Goal: Task Accomplishment & Management: Complete application form

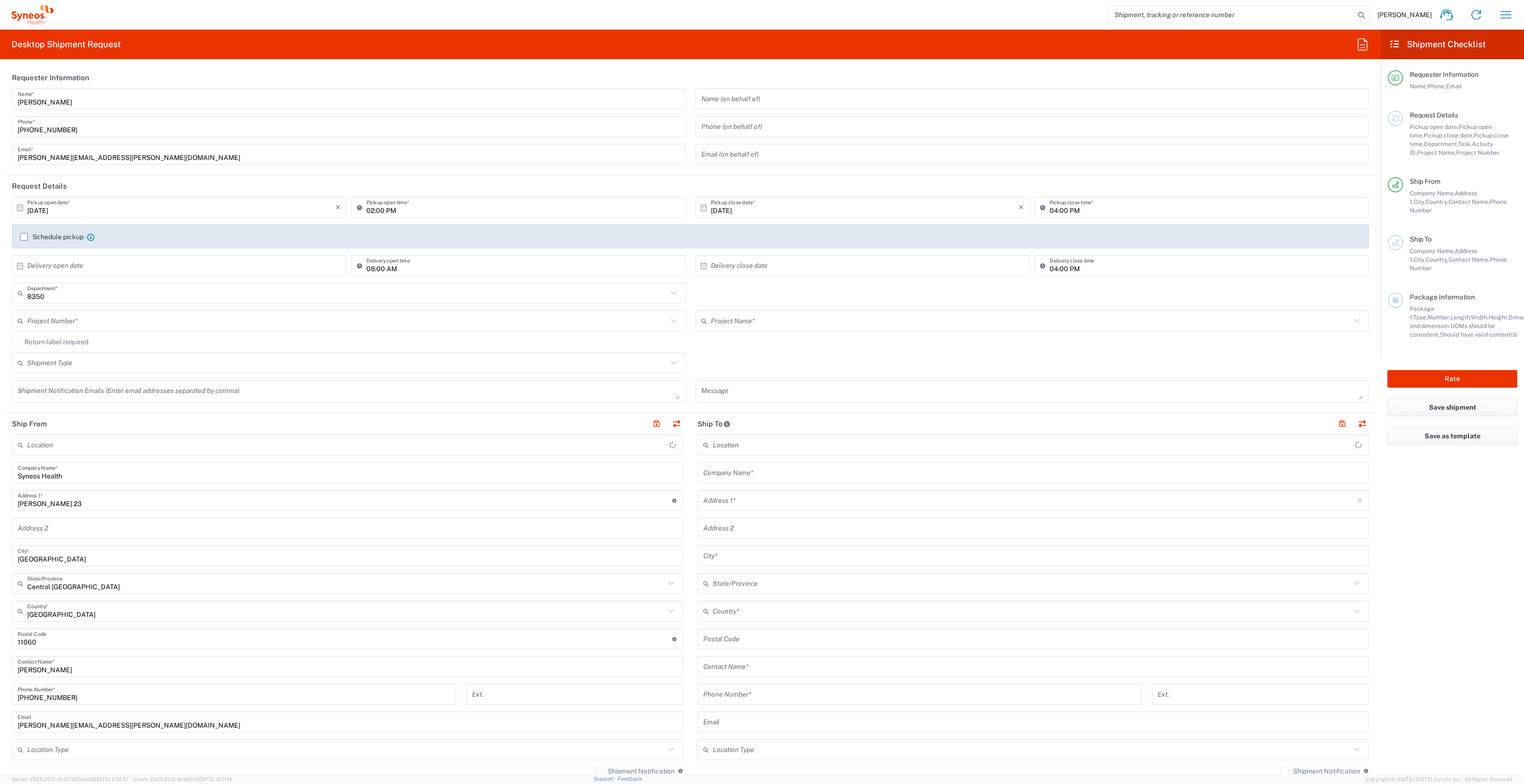
type input "Syneos Health d.o.o. [GEOGRAPHIC_DATA]-[GEOGRAPHIC_DATA]"
click at [24, 238] on label "Schedule pickup" at bounding box center [51, 237] width 63 height 8
click at [24, 237] on input "Schedule pickup" at bounding box center [24, 237] width 0 height 0
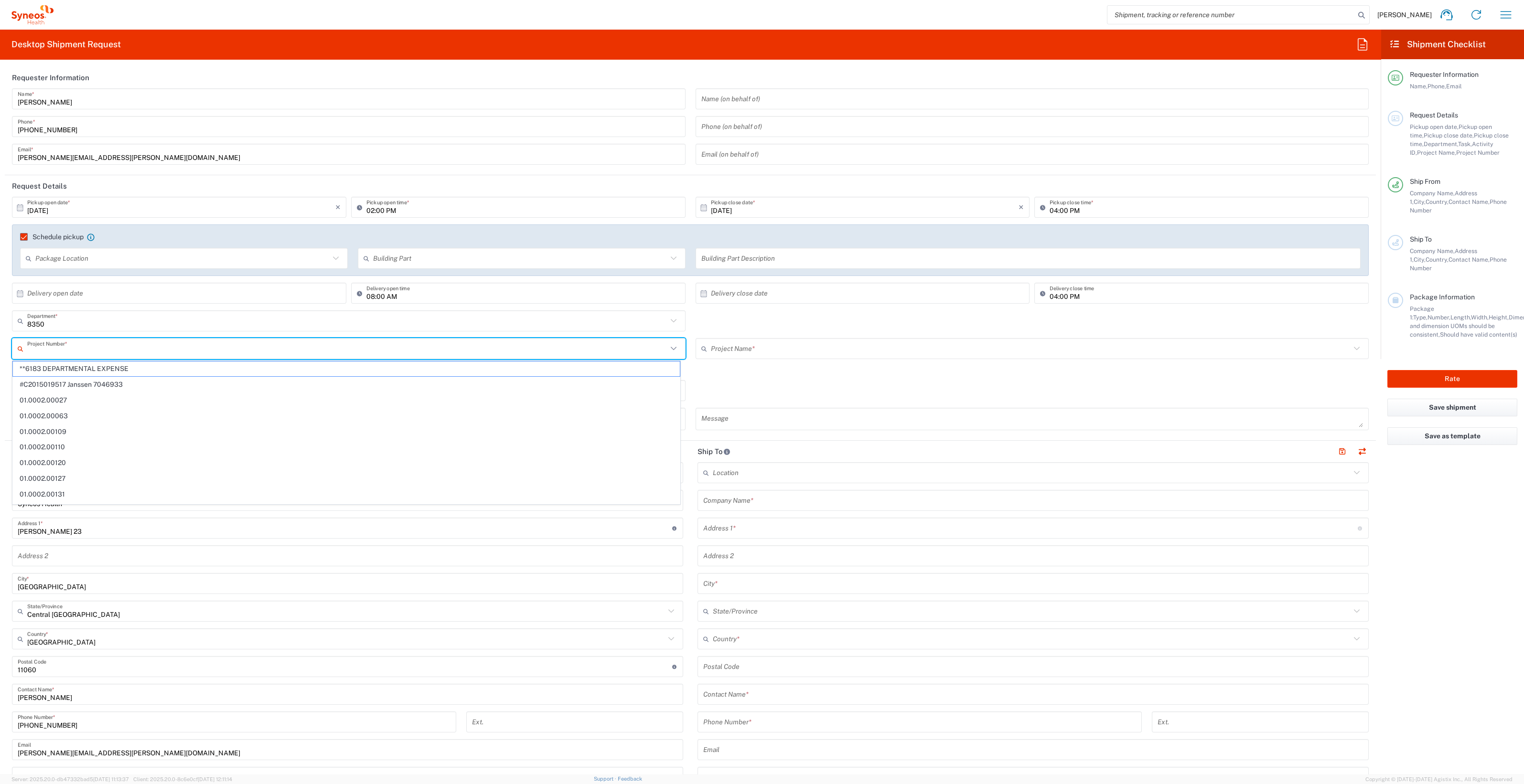
click at [53, 349] on input "text" at bounding box center [347, 349] width 640 height 17
click at [83, 370] on span "**6183 DEPARTMENTAL EXPENSE" at bounding box center [346, 368] width 667 height 15
type input "**6183 DEPARTMENTAL EXPENSE"
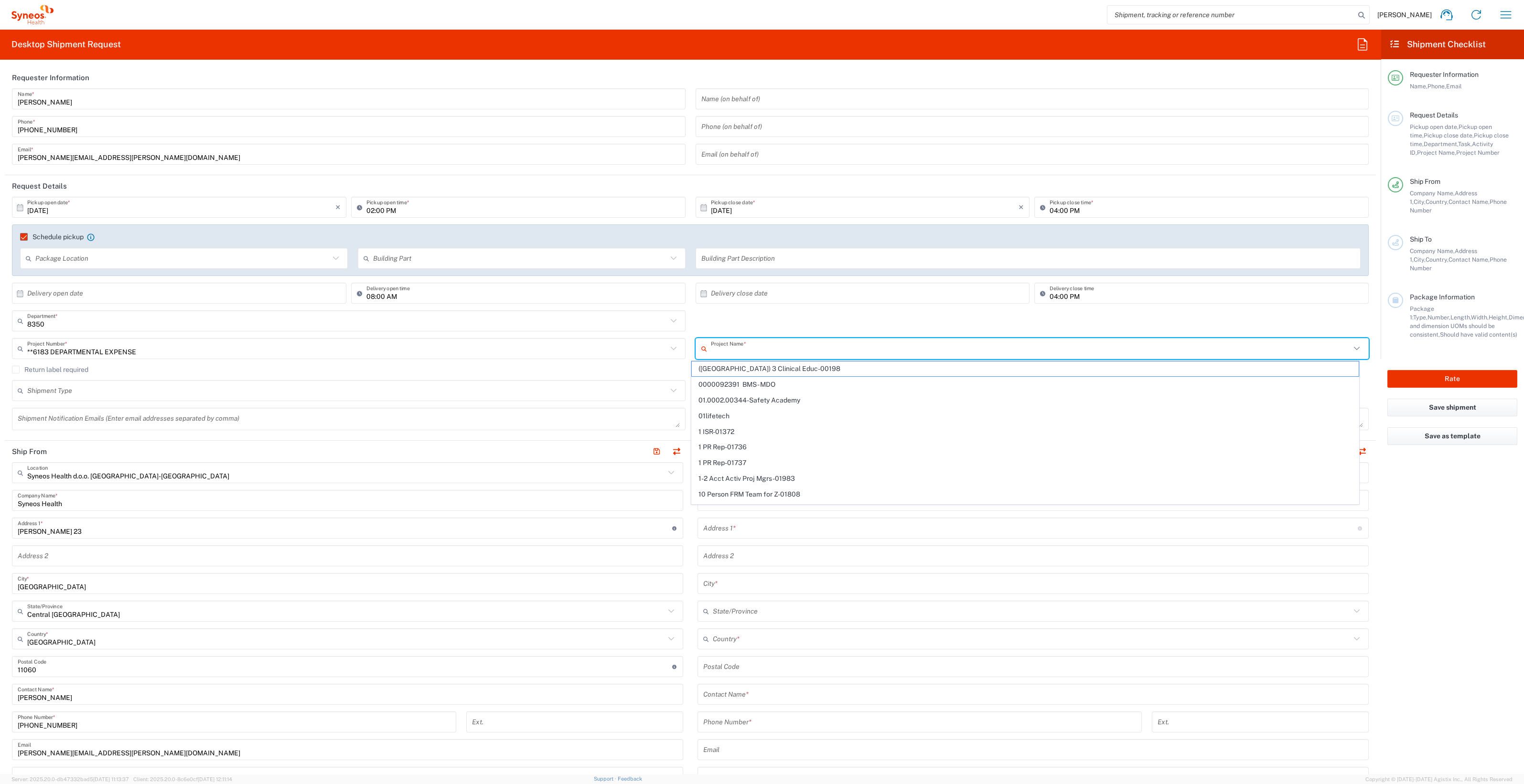
click at [773, 354] on input "text" at bounding box center [1031, 349] width 640 height 17
click at [753, 363] on span "6183" at bounding box center [1025, 368] width 667 height 15
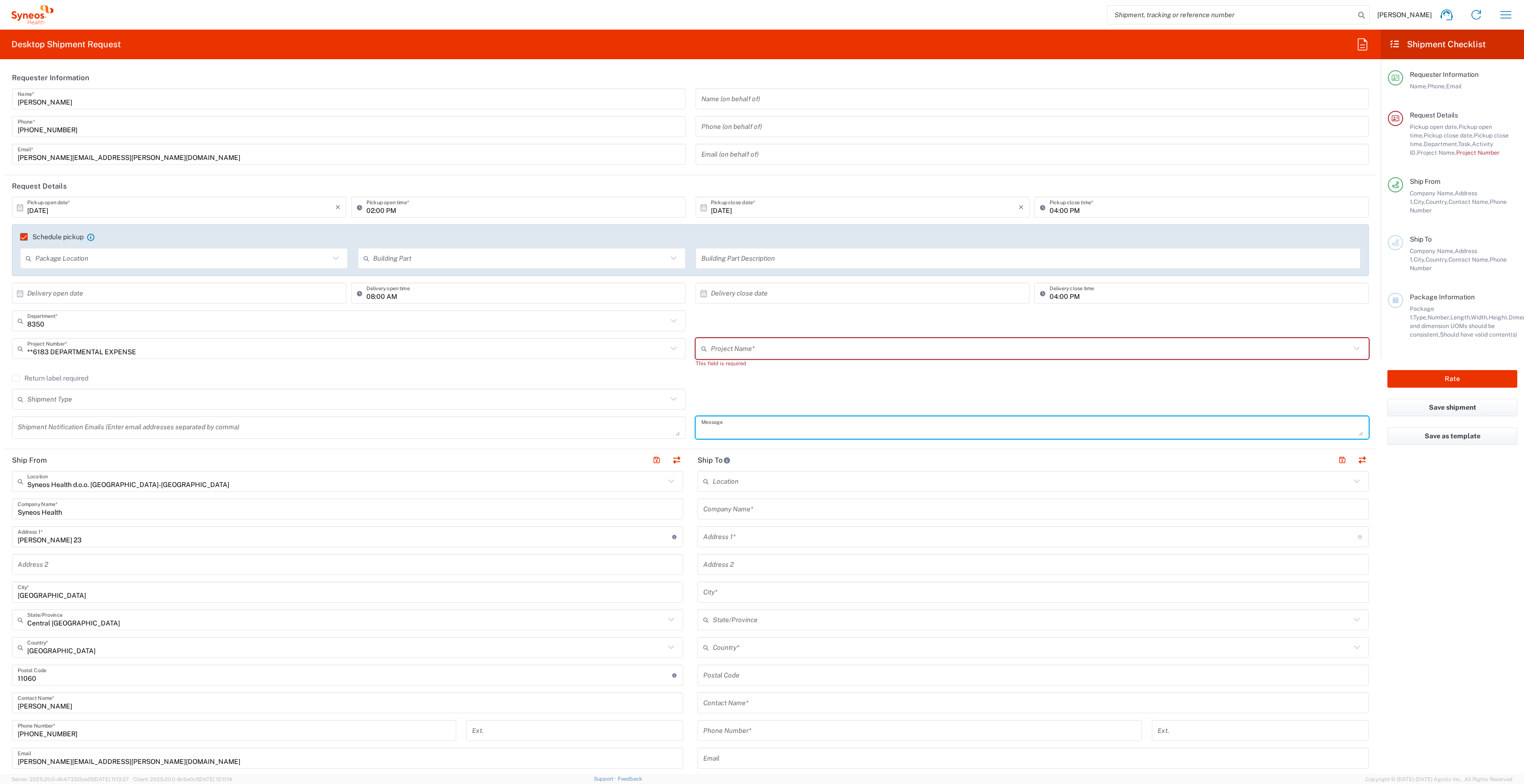
click at [764, 433] on textarea at bounding box center [1032, 427] width 662 height 17
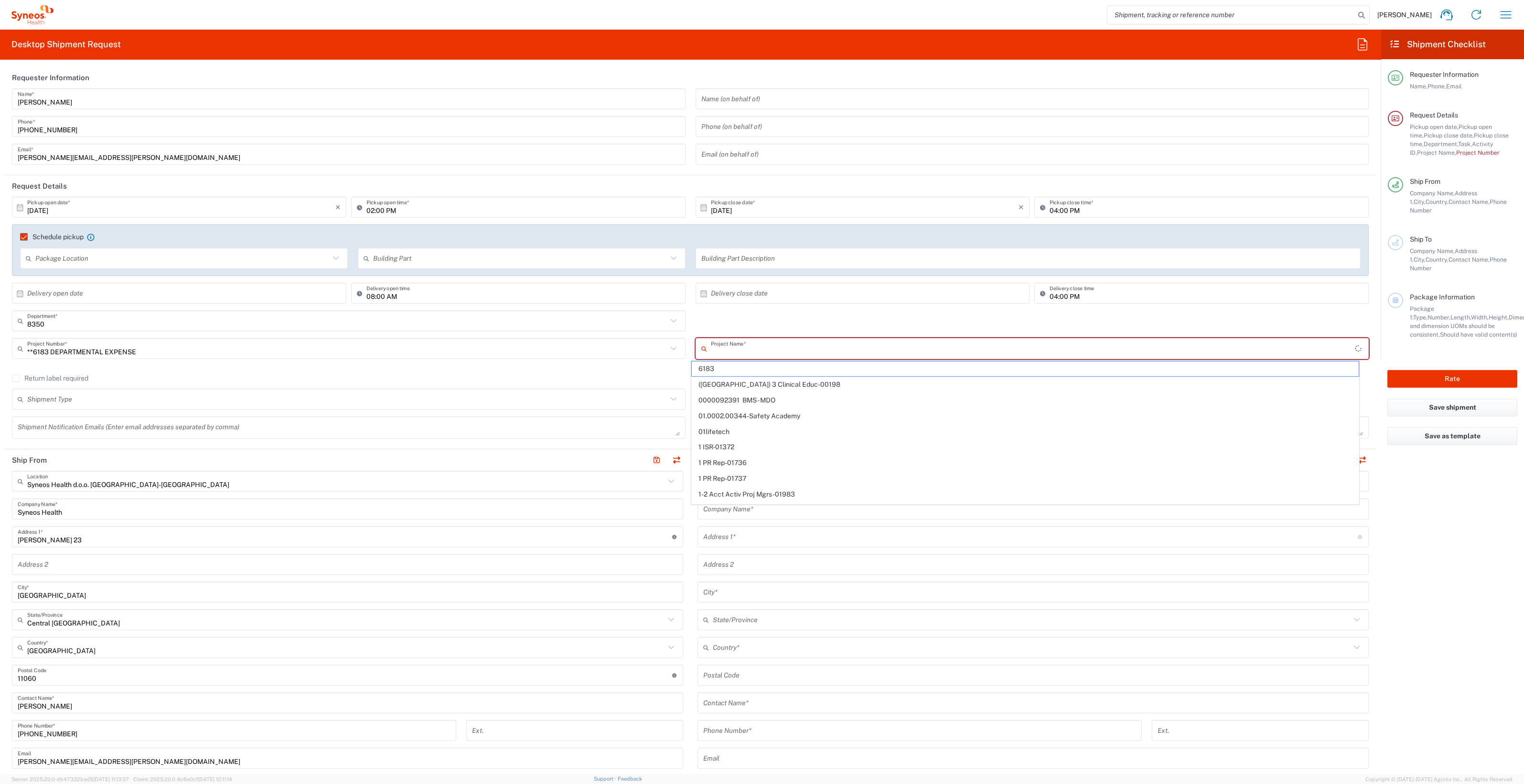
click at [733, 344] on input "text" at bounding box center [1033, 349] width 644 height 17
click at [741, 356] on input "text" at bounding box center [1031, 349] width 640 height 17
type input "departmental"
drag, startPoint x: 755, startPoint y: 344, endPoint x: 661, endPoint y: 346, distance: 94.0
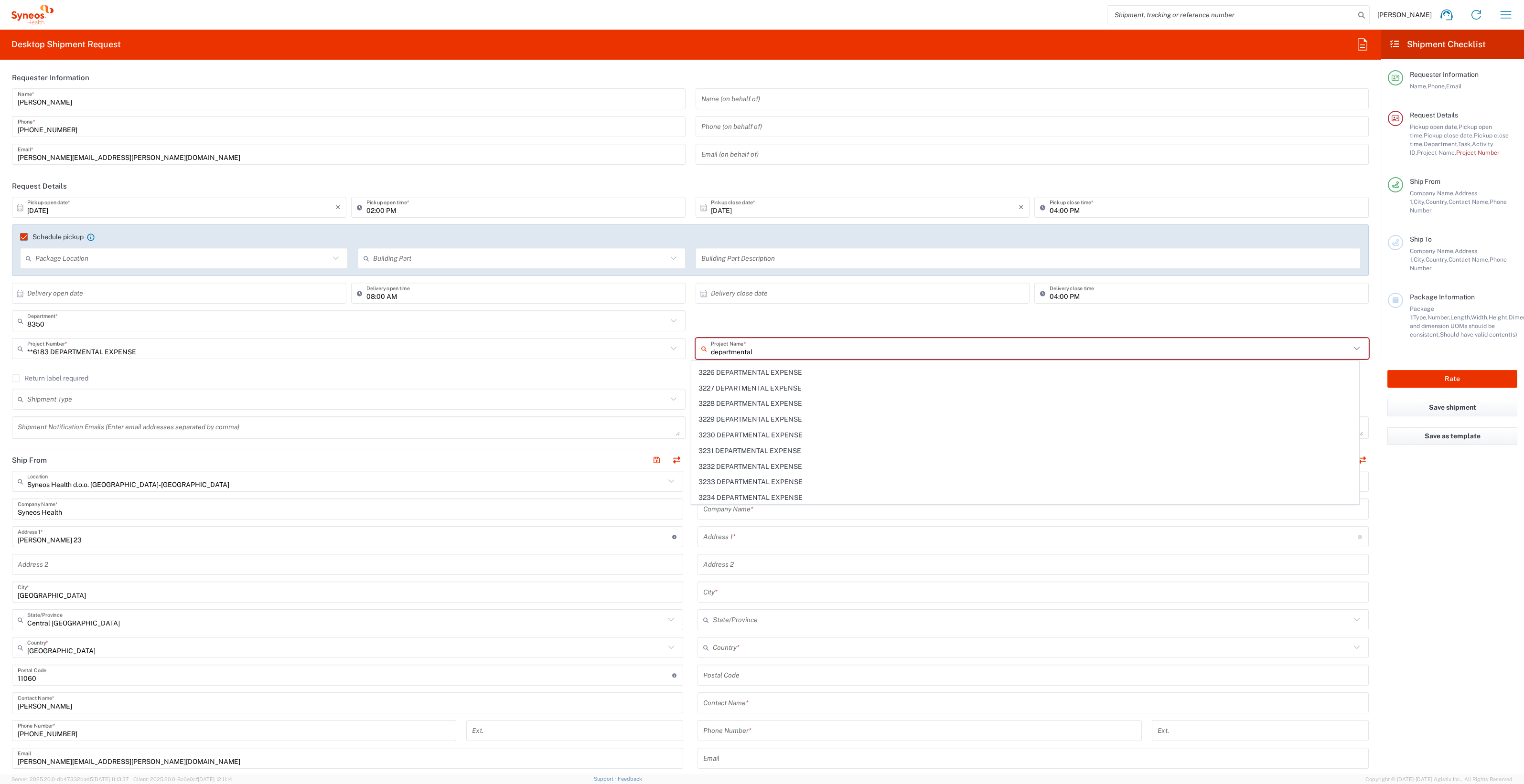
click at [661, 346] on div "**6183 DEPARTMENTAL EXPENSE Project Number * **6183 DEPARTMENTAL EXPENSE #C2015…" at bounding box center [690, 356] width 1367 height 36
click at [757, 368] on span "8350 DEPARTMENTAL EXPENSE" at bounding box center [1025, 368] width 667 height 15
type input "8350 DEPARTMENTAL EXPENSE"
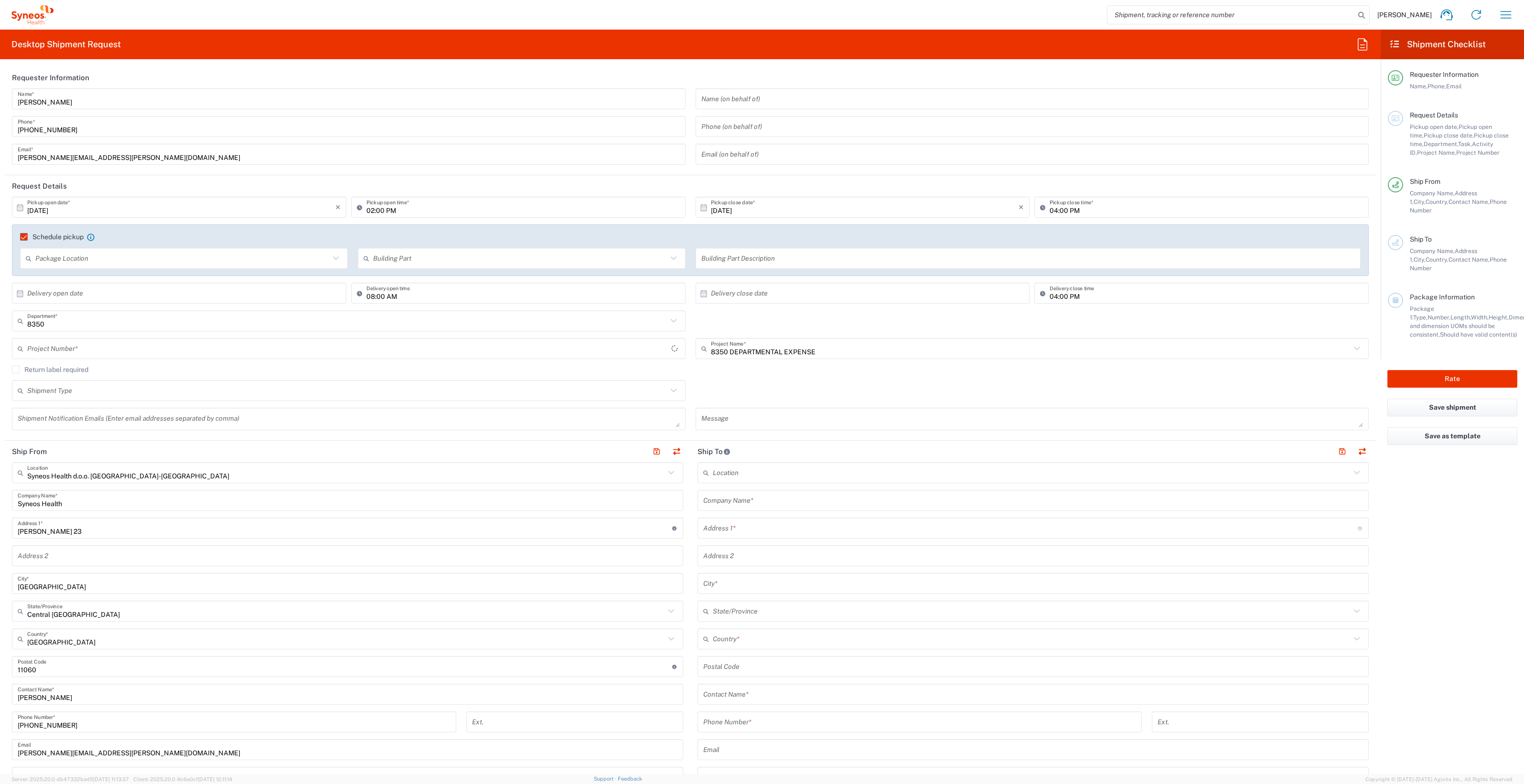
type input "8350 DEPARTMENTAL EXPENSE"
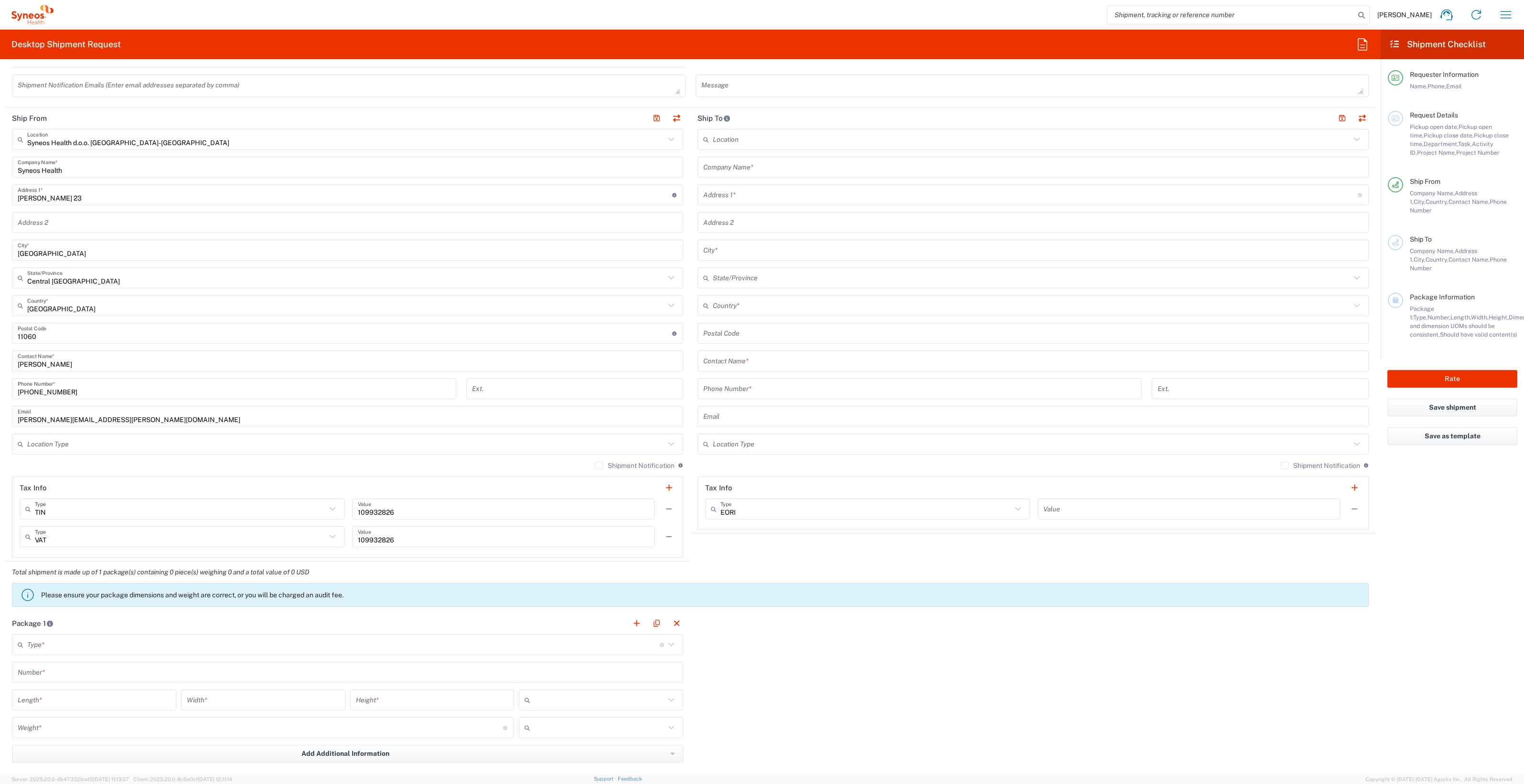
scroll to position [109, 0]
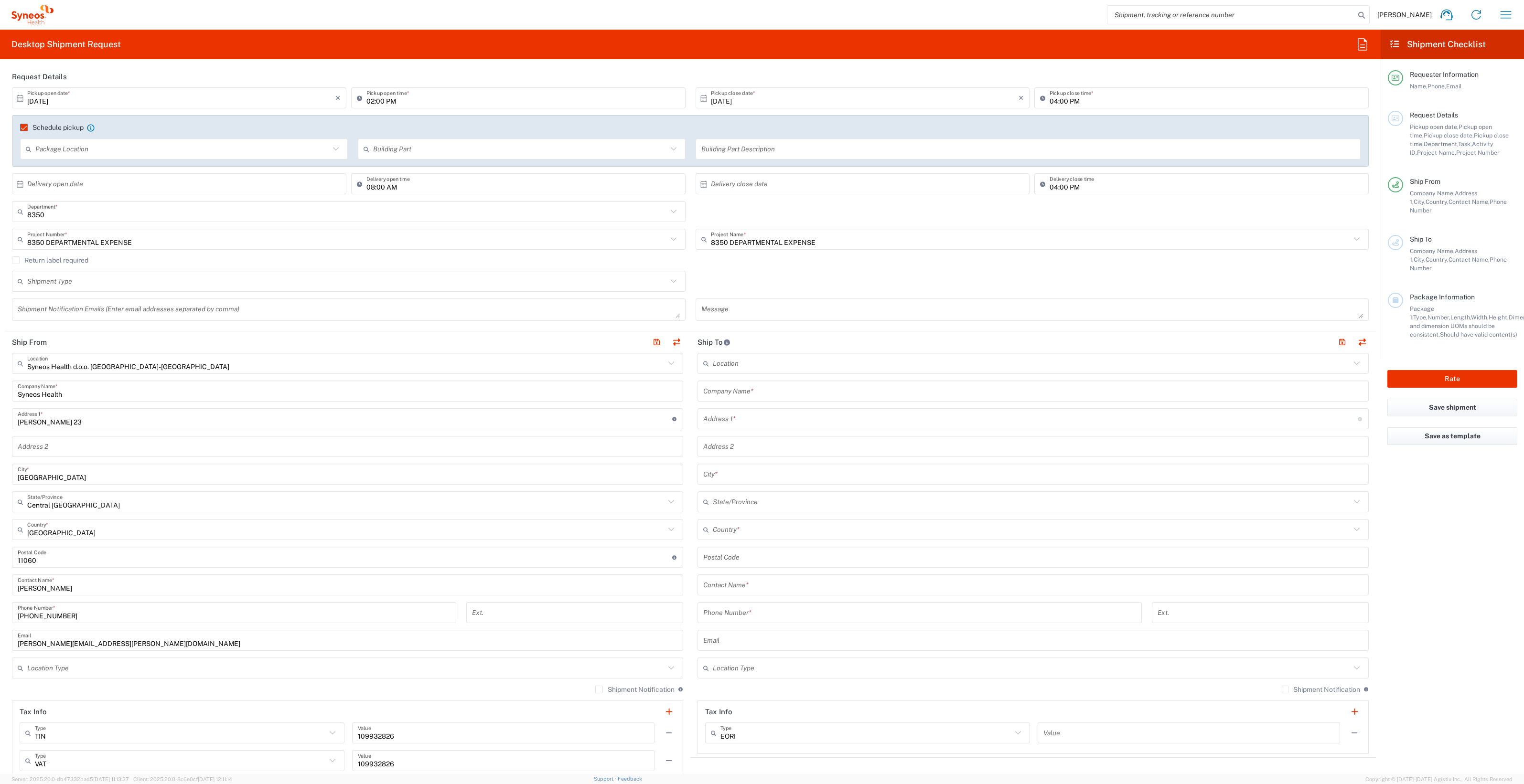
click at [14, 259] on label "Return label required" at bounding box center [50, 260] width 76 height 8
click at [16, 260] on input "Return label required" at bounding box center [16, 260] width 0 height 0
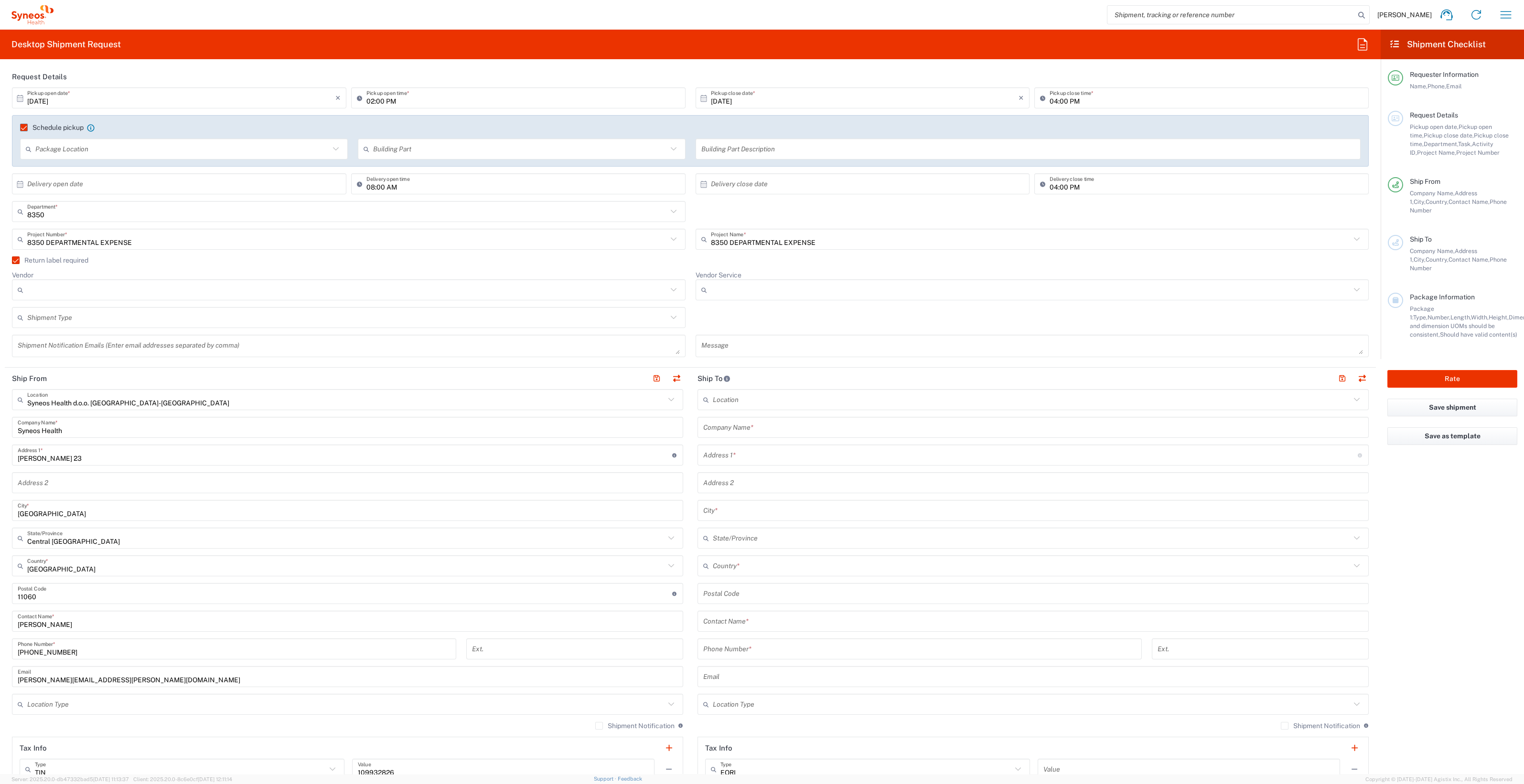
click at [41, 282] on input "Vendor" at bounding box center [347, 290] width 640 height 15
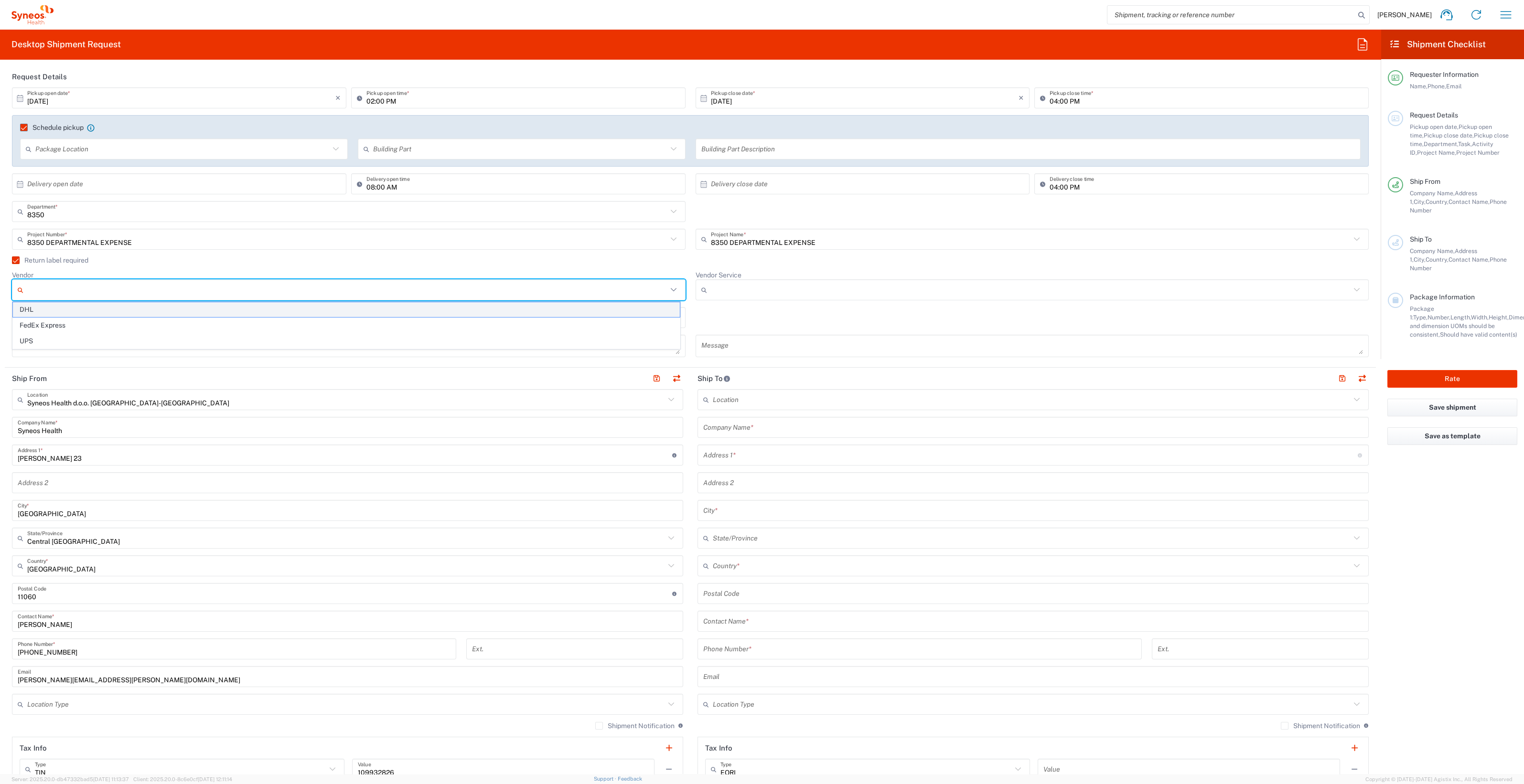
click at [42, 308] on span "DHL" at bounding box center [346, 309] width 667 height 15
type input "DHL"
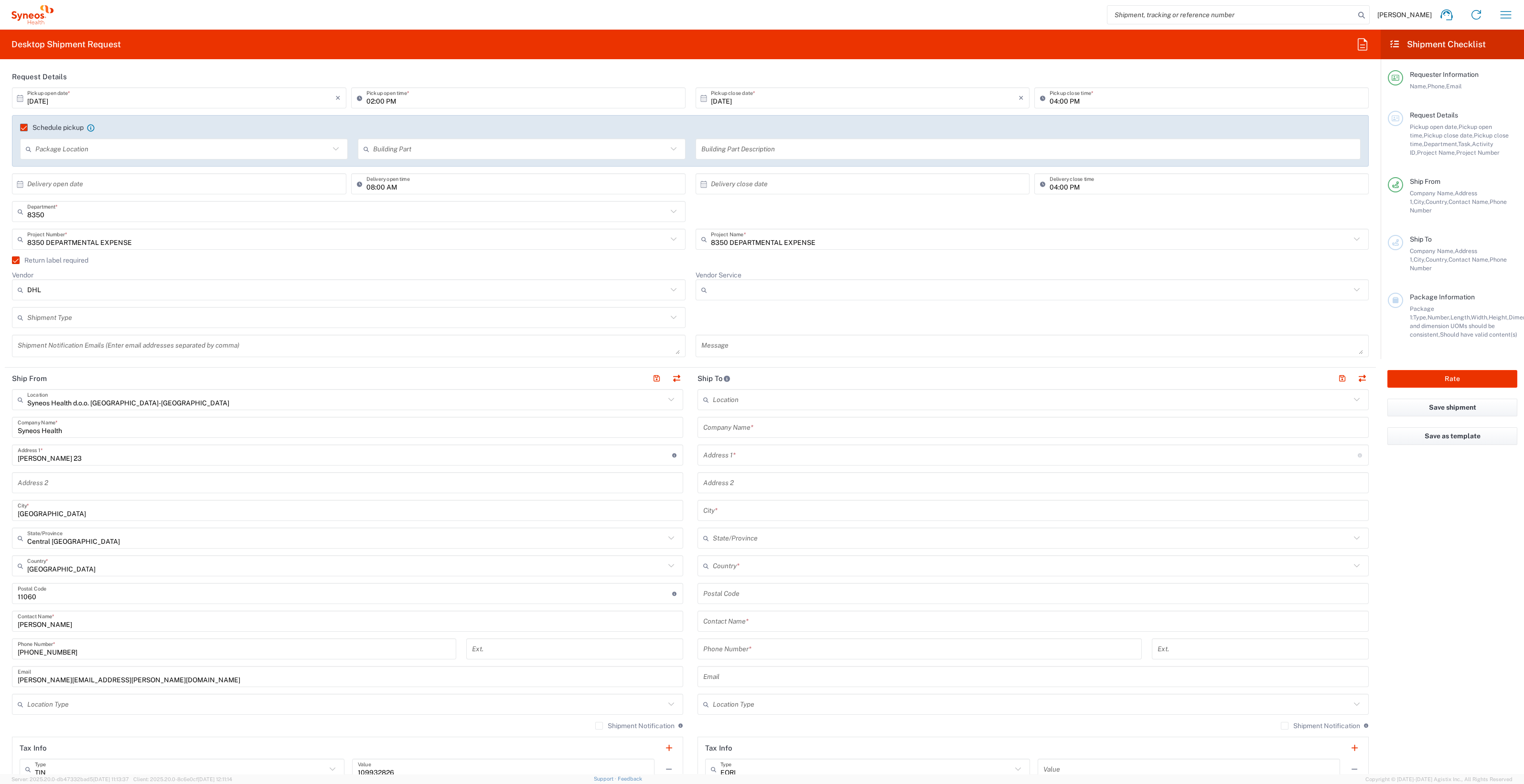
click at [70, 315] on input "text" at bounding box center [347, 318] width 640 height 17
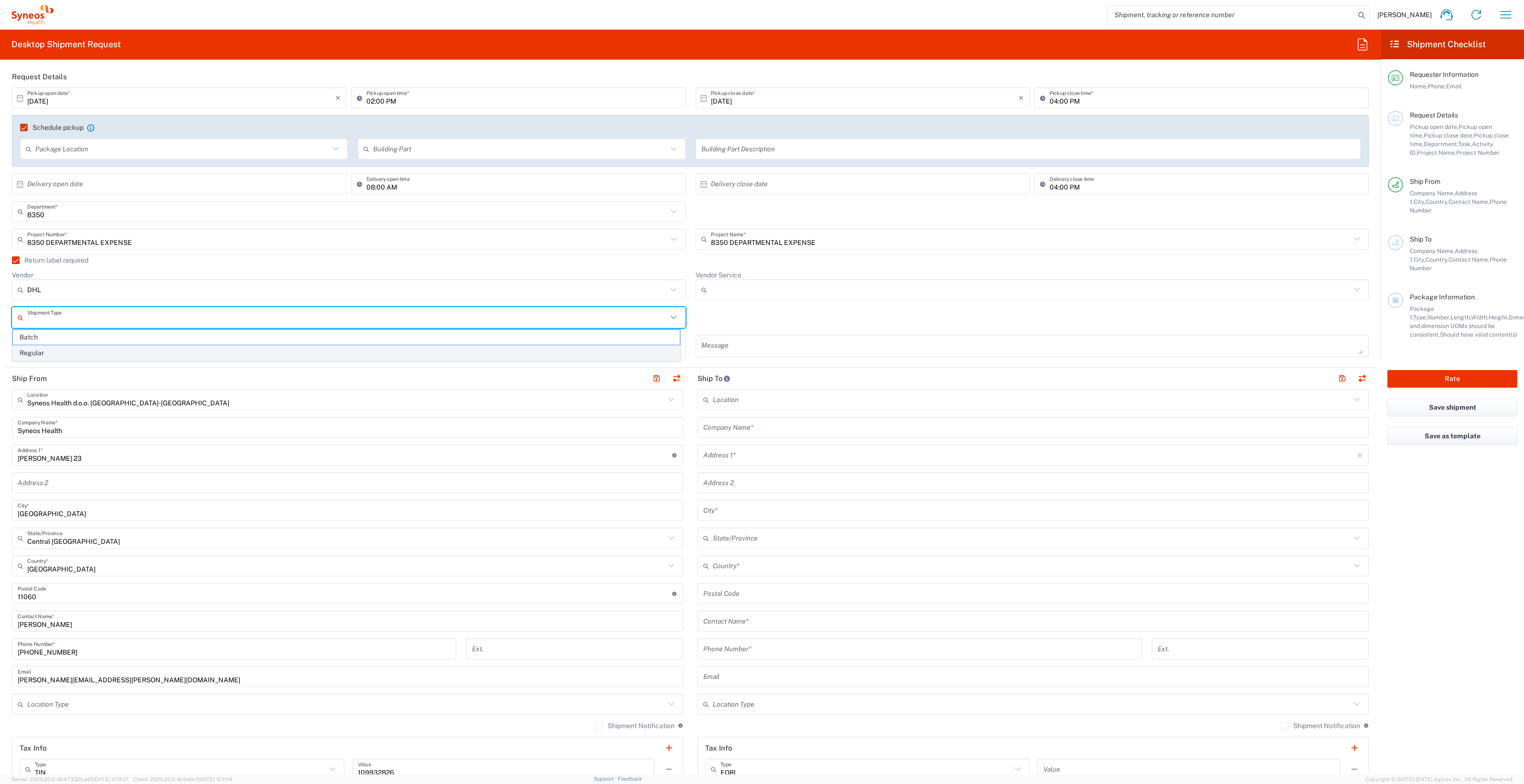
click at [64, 349] on span "Regular" at bounding box center [346, 353] width 667 height 15
type input "Regular"
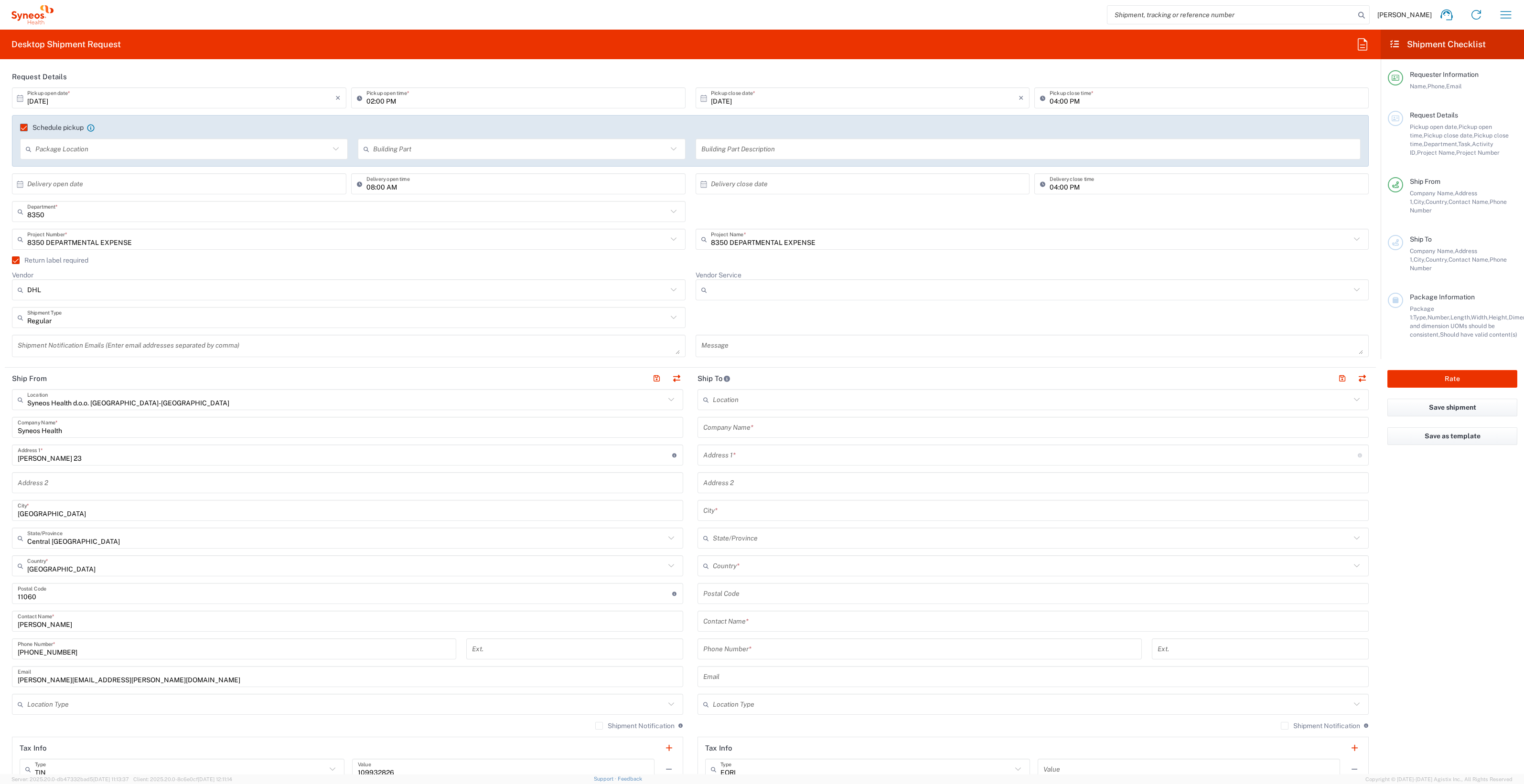
click at [10, 257] on div "Return label required" at bounding box center [690, 264] width 1367 height 14
click at [15, 259] on label "Return label required" at bounding box center [50, 260] width 76 height 8
click at [11, 260] on input "Return label required" at bounding box center [11, 260] width 0 height 0
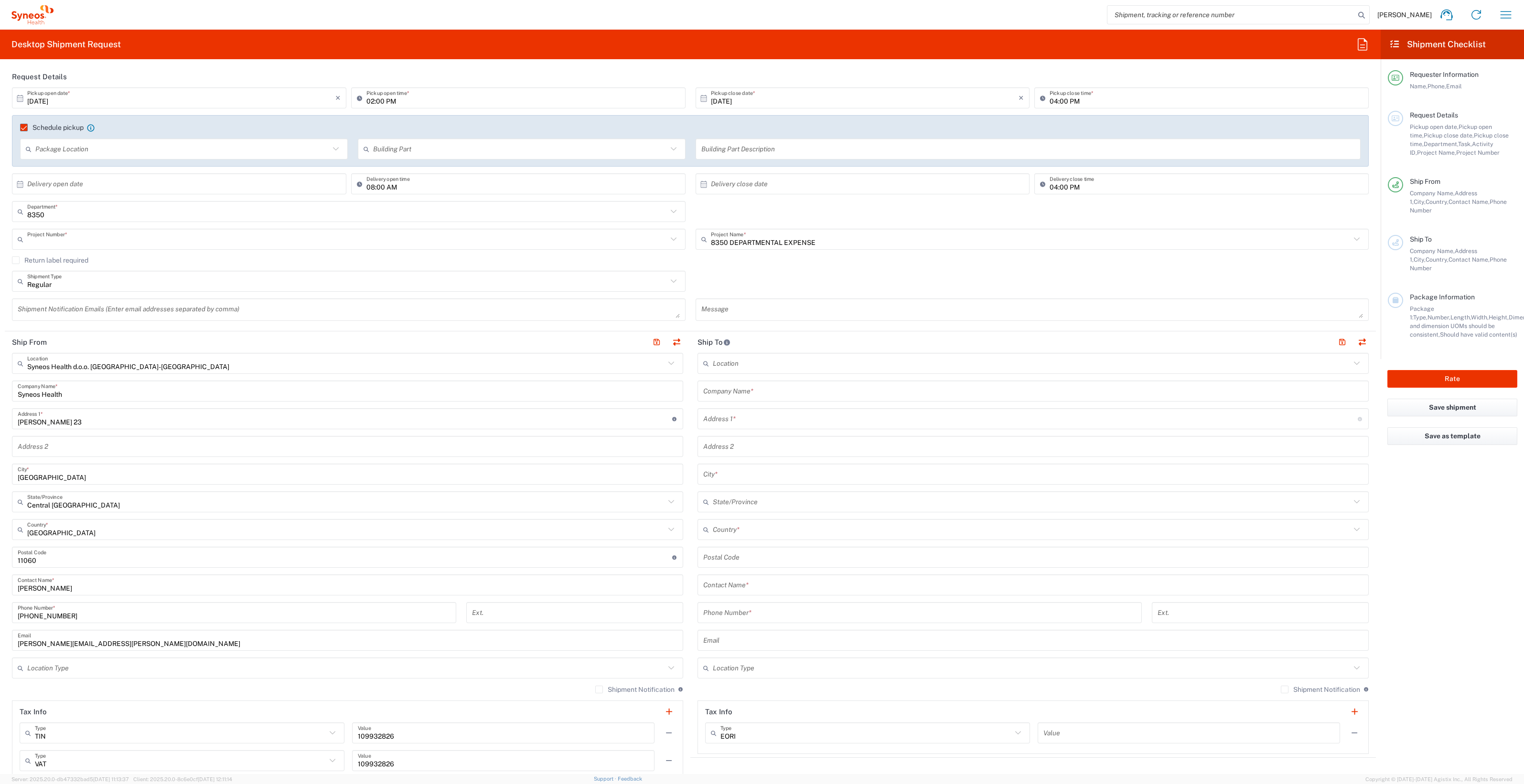
click at [93, 244] on input "text" at bounding box center [347, 239] width 640 height 17
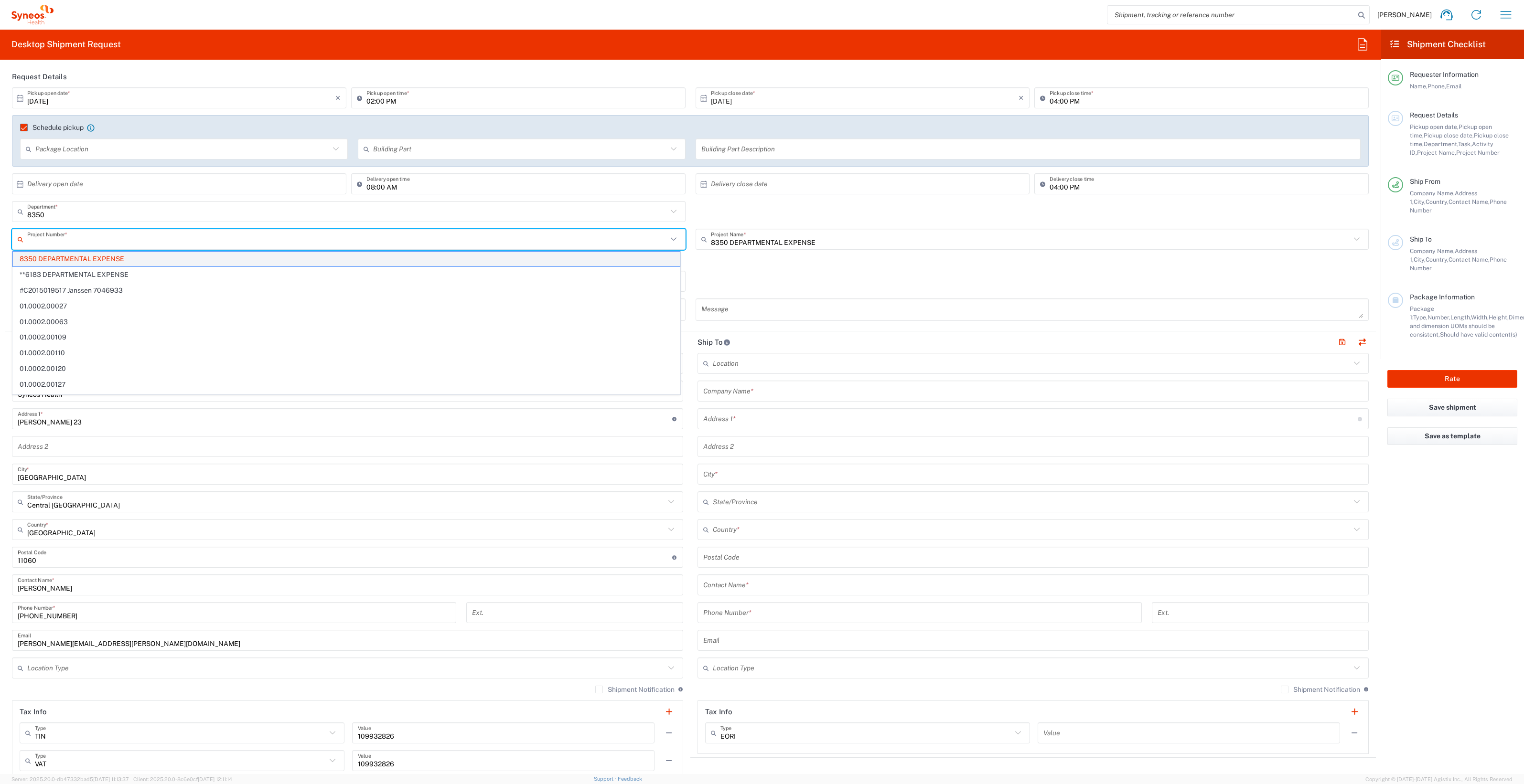
click at [172, 258] on span "8350 DEPARTMENTAL EXPENSE" at bounding box center [346, 259] width 667 height 15
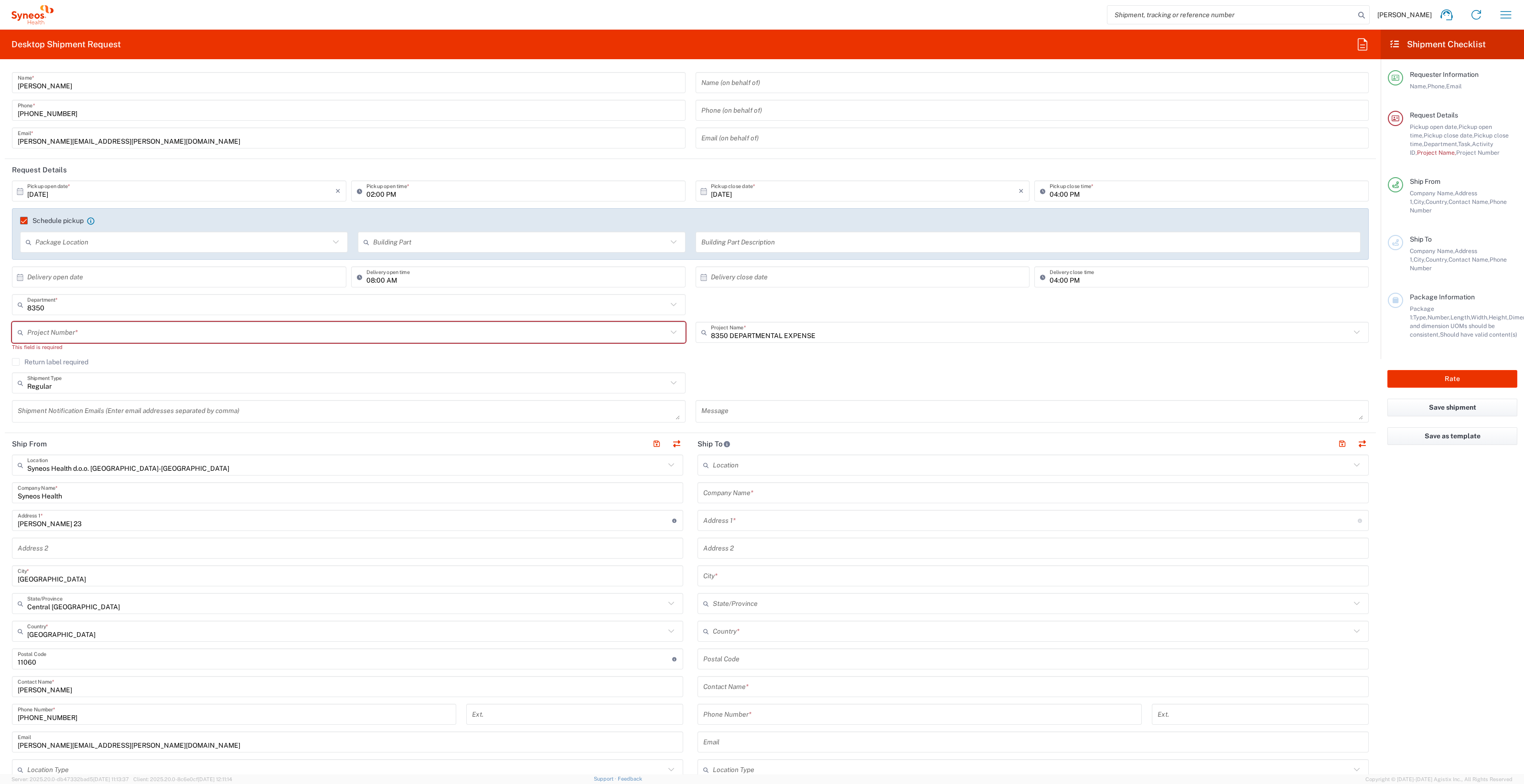
scroll to position [0, 0]
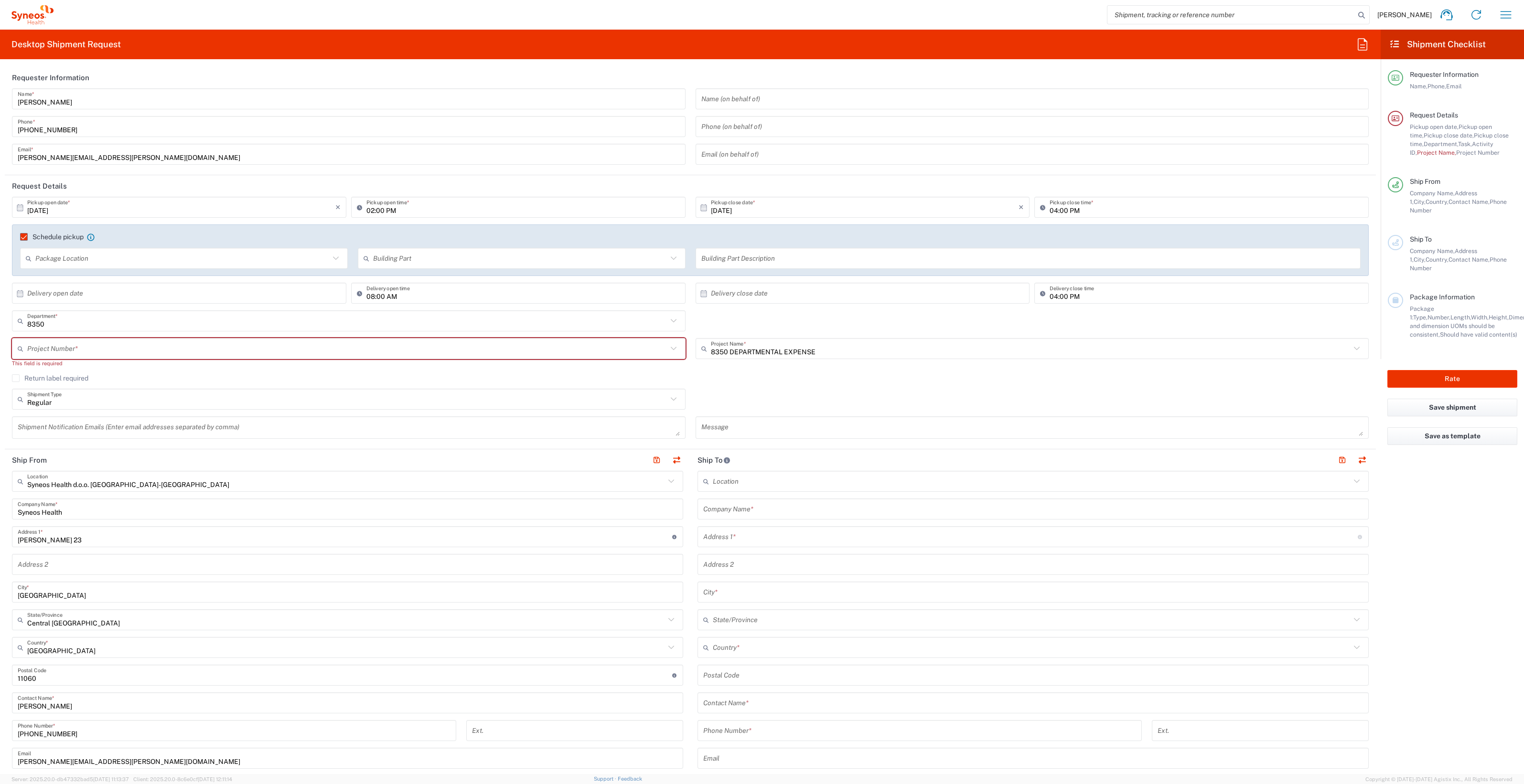
click at [20, 377] on label "Return label required" at bounding box center [50, 378] width 76 height 8
click at [16, 378] on input "Return label required" at bounding box center [16, 378] width 0 height 0
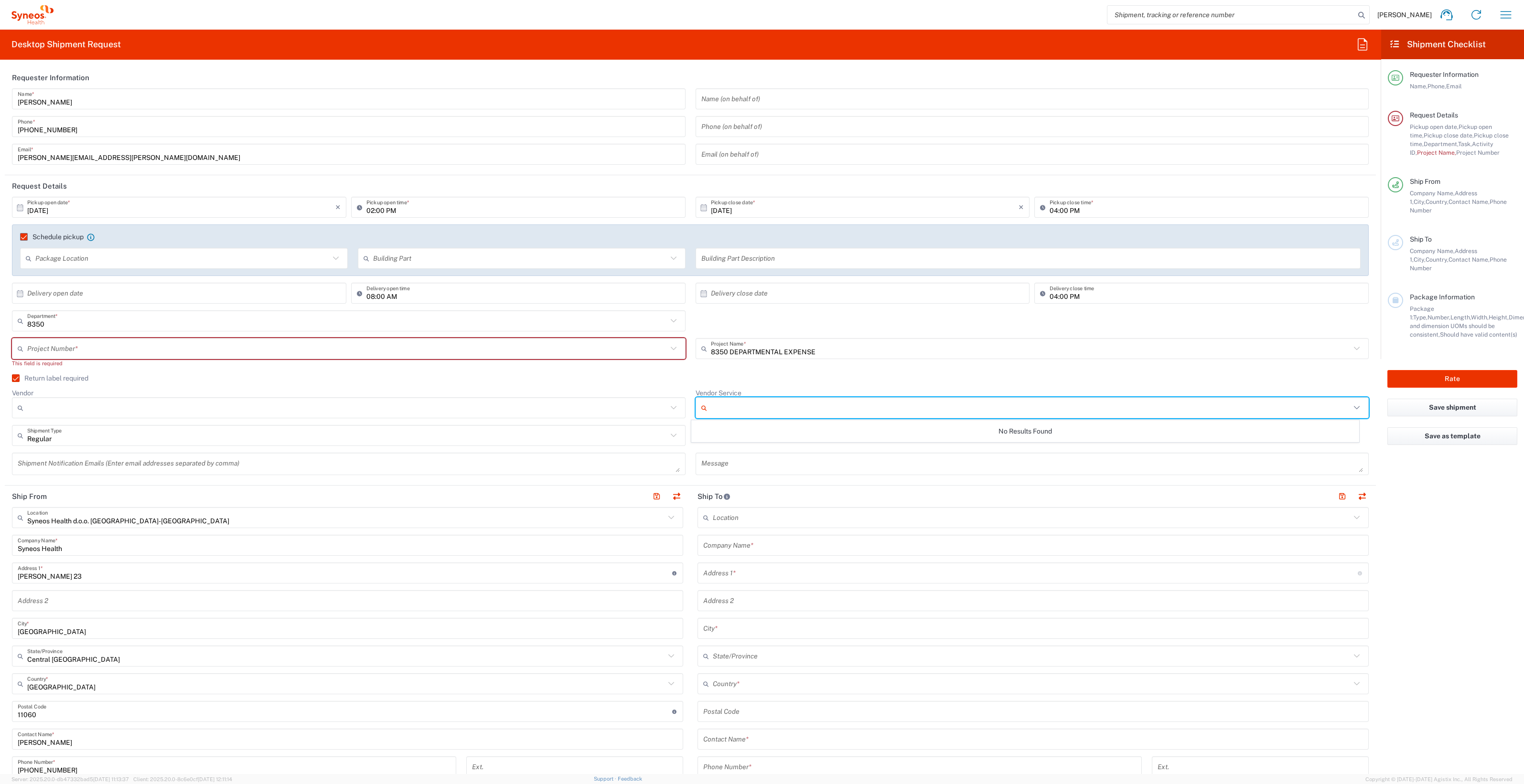
click at [796, 407] on input "Vendor Service" at bounding box center [1031, 408] width 640 height 15
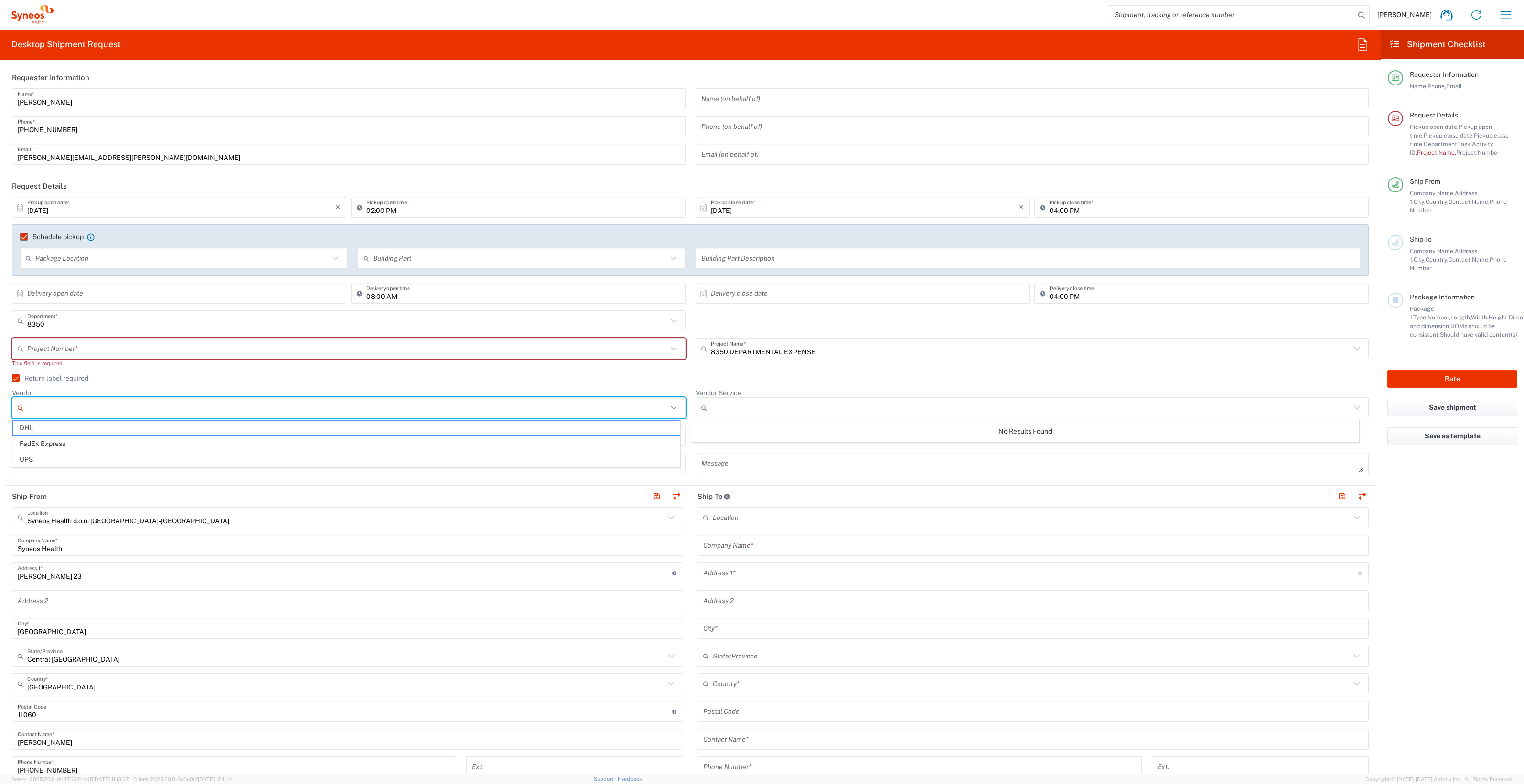
click at [456, 406] on input "Vendor" at bounding box center [347, 408] width 640 height 15
click at [35, 427] on span "DHL" at bounding box center [346, 427] width 667 height 15
type input "DHL"
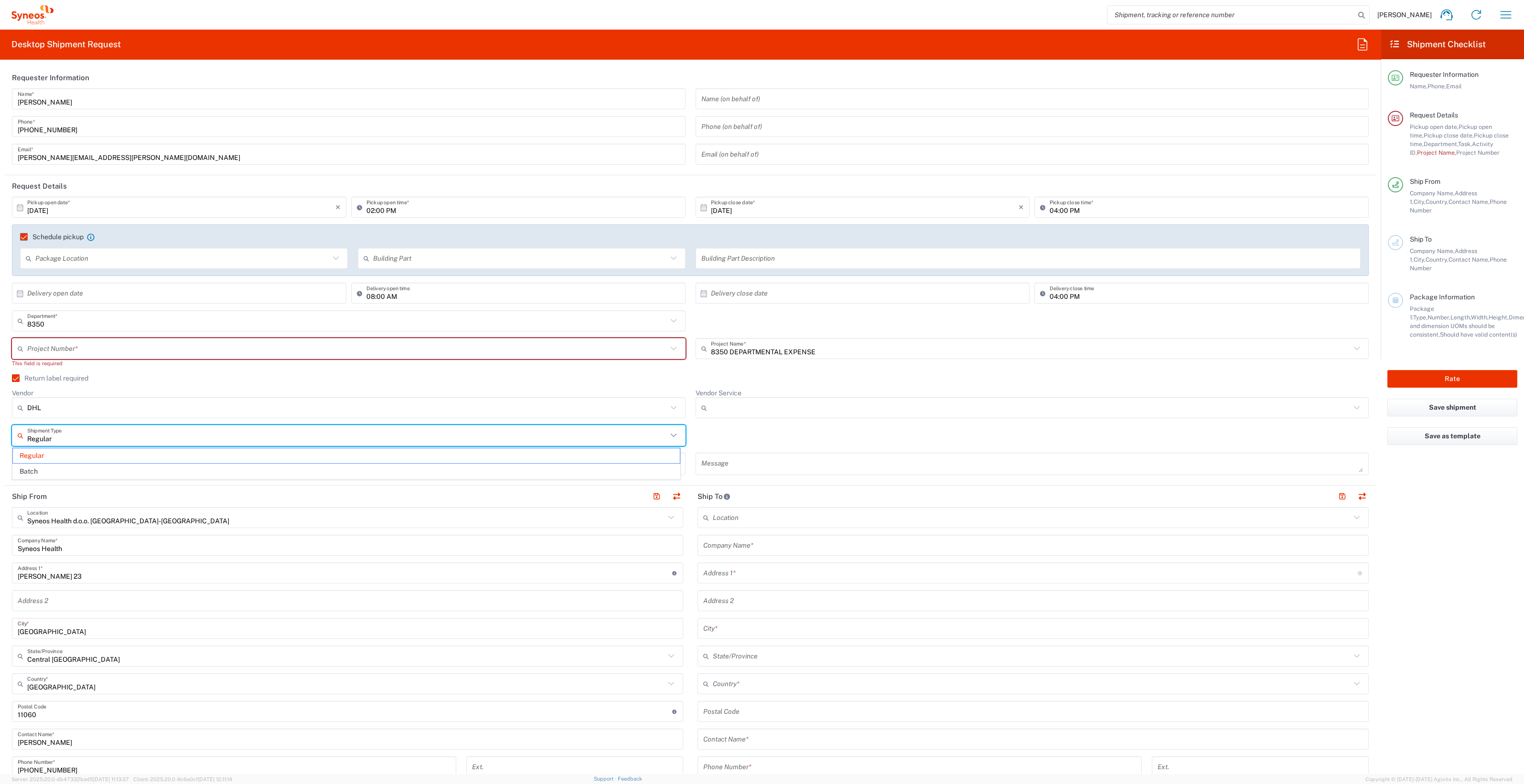
type input "Regular"
click at [82, 435] on input "Regular" at bounding box center [347, 436] width 640 height 17
click at [124, 451] on span "Regular" at bounding box center [346, 455] width 667 height 15
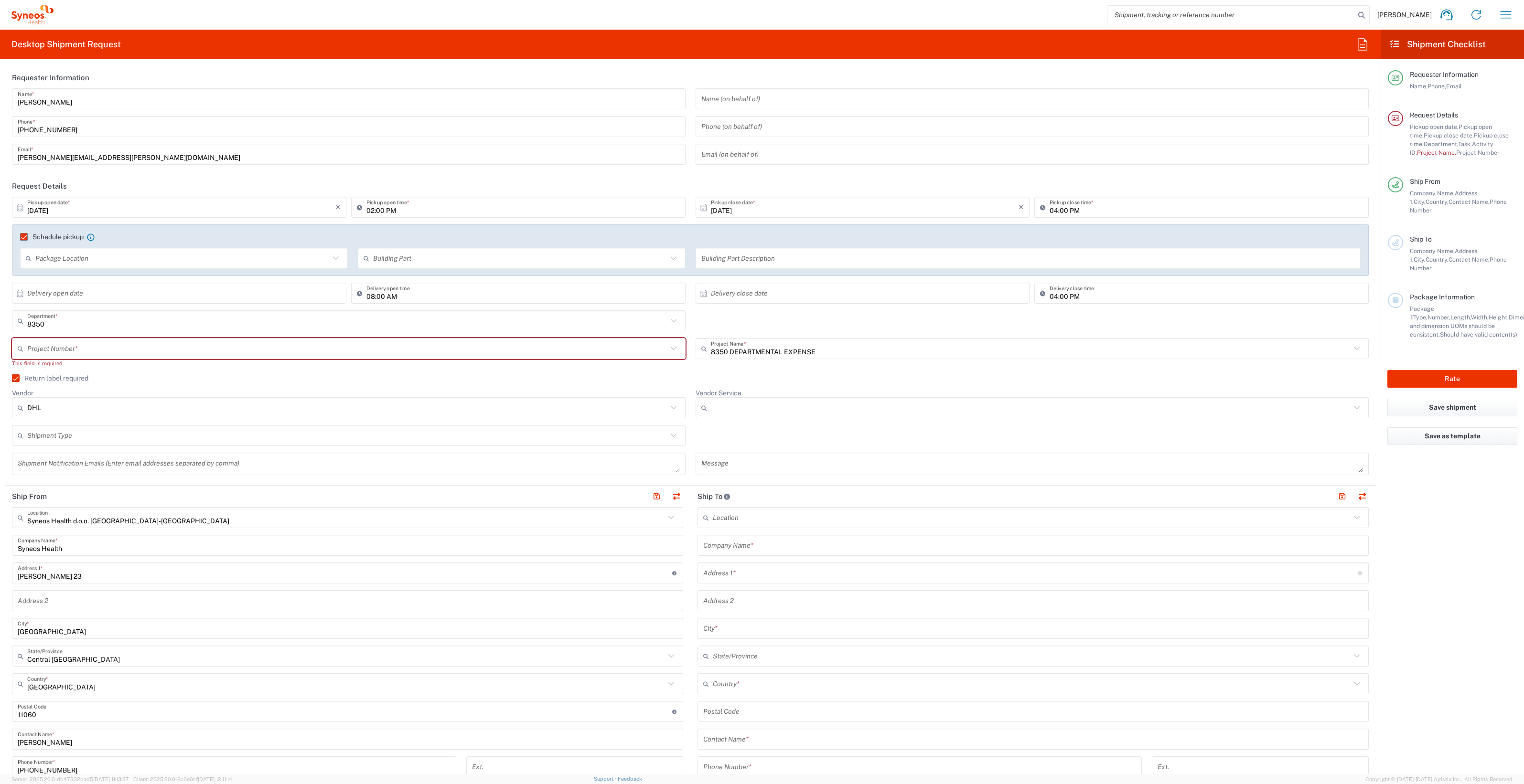
click at [127, 463] on textarea at bounding box center [348, 464] width 662 height 17
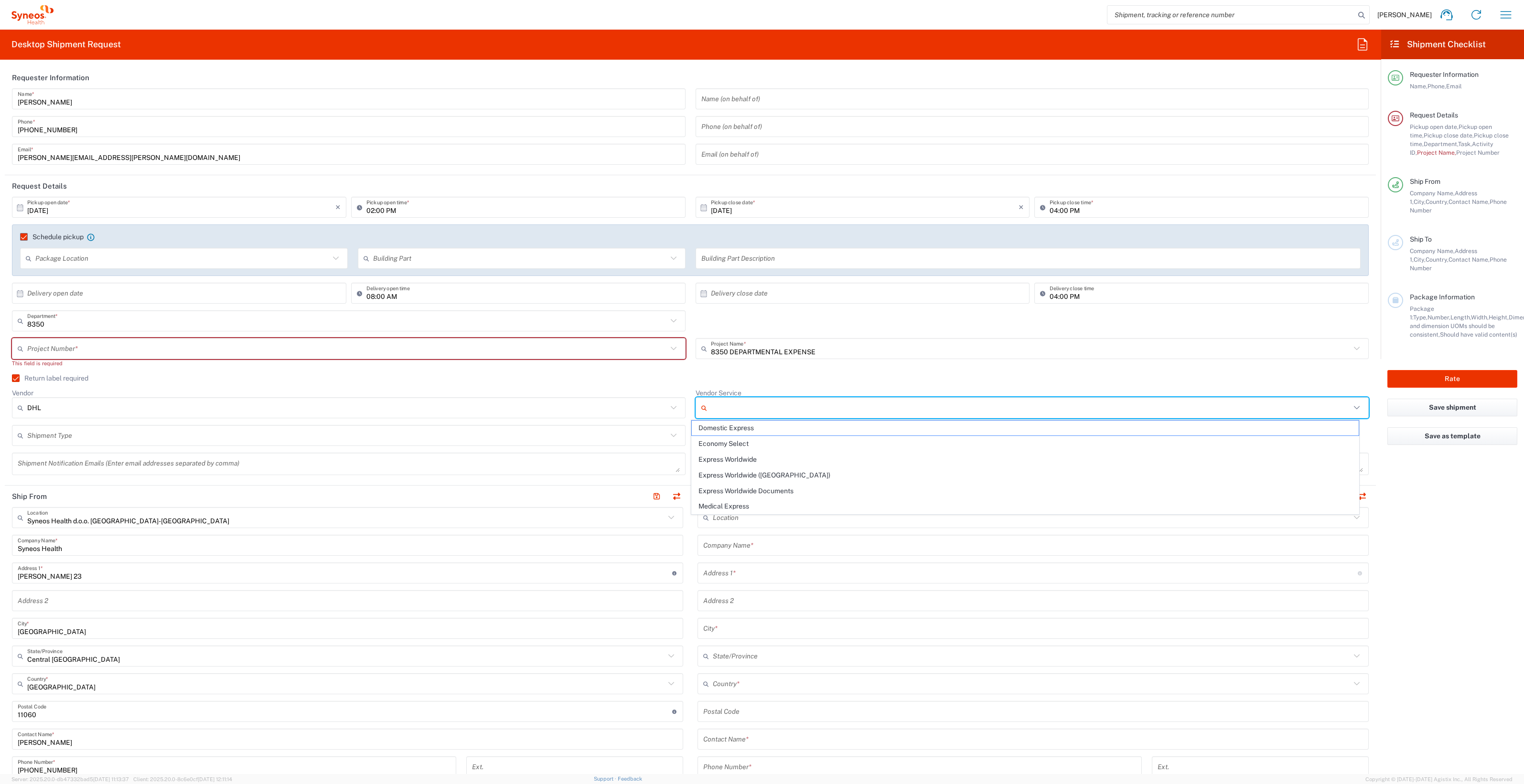
click at [855, 403] on input "Vendor Service" at bounding box center [1031, 408] width 640 height 15
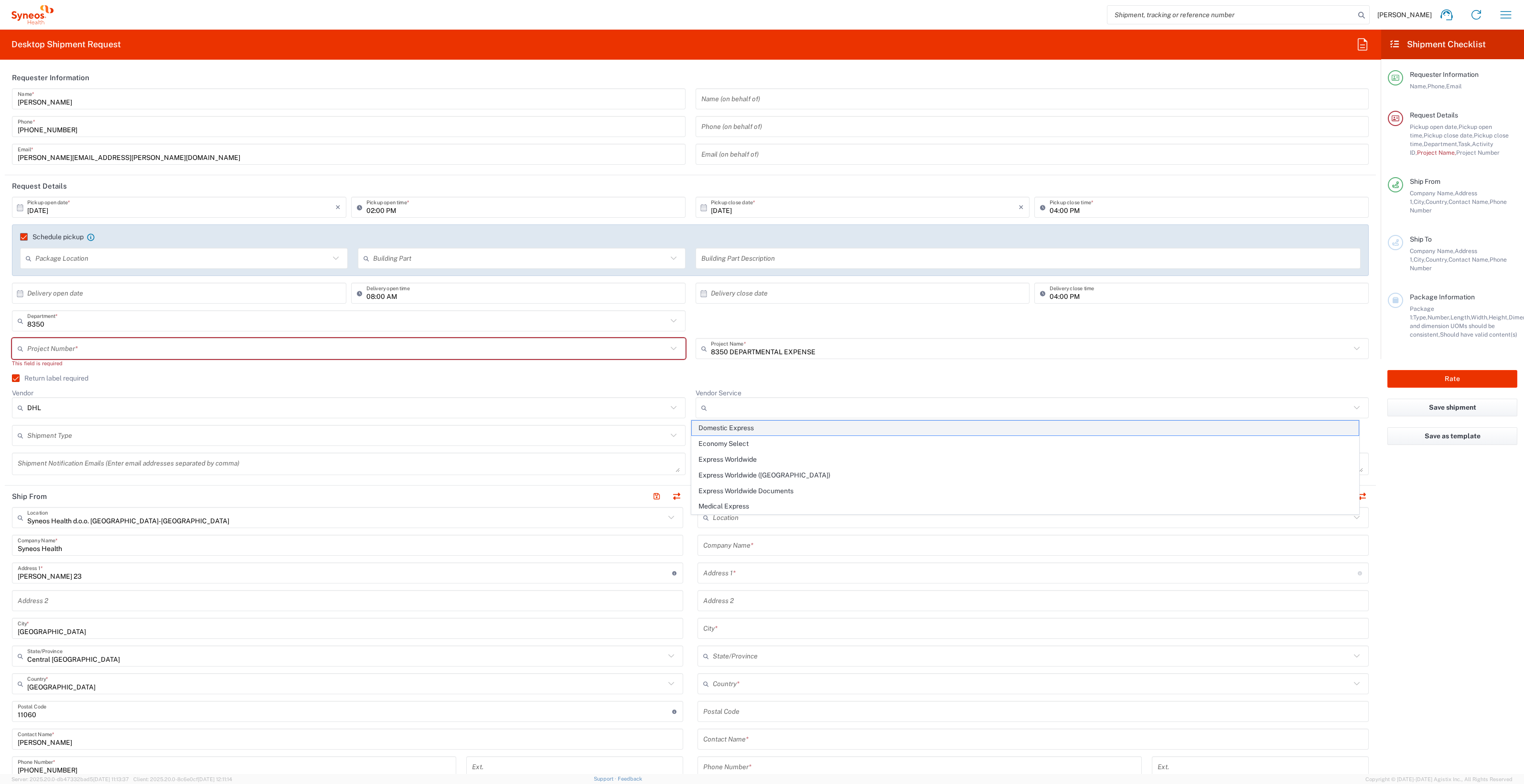
click at [741, 430] on span "Domestic Express" at bounding box center [1025, 427] width 667 height 15
type input "Domestic Express"
click at [34, 381] on label "Return label required" at bounding box center [50, 378] width 76 height 8
click at [11, 378] on input "Return label required" at bounding box center [11, 378] width 0 height 0
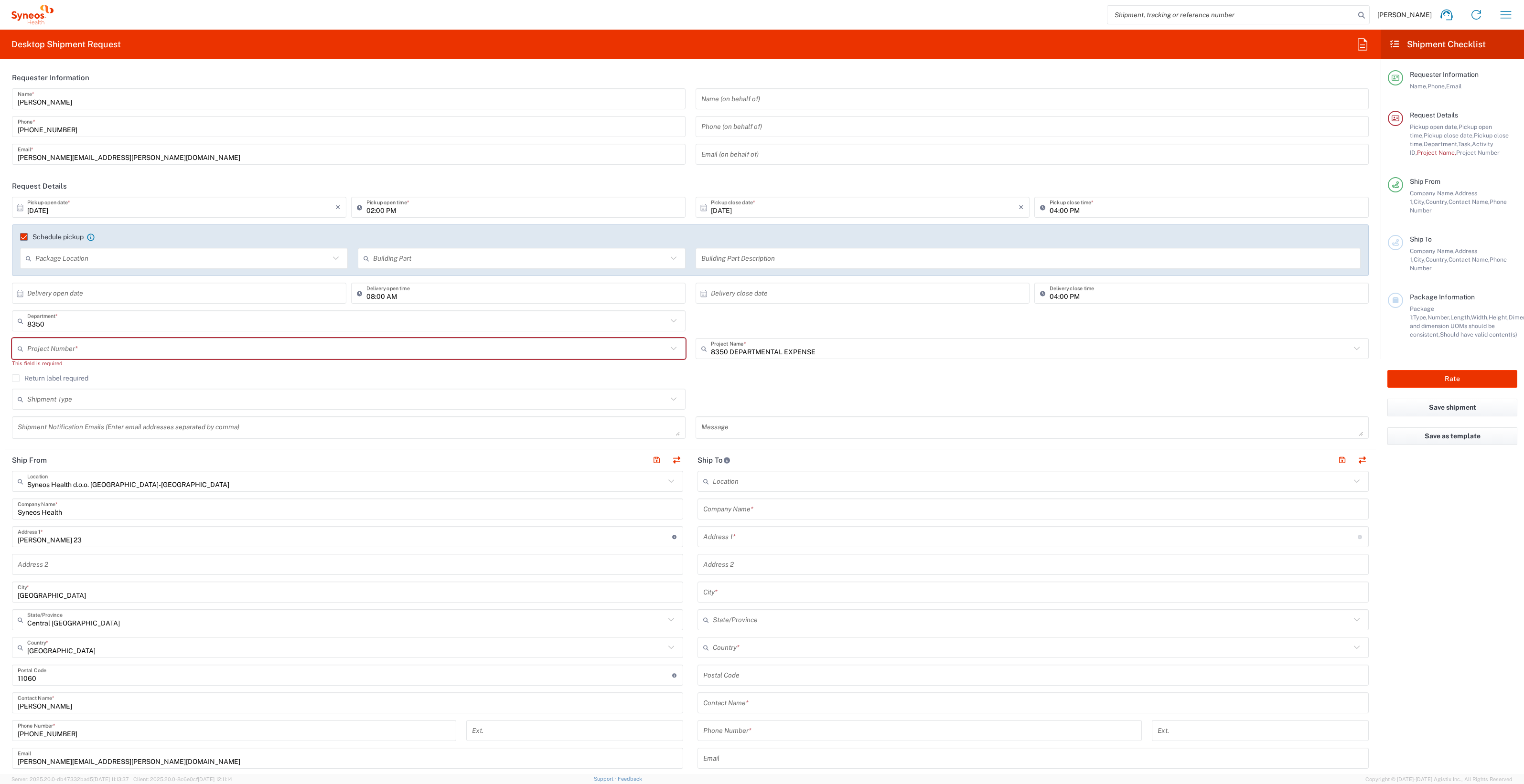
click at [77, 345] on input "text" at bounding box center [347, 349] width 640 height 17
click at [80, 365] on span "**6183 DEPARTMENTAL EXPENSE" at bounding box center [346, 368] width 667 height 15
type input "**6183 DEPARTMENTAL EXPENSE"
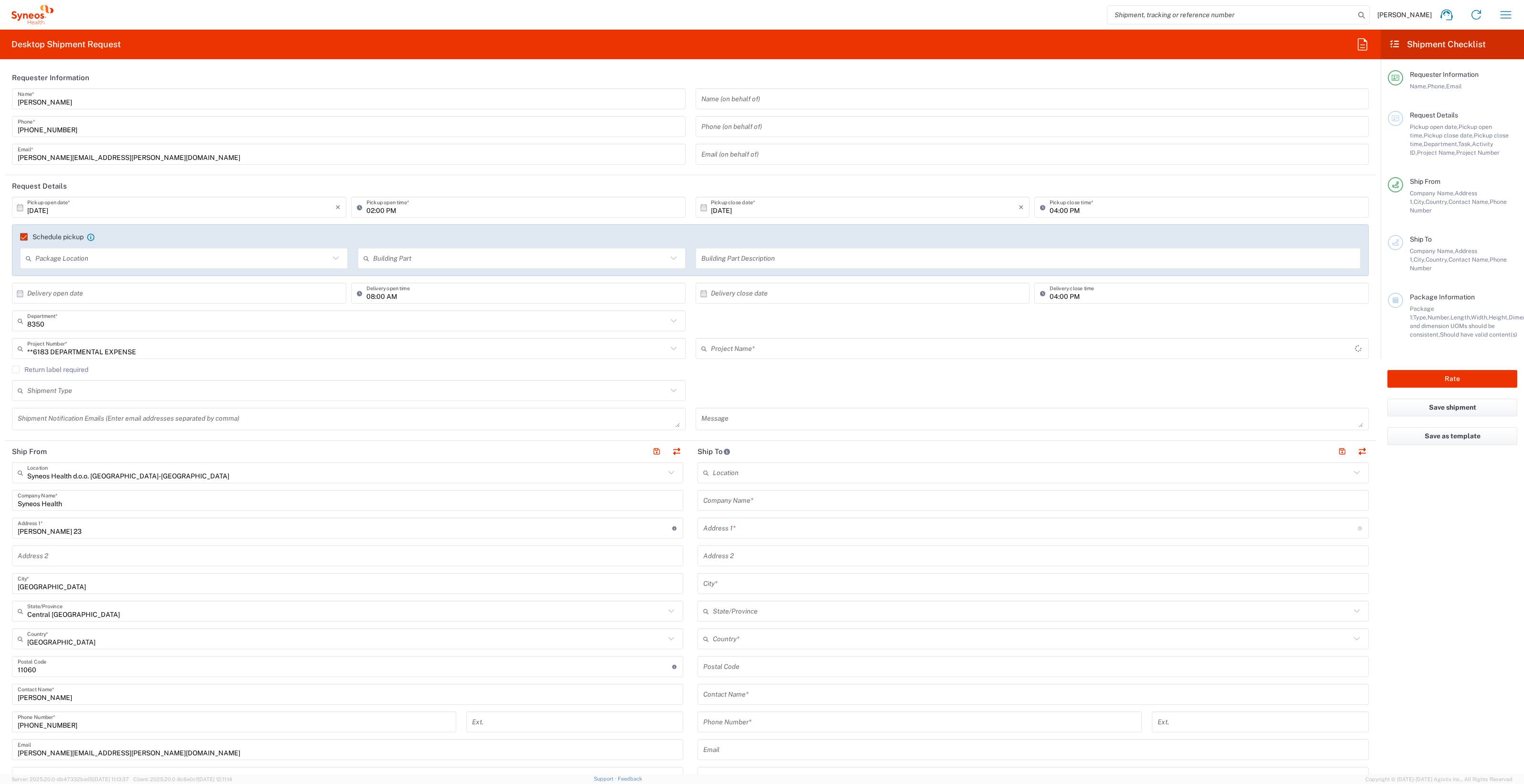
type input "6183"
click at [235, 260] on input "text" at bounding box center [182, 258] width 294 height 17
click at [180, 277] on span "Front" at bounding box center [183, 278] width 324 height 15
type input "Front"
click at [406, 259] on input "text" at bounding box center [520, 258] width 294 height 17
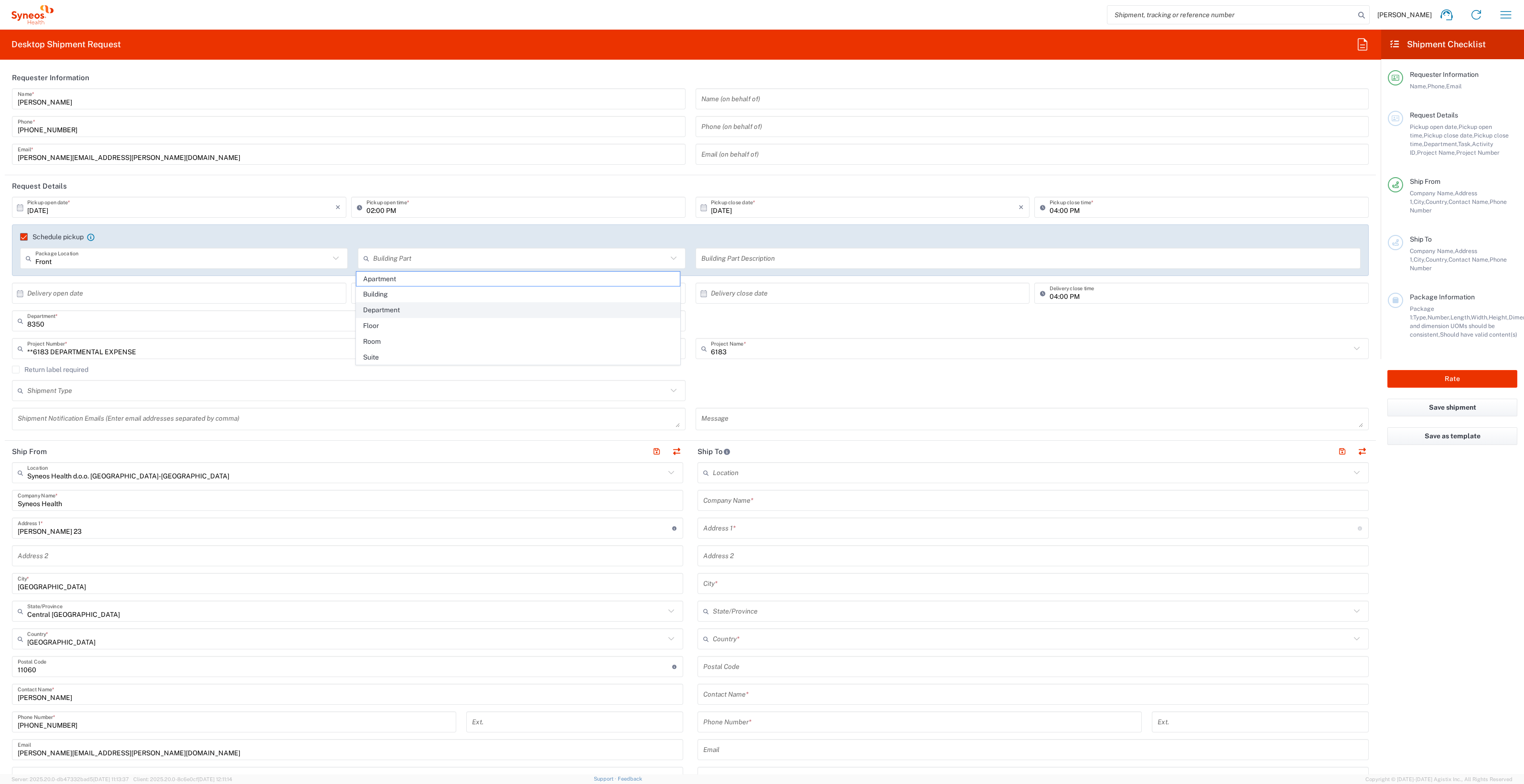
click at [499, 309] on span "Department" at bounding box center [518, 310] width 324 height 15
click at [607, 267] on div "Department Building Part" at bounding box center [522, 258] width 328 height 21
click at [380, 289] on span "Apartment" at bounding box center [518, 294] width 324 height 15
type input "Apartment"
click at [862, 258] on input "text" at bounding box center [1028, 258] width 654 height 17
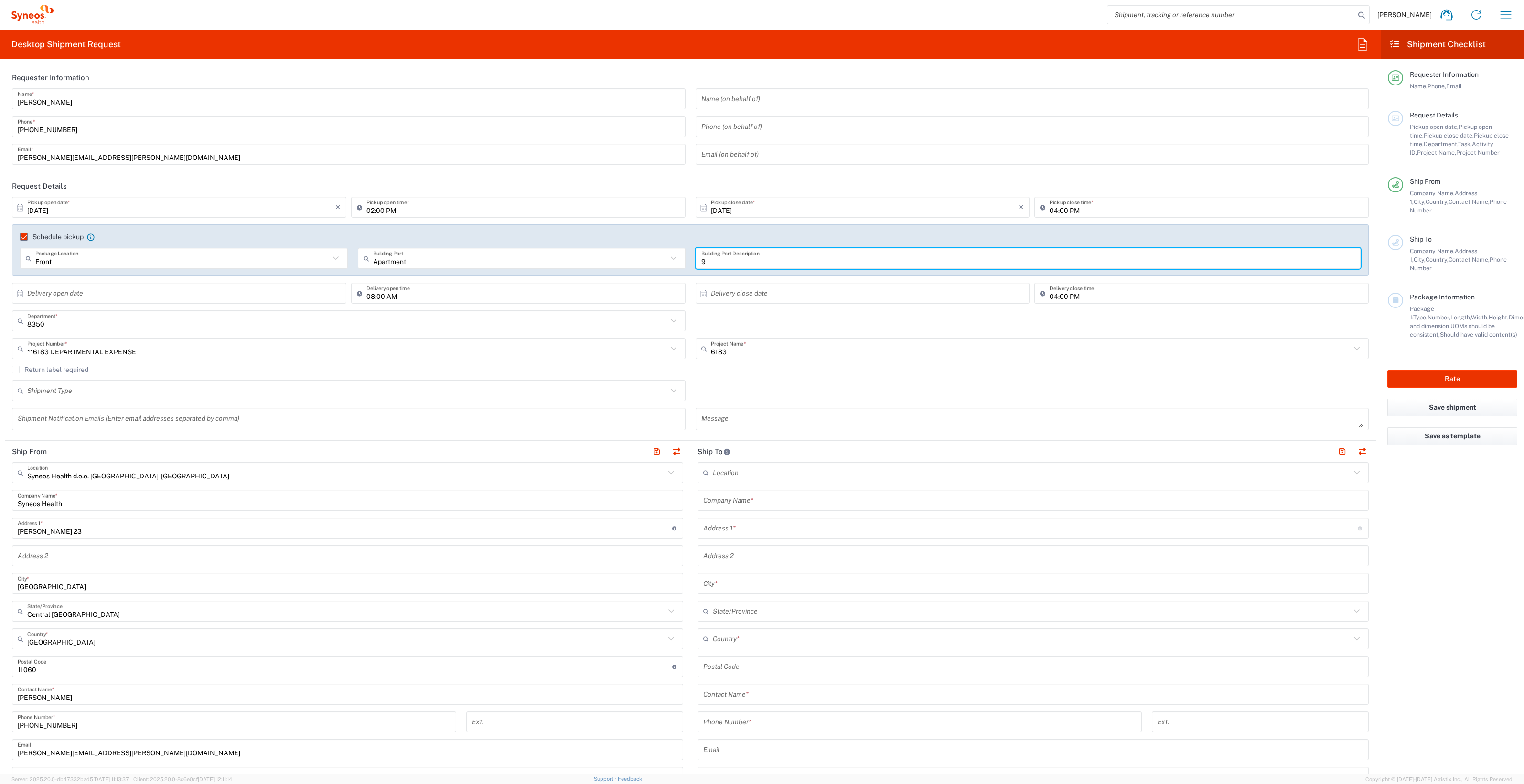
type input "9"
click at [745, 297] on input "text" at bounding box center [865, 293] width 308 height 17
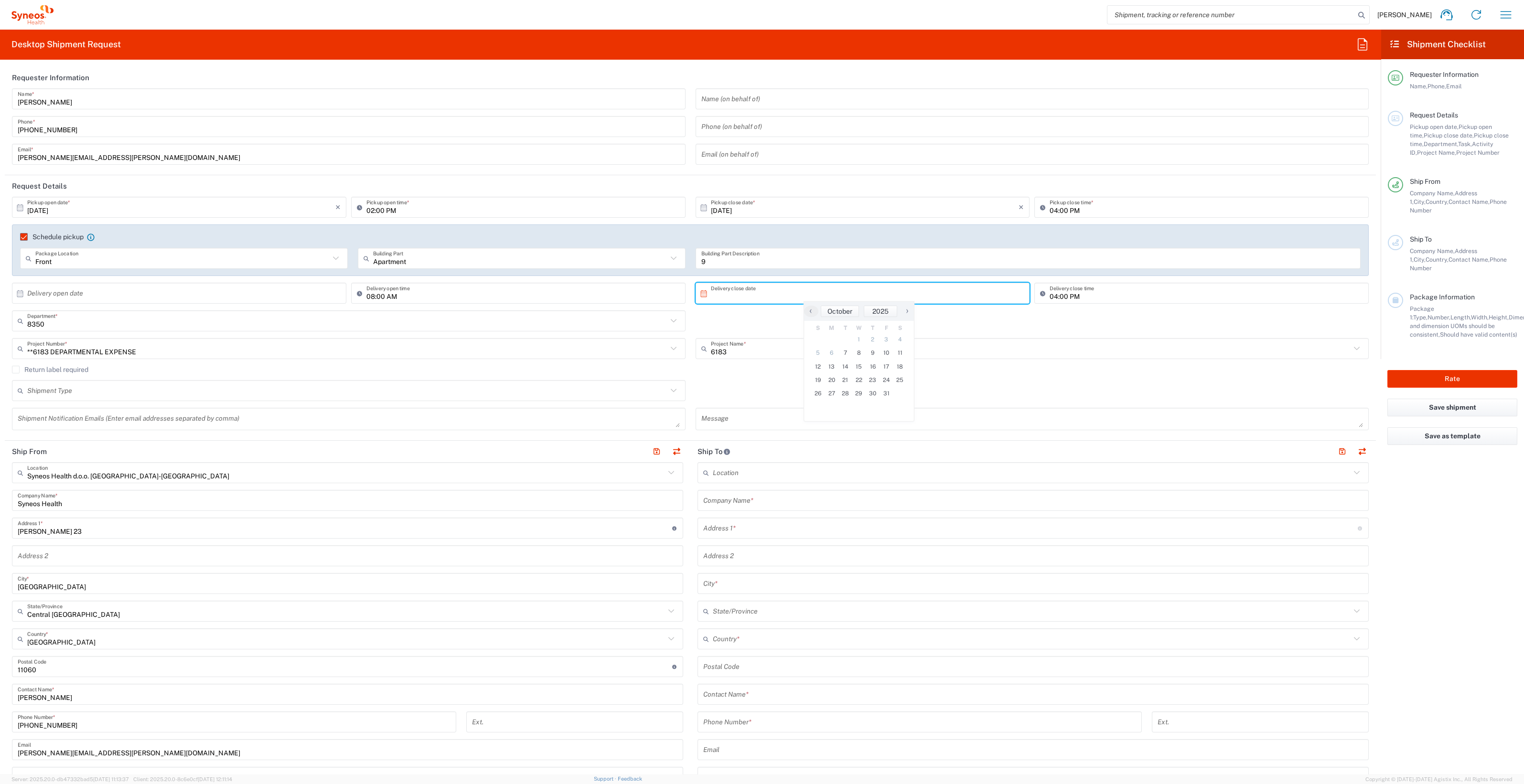
click at [248, 296] on input "text" at bounding box center [181, 293] width 308 height 17
click at [170, 355] on span "7" at bounding box center [166, 352] width 14 height 14
type input "[DATE]"
click at [763, 291] on input "text" at bounding box center [865, 293] width 308 height 17
click at [857, 351] on span "8" at bounding box center [859, 352] width 14 height 14
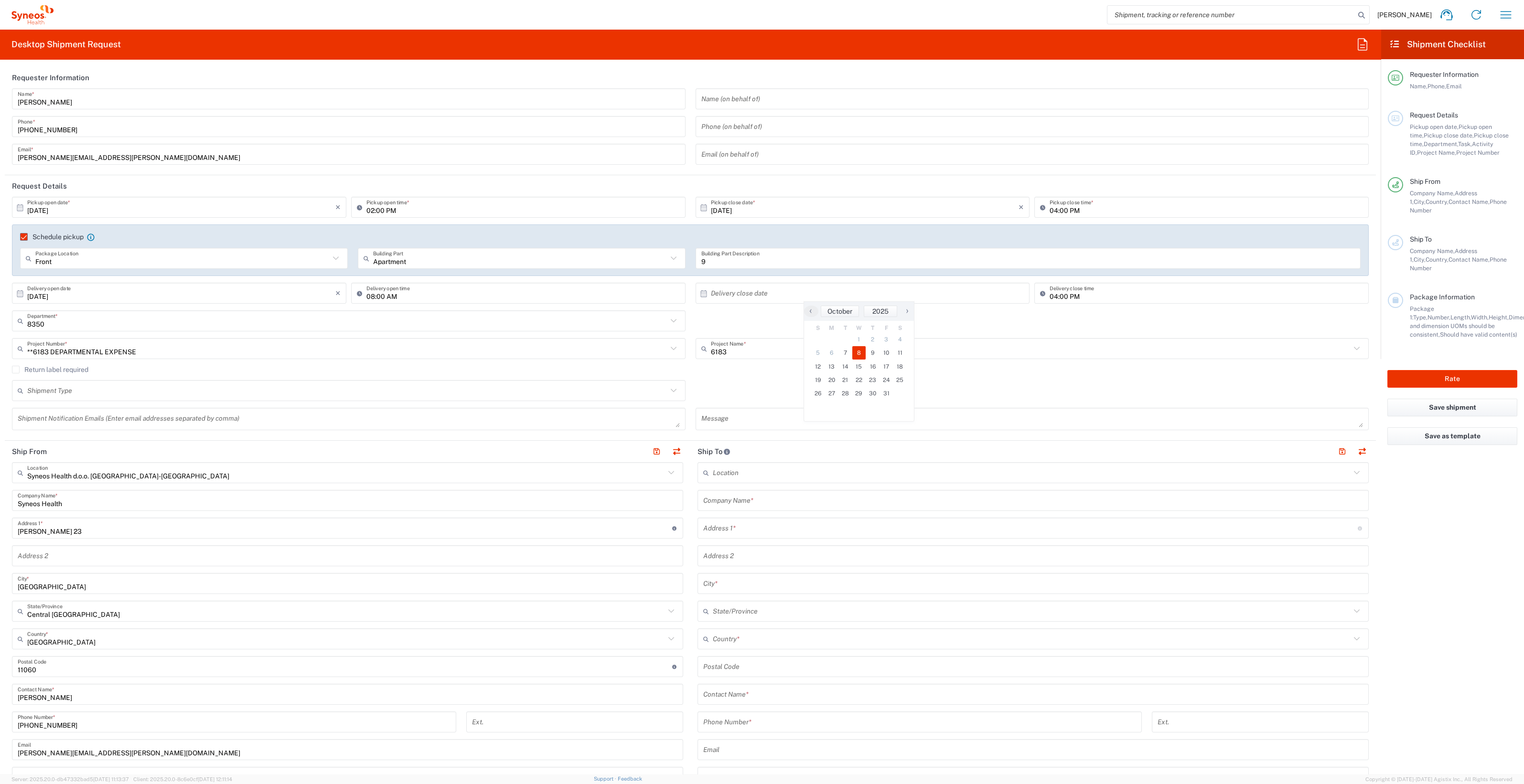
type input "[DATE]"
click at [209, 293] on input "[DATE]" at bounding box center [181, 293] width 308 height 17
click at [177, 352] on span "8" at bounding box center [180, 352] width 14 height 14
type input "[DATE]"
click at [166, 326] on input "text" at bounding box center [347, 321] width 640 height 17
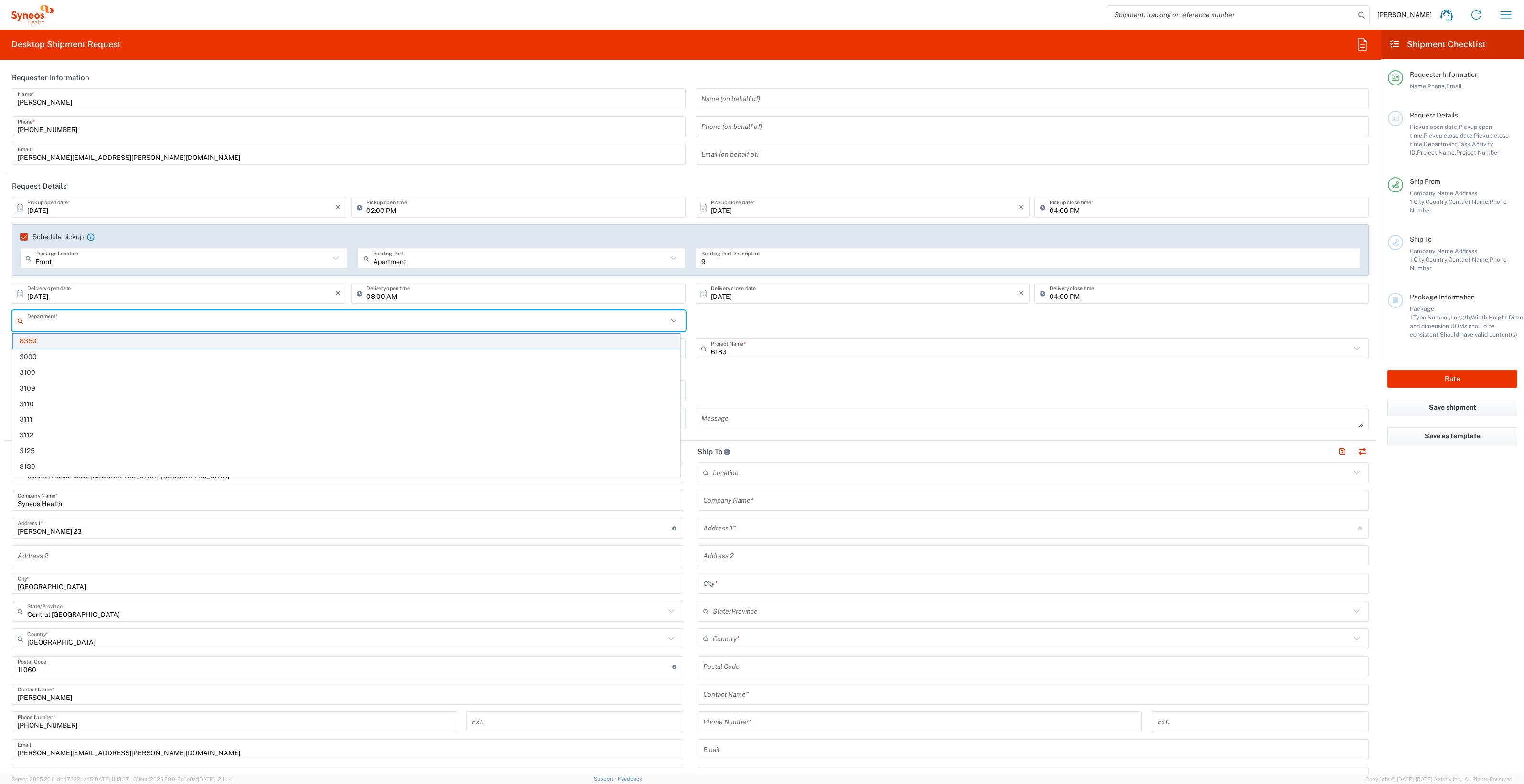
click at [163, 341] on span "8350" at bounding box center [346, 341] width 667 height 15
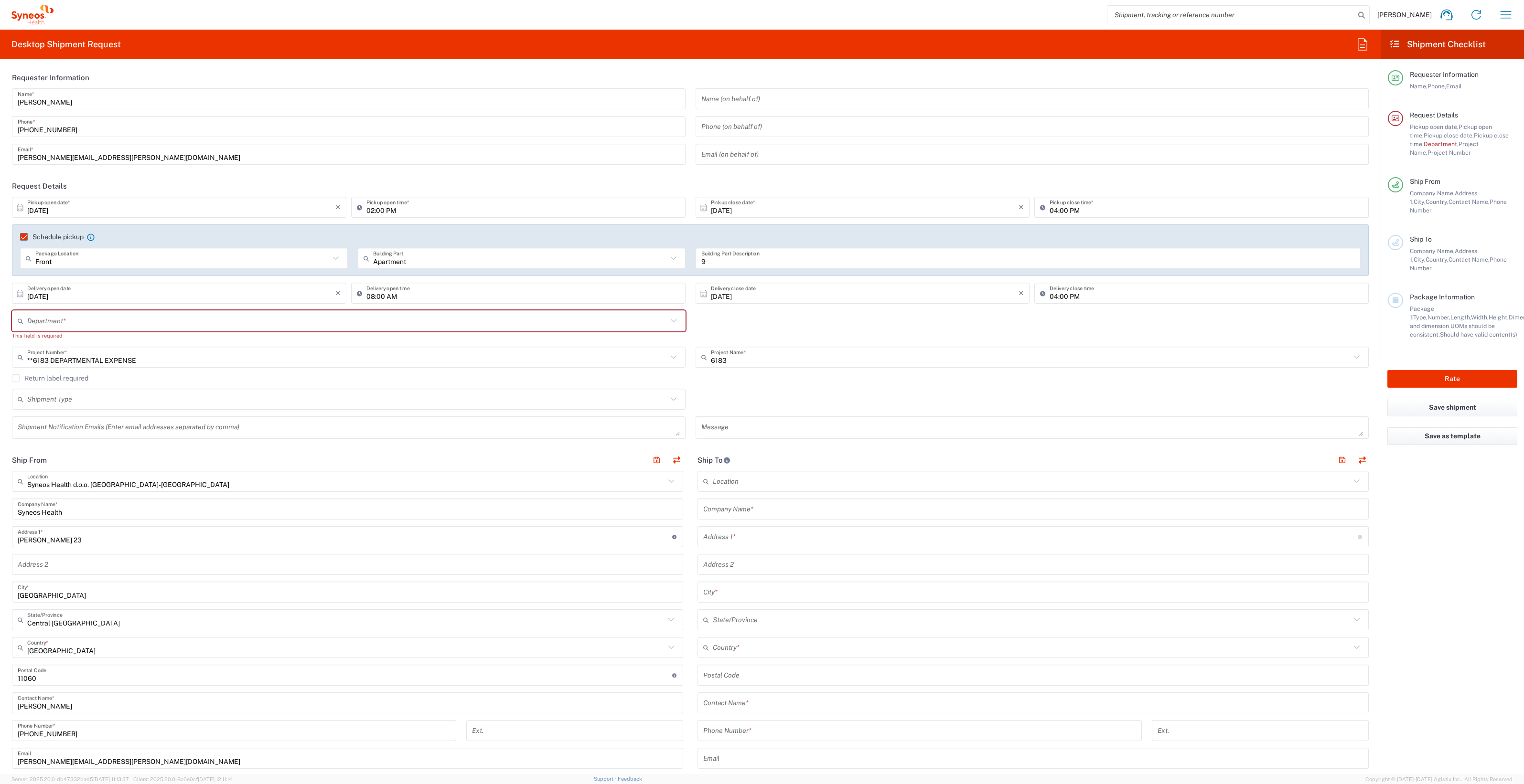
type input "**6183 DEPARTMENTAL EXPENSE"
click at [194, 358] on input "**6183 DEPARTMENTAL EXPENSE" at bounding box center [347, 357] width 640 height 17
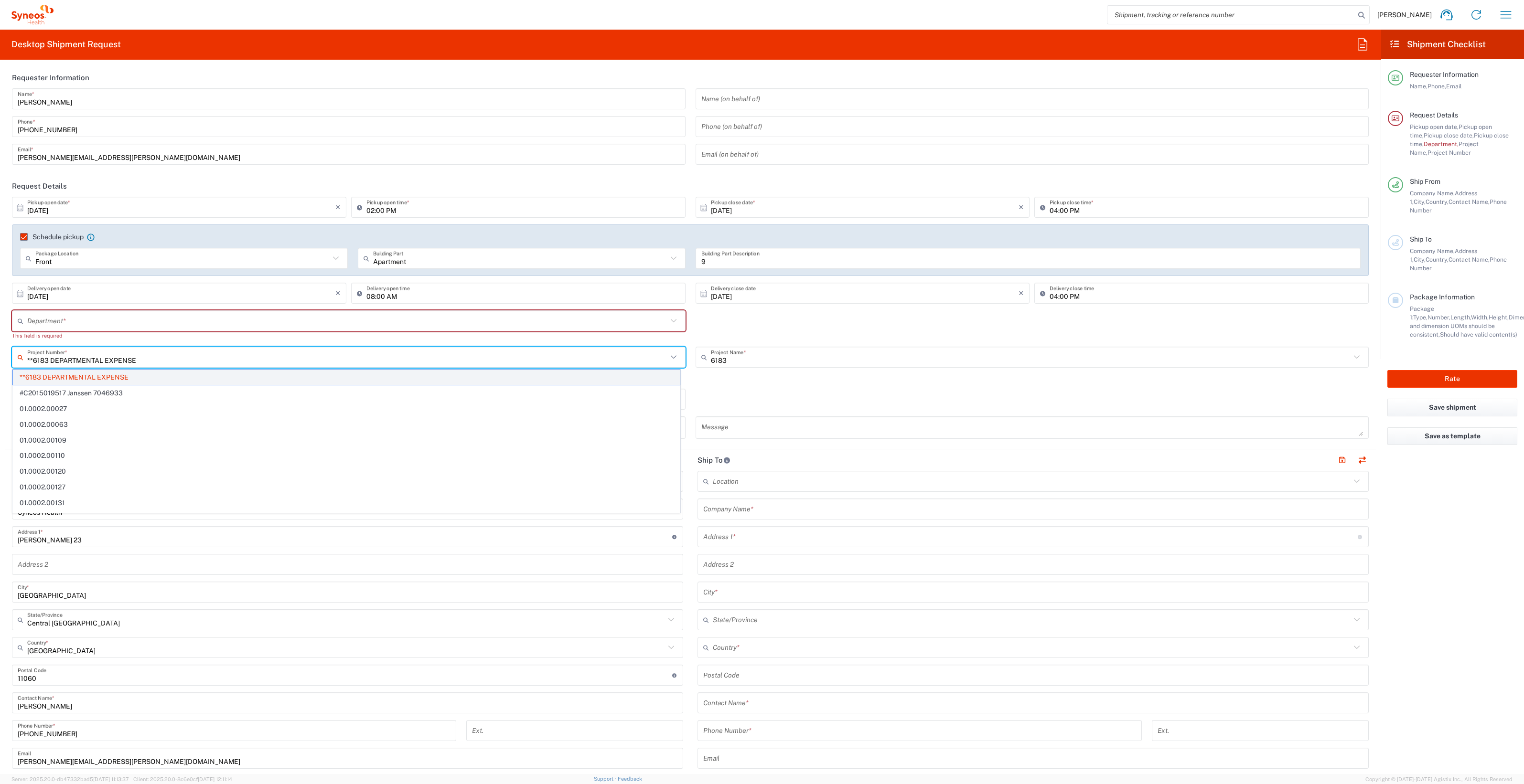
click at [250, 378] on span "**6183 DEPARTMENTAL EXPENSE" at bounding box center [346, 377] width 667 height 15
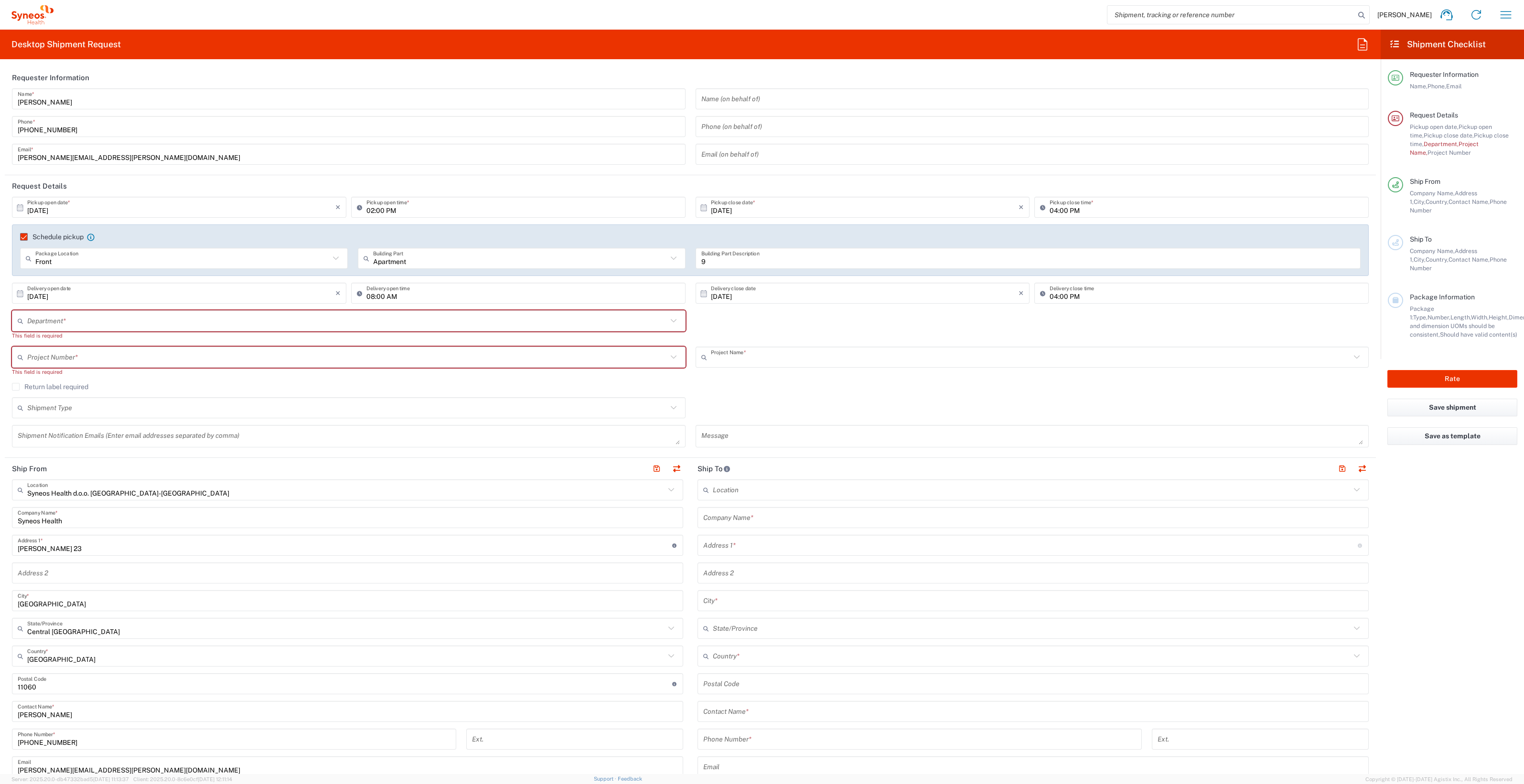
click at [774, 362] on input "text" at bounding box center [1031, 357] width 640 height 17
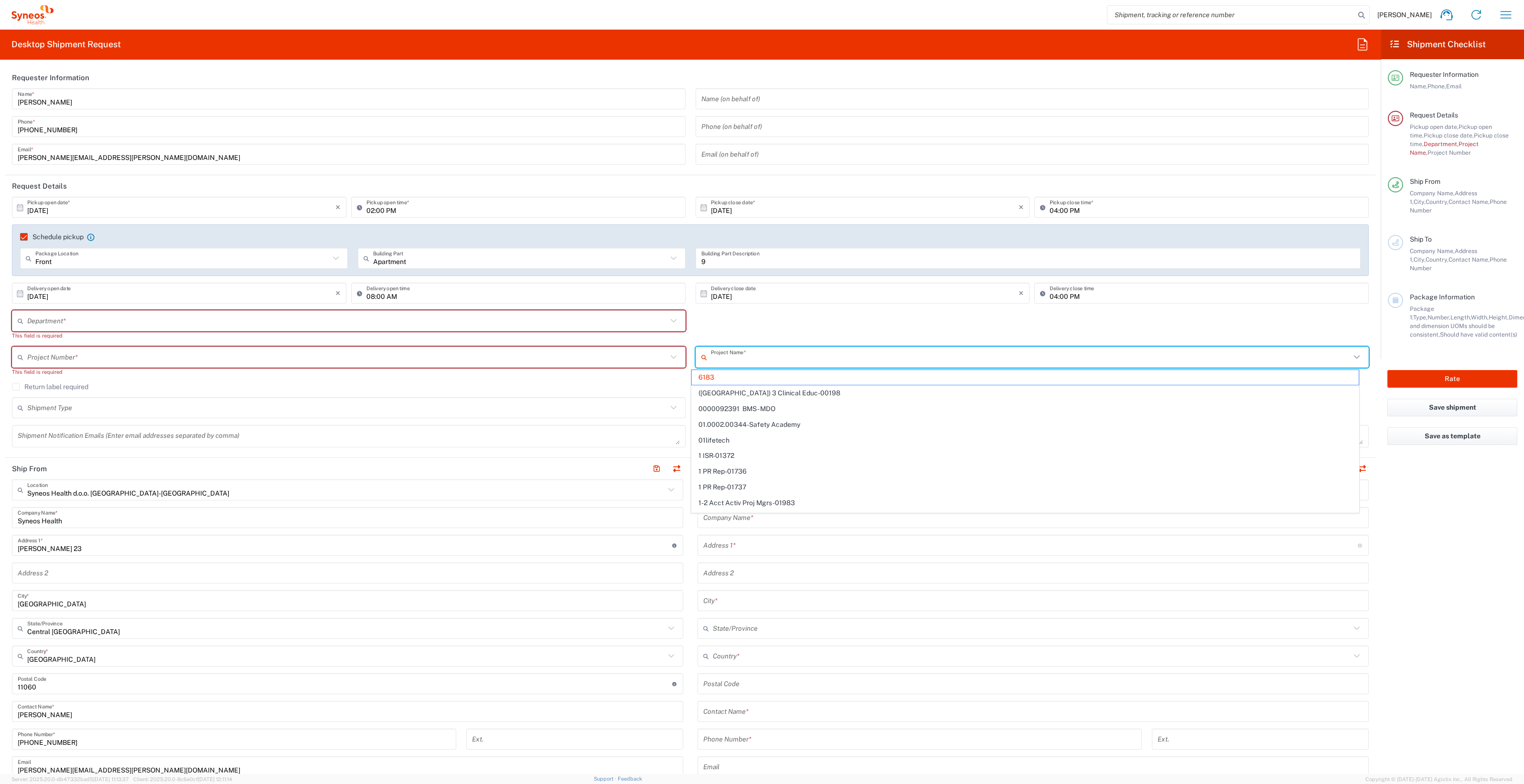
click at [146, 314] on input "text" at bounding box center [347, 321] width 640 height 17
type input "6183"
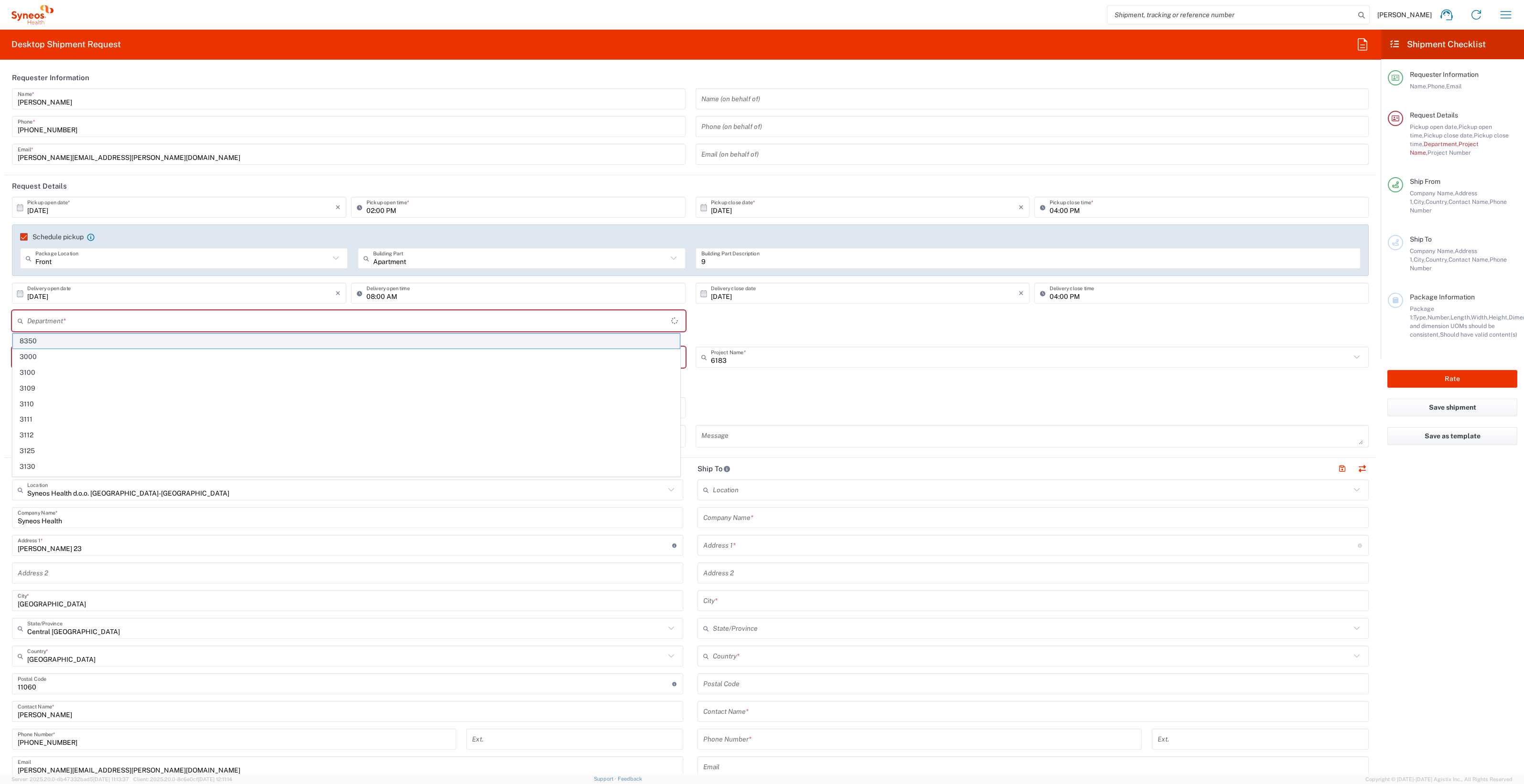
click at [148, 339] on span "8350" at bounding box center [346, 341] width 667 height 15
type input "8350"
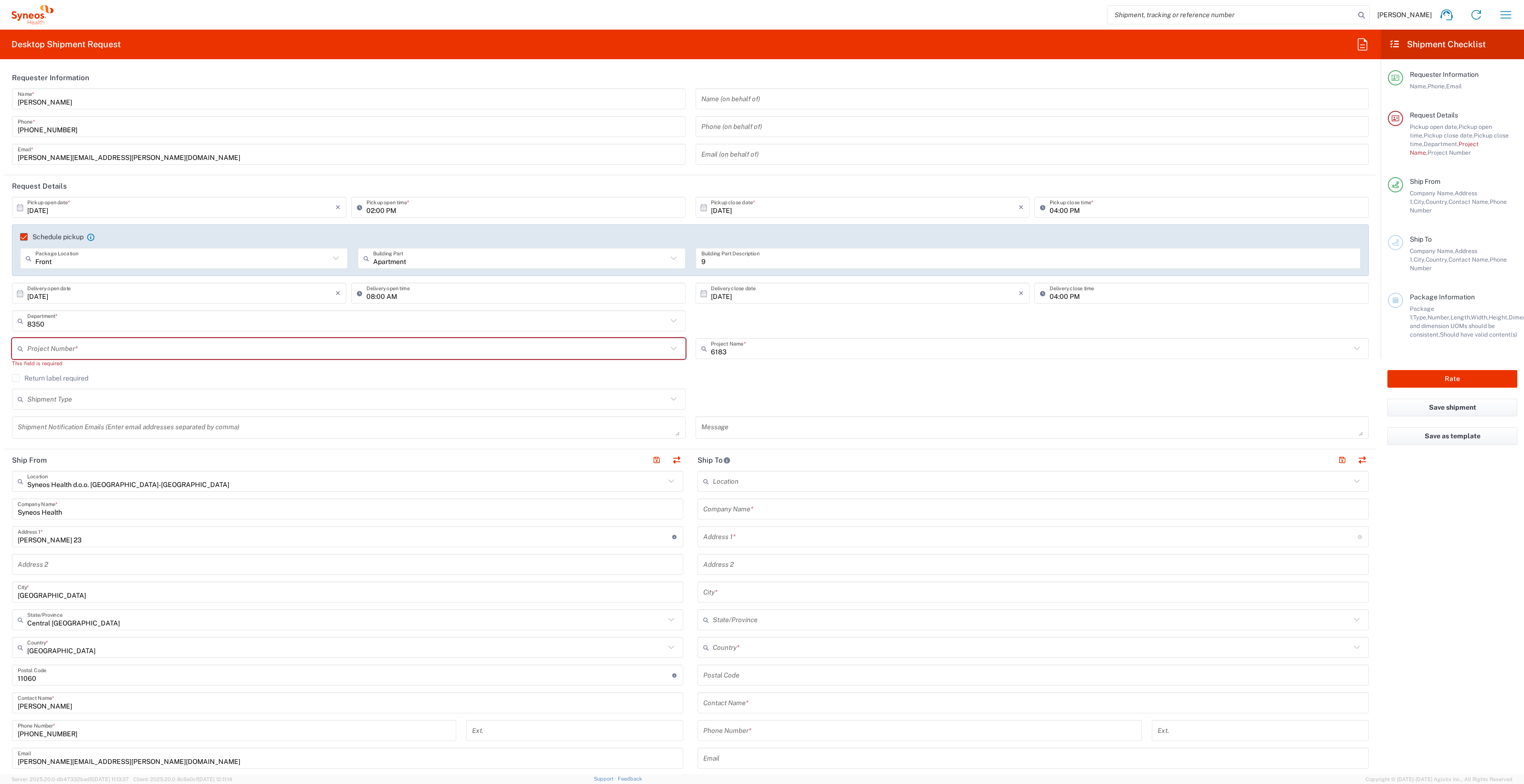
click at [169, 346] on input "text" at bounding box center [347, 349] width 640 height 17
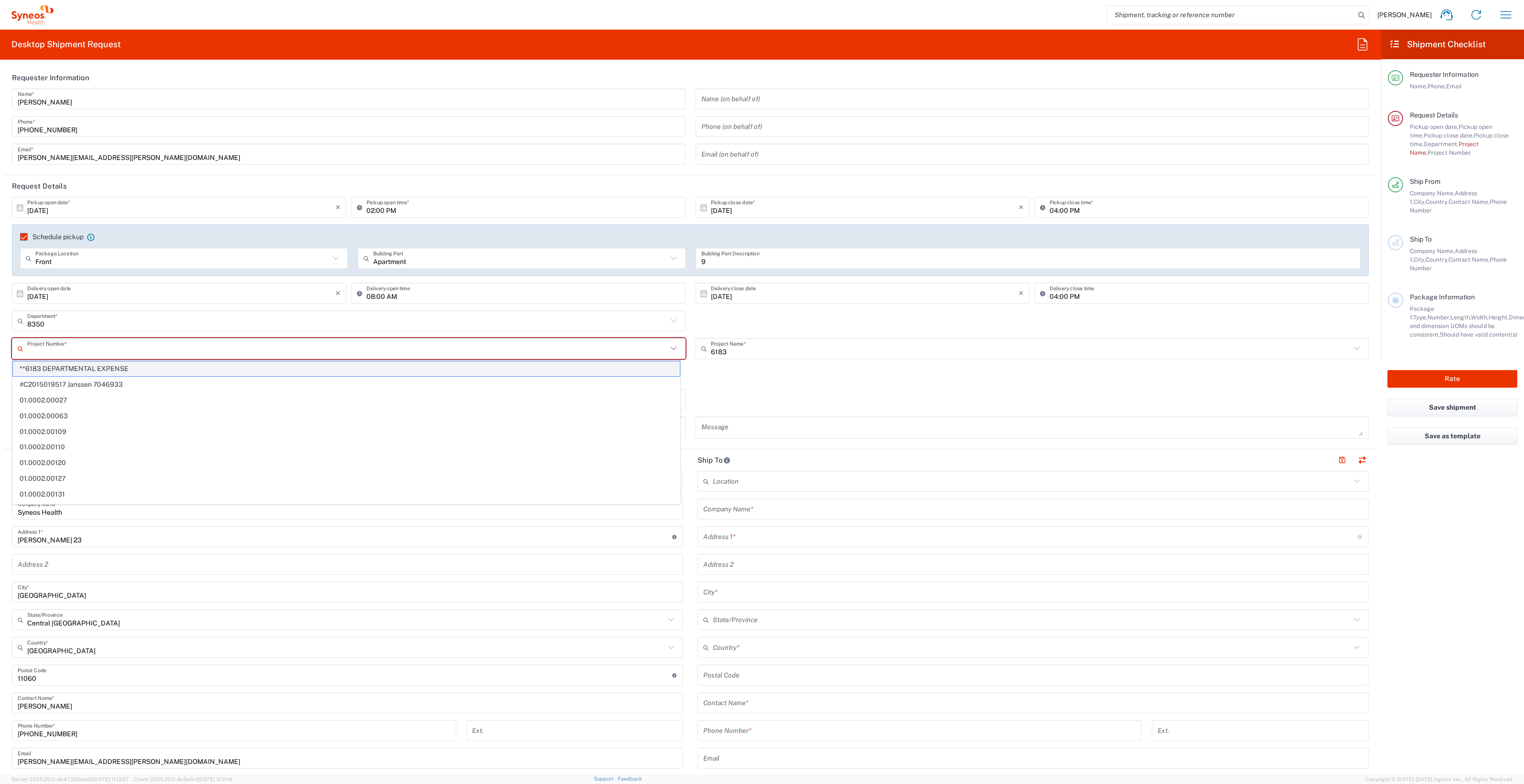
click at [114, 368] on span "**6183 DEPARTMENTAL EXPENSE" at bounding box center [346, 368] width 667 height 15
type input "**6183 DEPARTMENTAL EXPENSE"
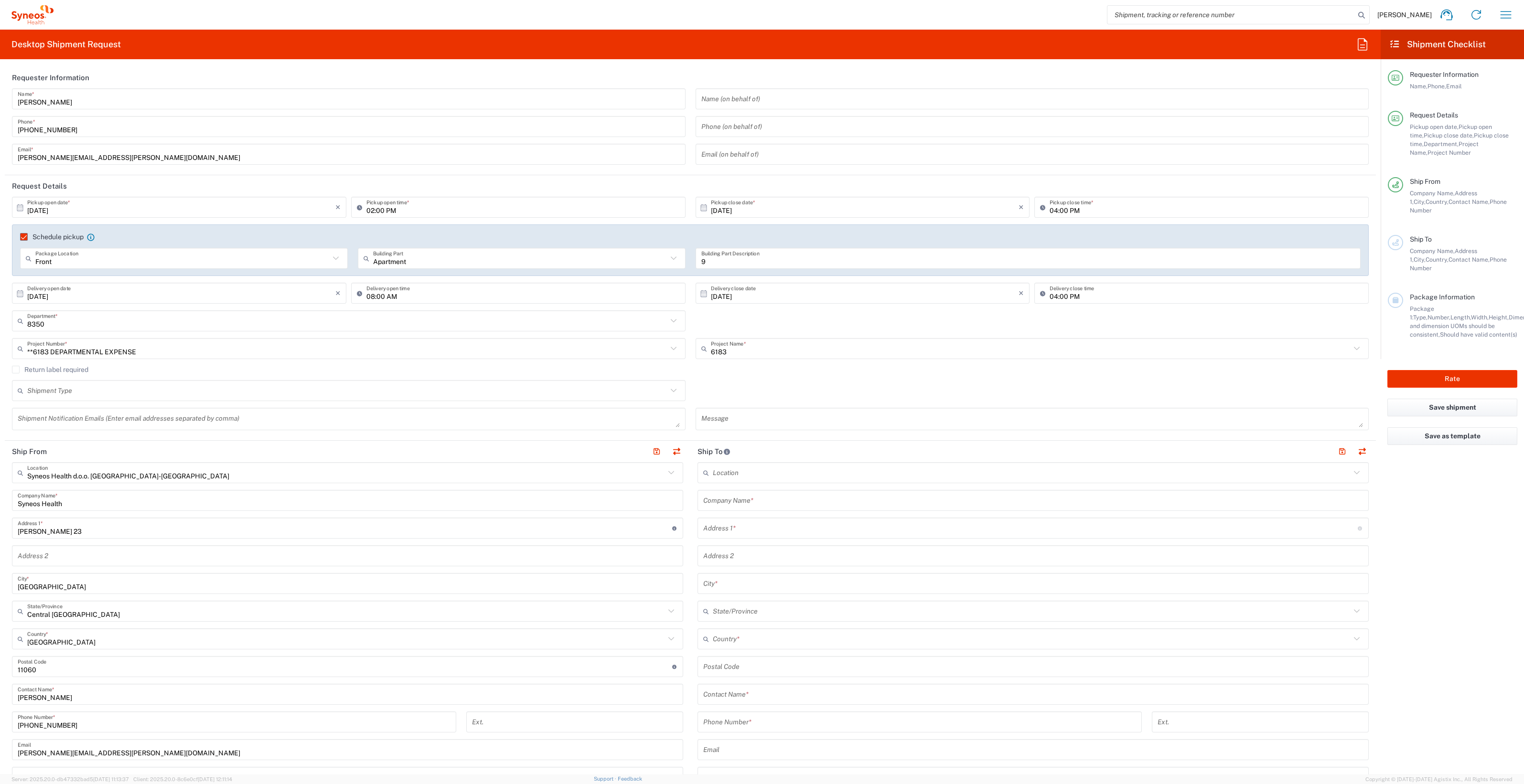
click at [100, 389] on input "text" at bounding box center [347, 391] width 640 height 17
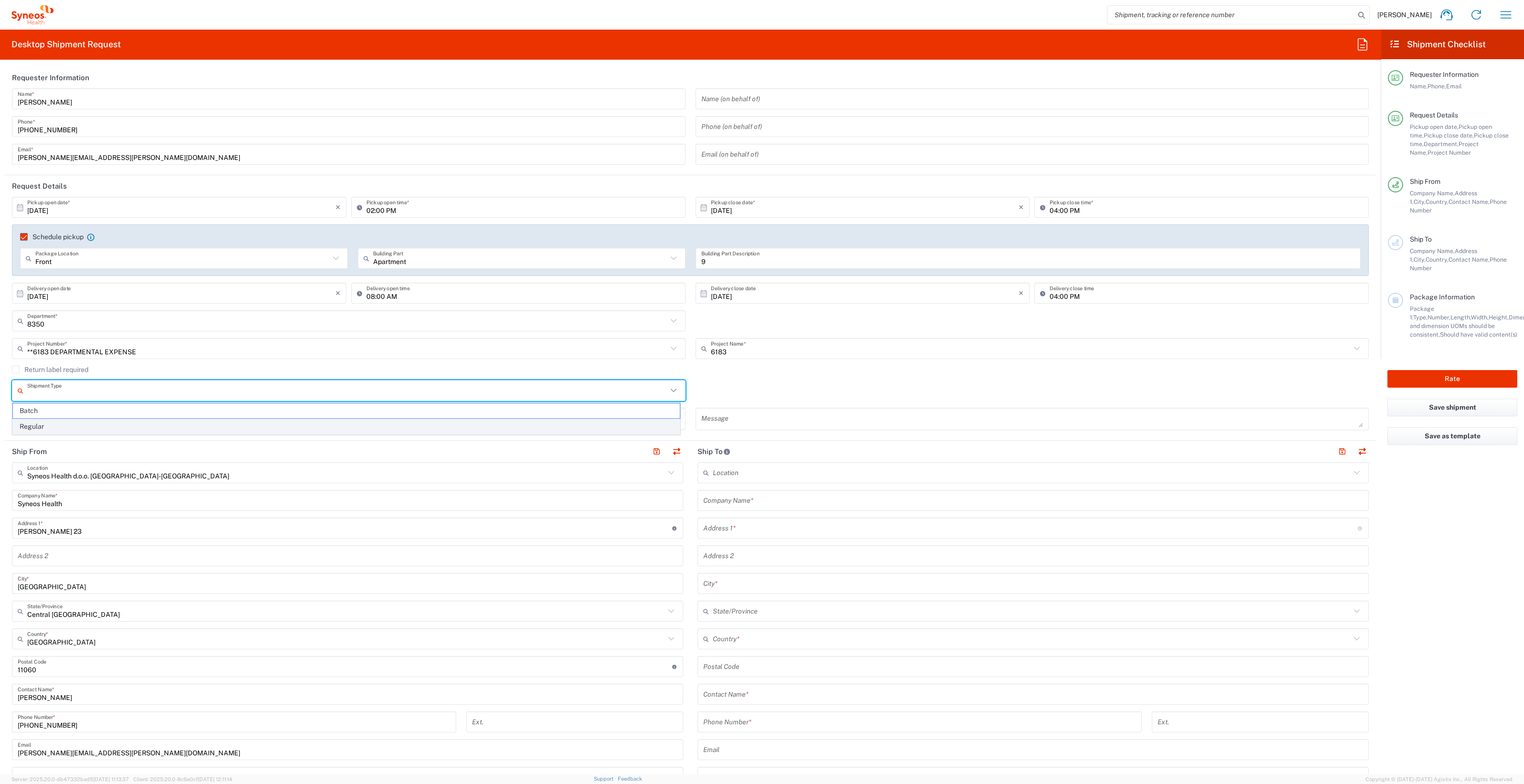
click at [94, 424] on span "Regular" at bounding box center [346, 426] width 667 height 15
type input "Regular"
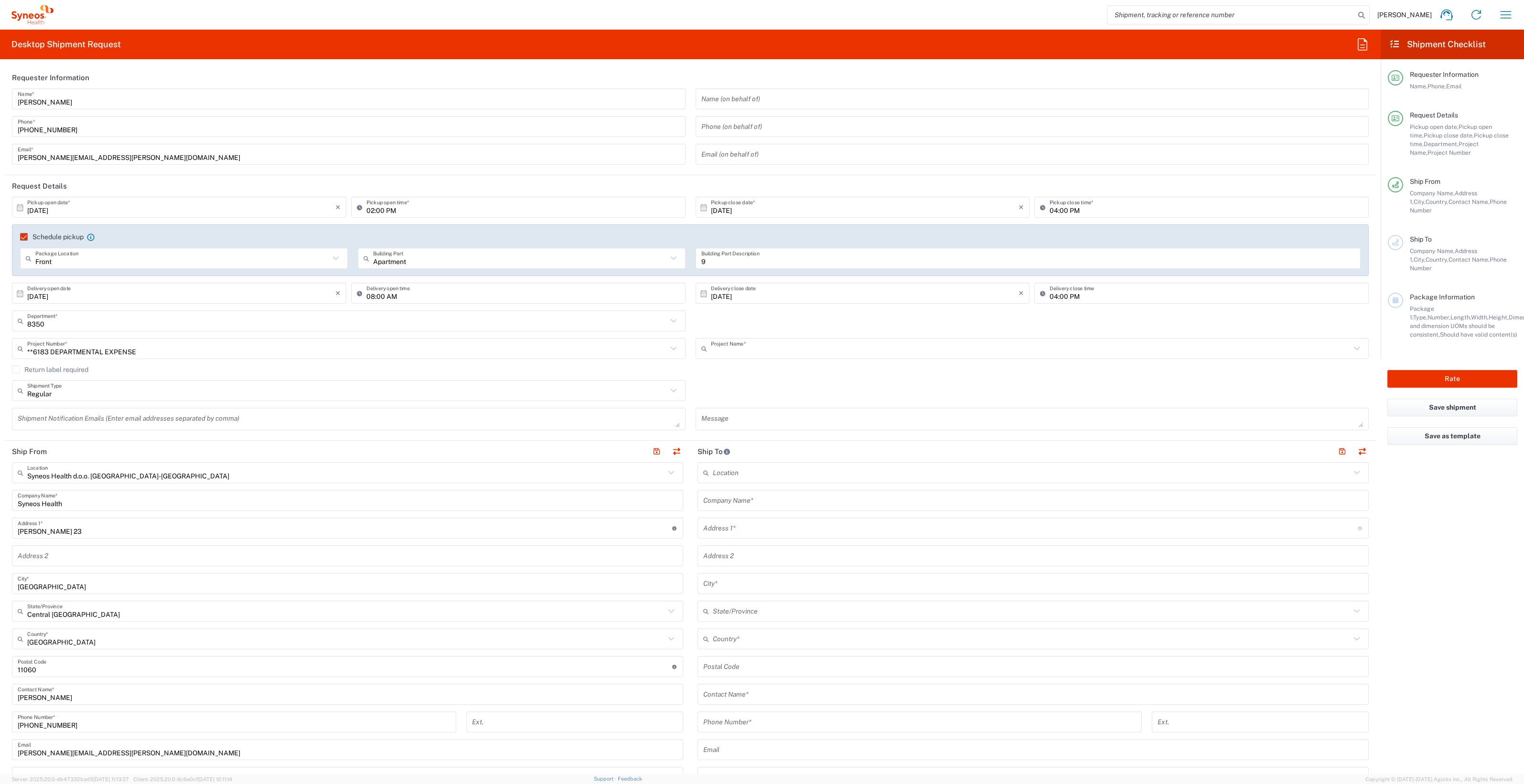
click at [808, 348] on input "text" at bounding box center [1031, 349] width 640 height 17
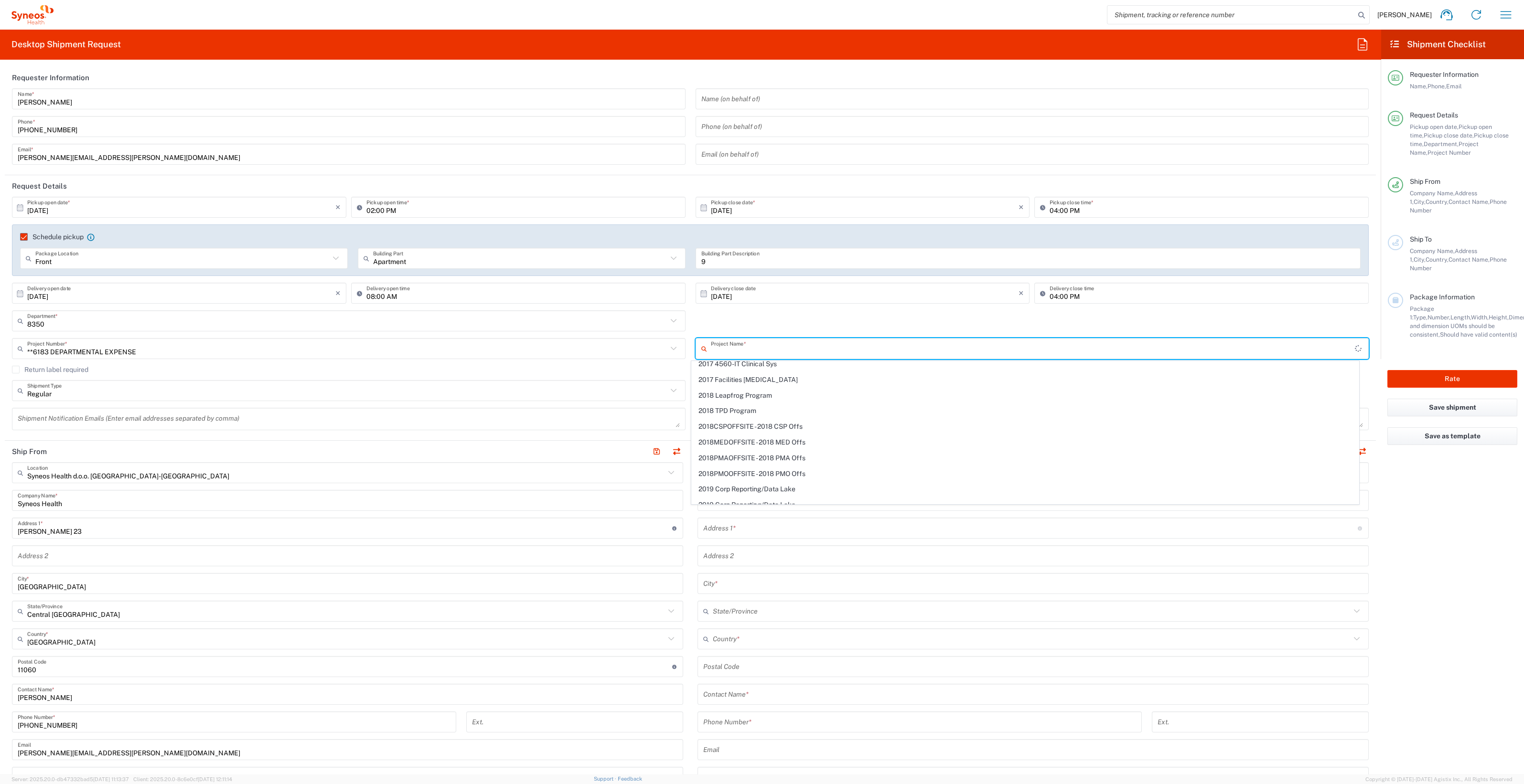
scroll to position [647, 0]
type input "n"
type input "**6183 DEPARTMENTAL EXPENSE"
type input "2"
type input "dep"
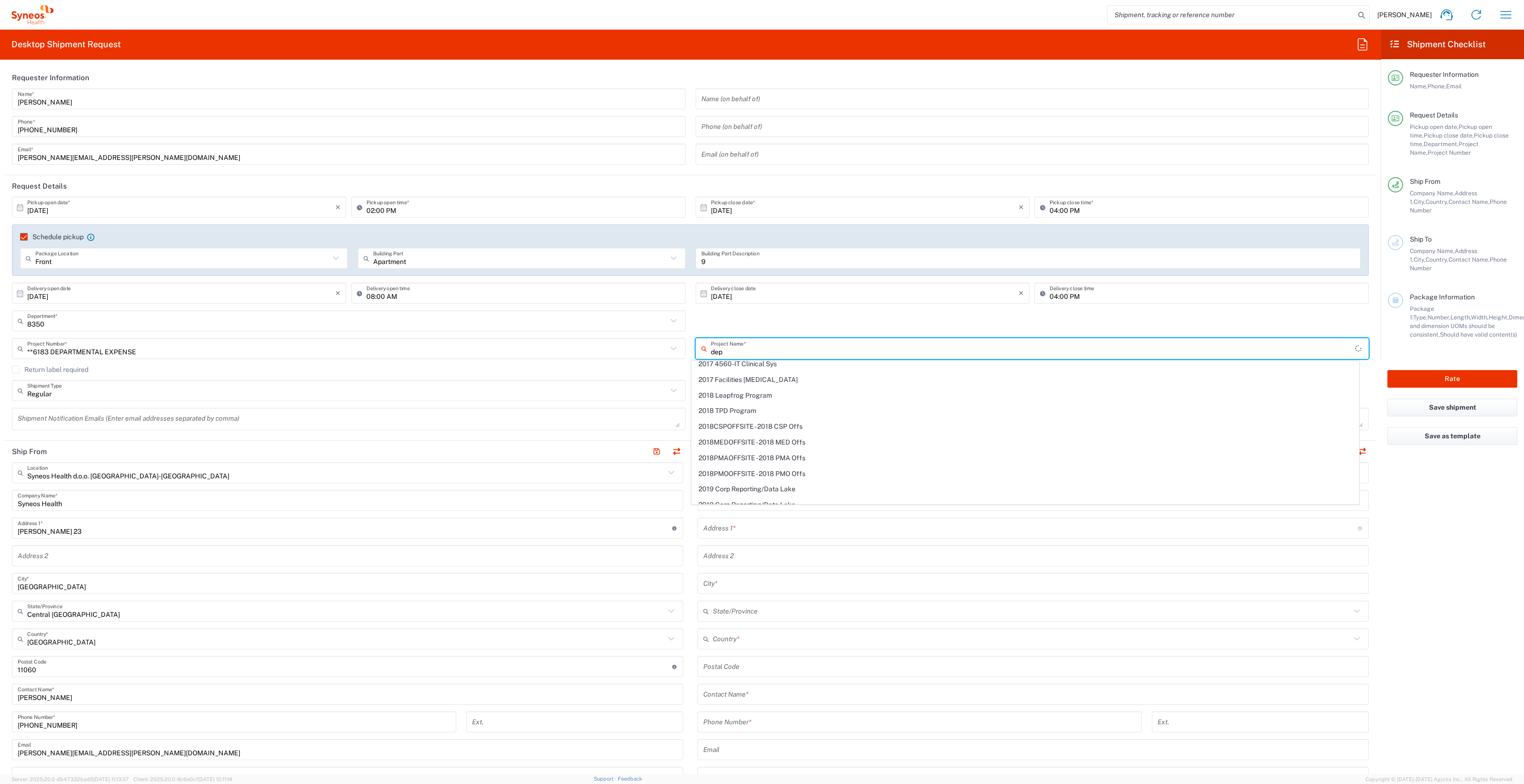
scroll to position [631, 0]
drag, startPoint x: 732, startPoint y: 350, endPoint x: 666, endPoint y: 356, distance: 66.3
click at [666, 356] on div "**6183 DEPARTMENTAL EXPENSE Project Number * **6183 DEPARTMENTAL EXPENSE #C2015…" at bounding box center [690, 352] width 1367 height 28
click at [750, 350] on input "8350" at bounding box center [1031, 349] width 640 height 17
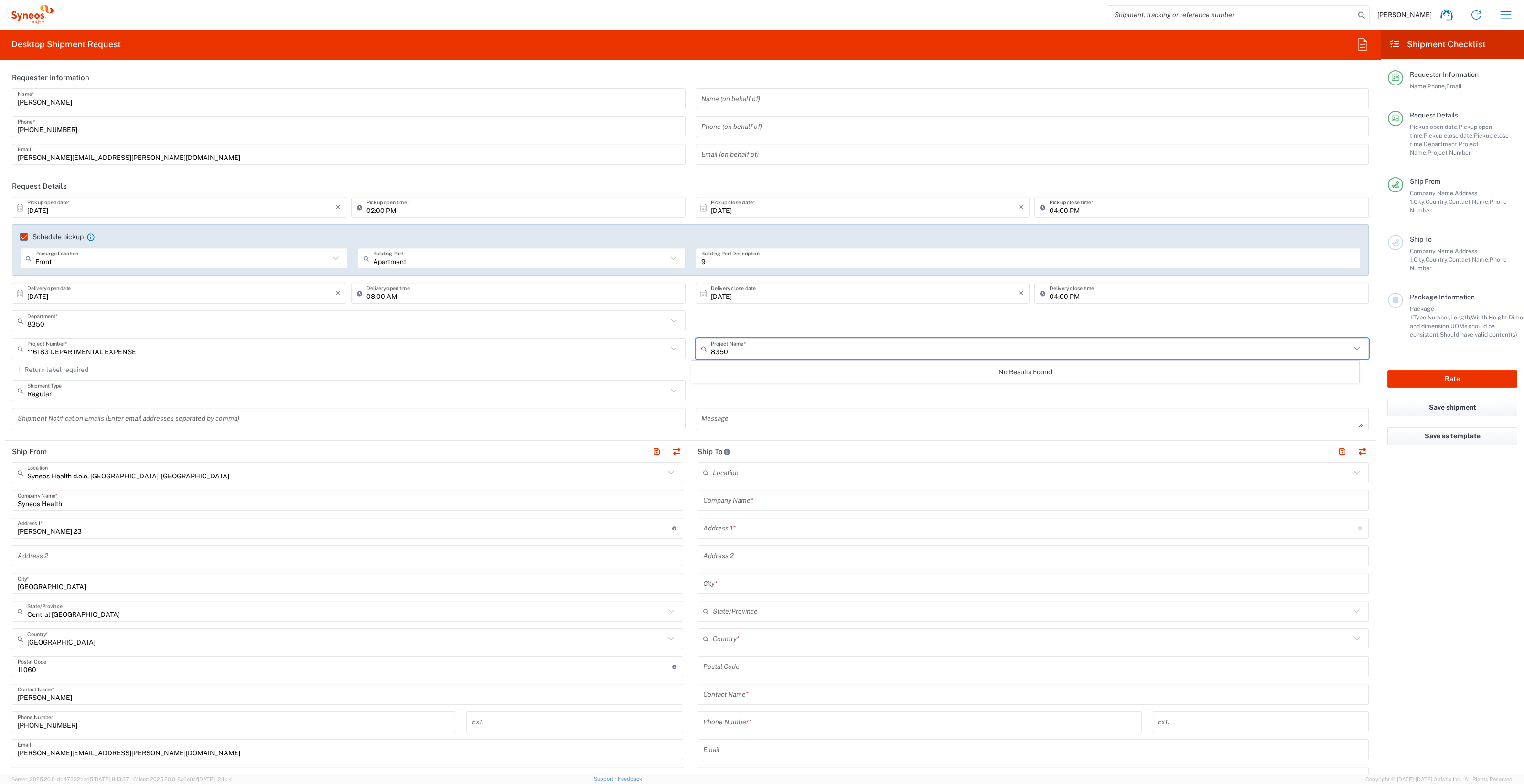
type input "8350"
click at [160, 348] on input "text" at bounding box center [347, 349] width 640 height 17
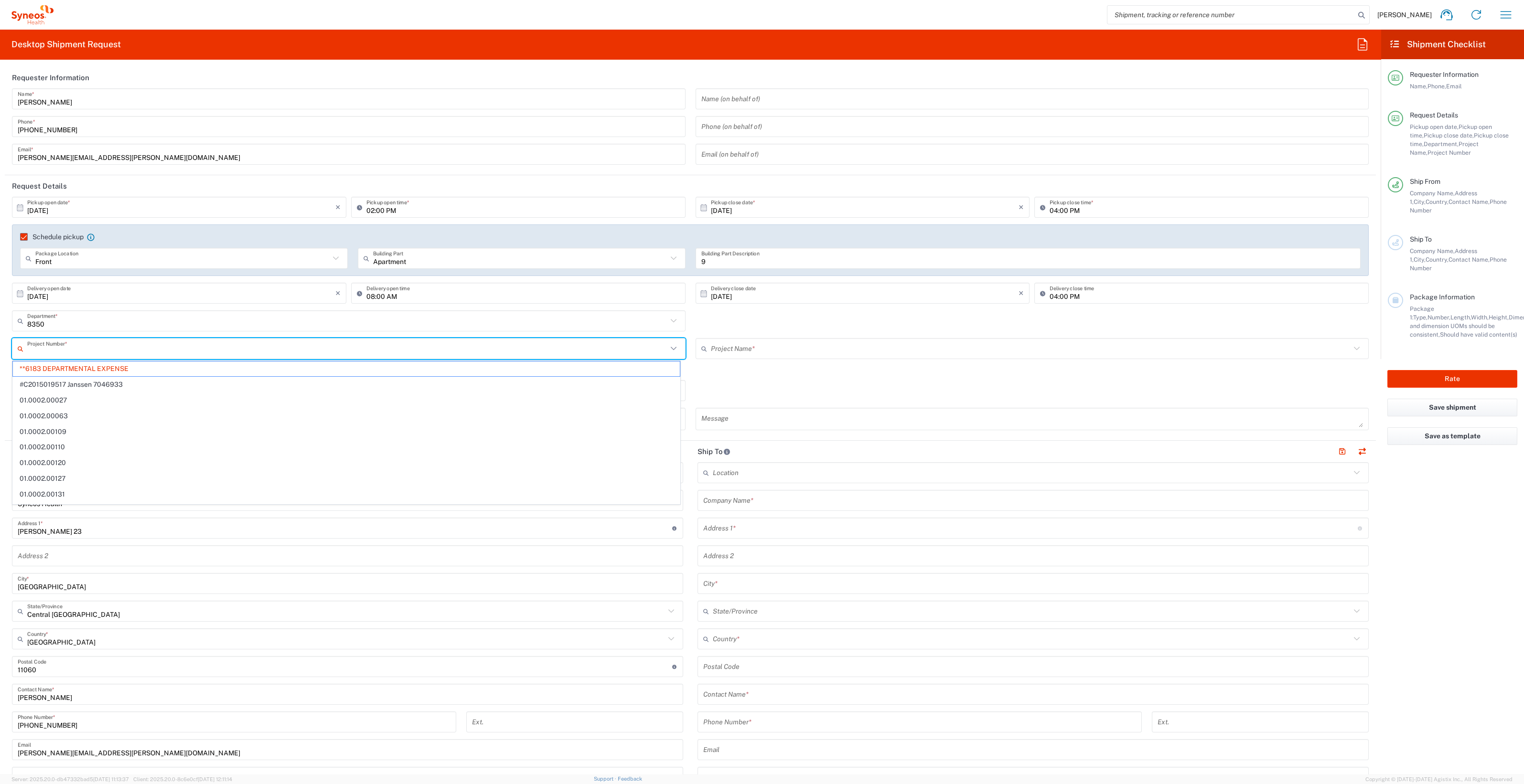
click at [729, 345] on input "text" at bounding box center [1031, 349] width 640 height 17
type input "**6183 DEPARTMENTAL EXPENSE"
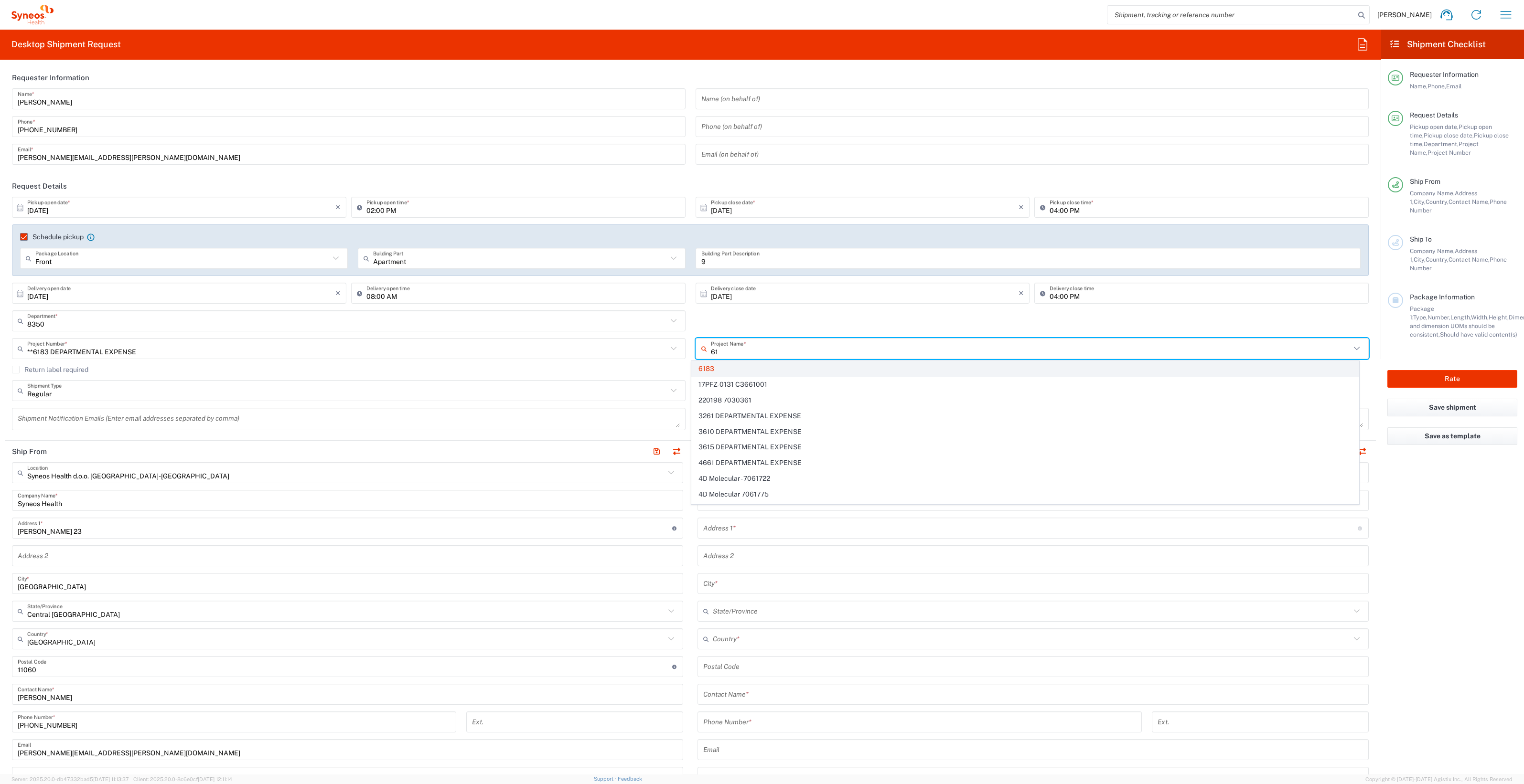
type input "61"
click at [730, 364] on span "6183" at bounding box center [1025, 368] width 667 height 15
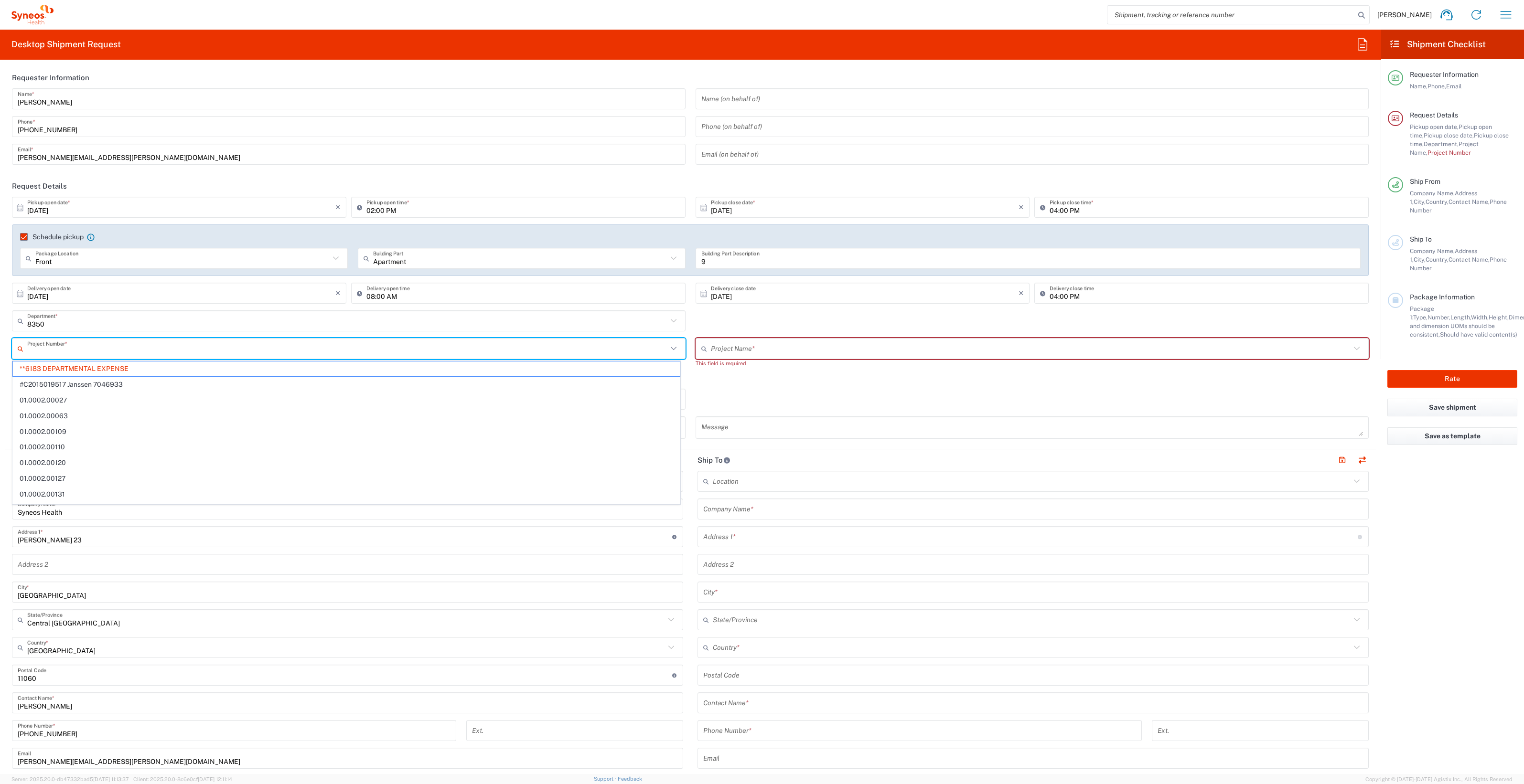
click at [95, 346] on input "text" at bounding box center [347, 349] width 640 height 17
click at [96, 370] on span "**6183 DEPARTMENTAL EXPENSE" at bounding box center [346, 368] width 667 height 15
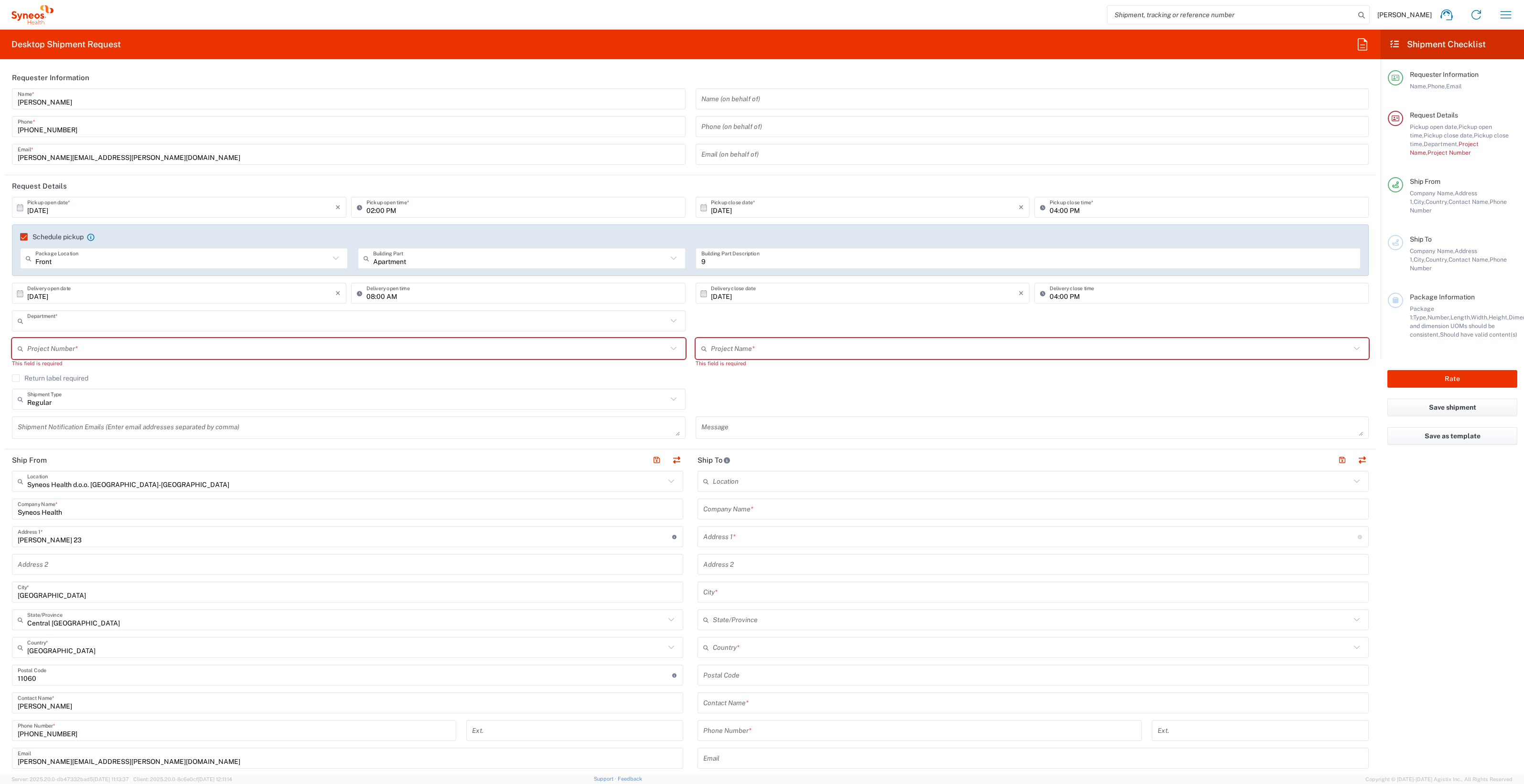
click at [95, 324] on input "text" at bounding box center [347, 321] width 640 height 17
click at [91, 336] on span "8350" at bounding box center [346, 341] width 667 height 15
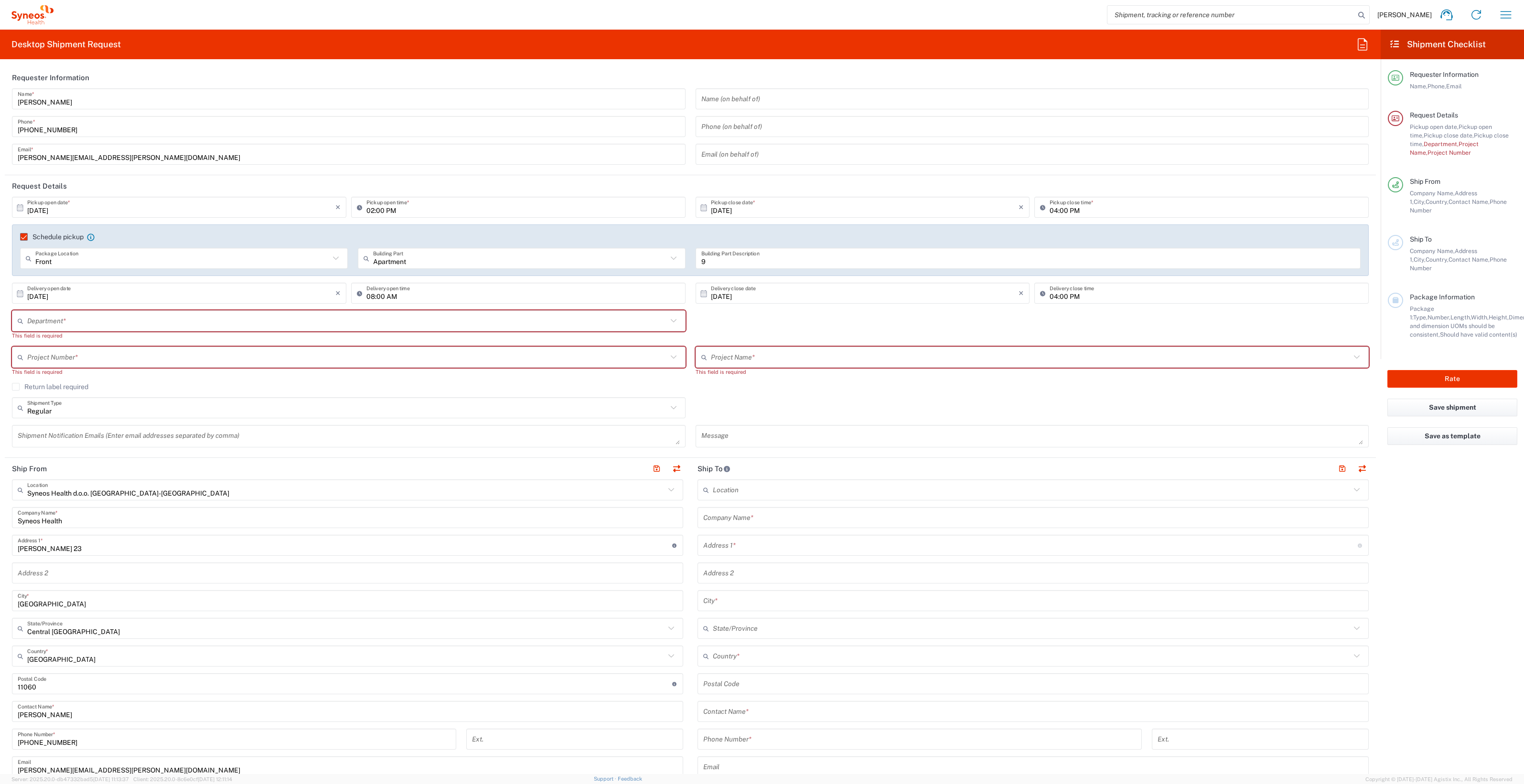
click at [123, 355] on input "text" at bounding box center [347, 357] width 640 height 17
click at [1509, 17] on icon "button" at bounding box center [1506, 15] width 15 height 15
click at [1445, 177] on link "My profile" at bounding box center [1458, 181] width 114 height 19
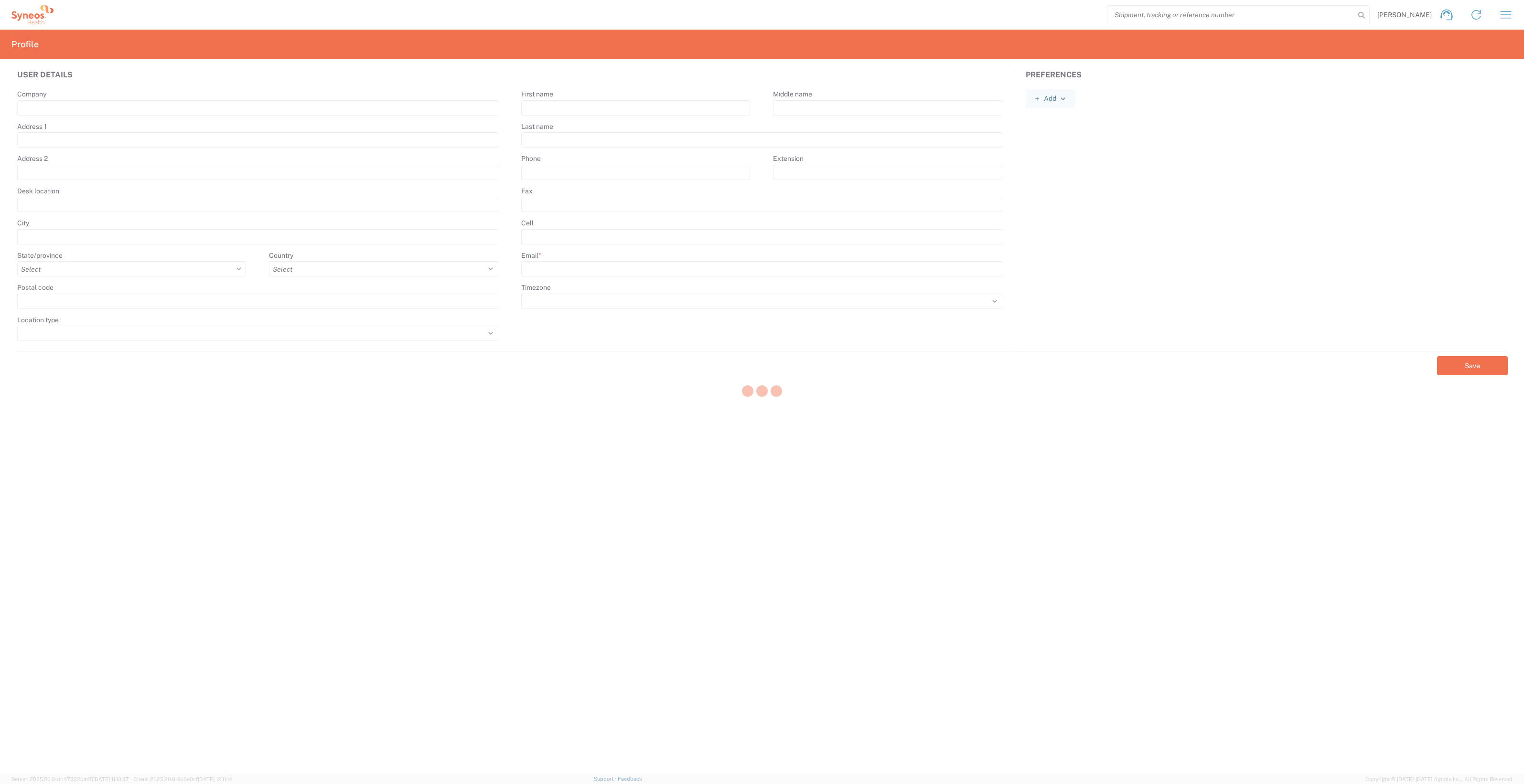
type input "Syneos Health"
type input "[PERSON_NAME] 23"
type input "[GEOGRAPHIC_DATA]"
select select
select select "RS"
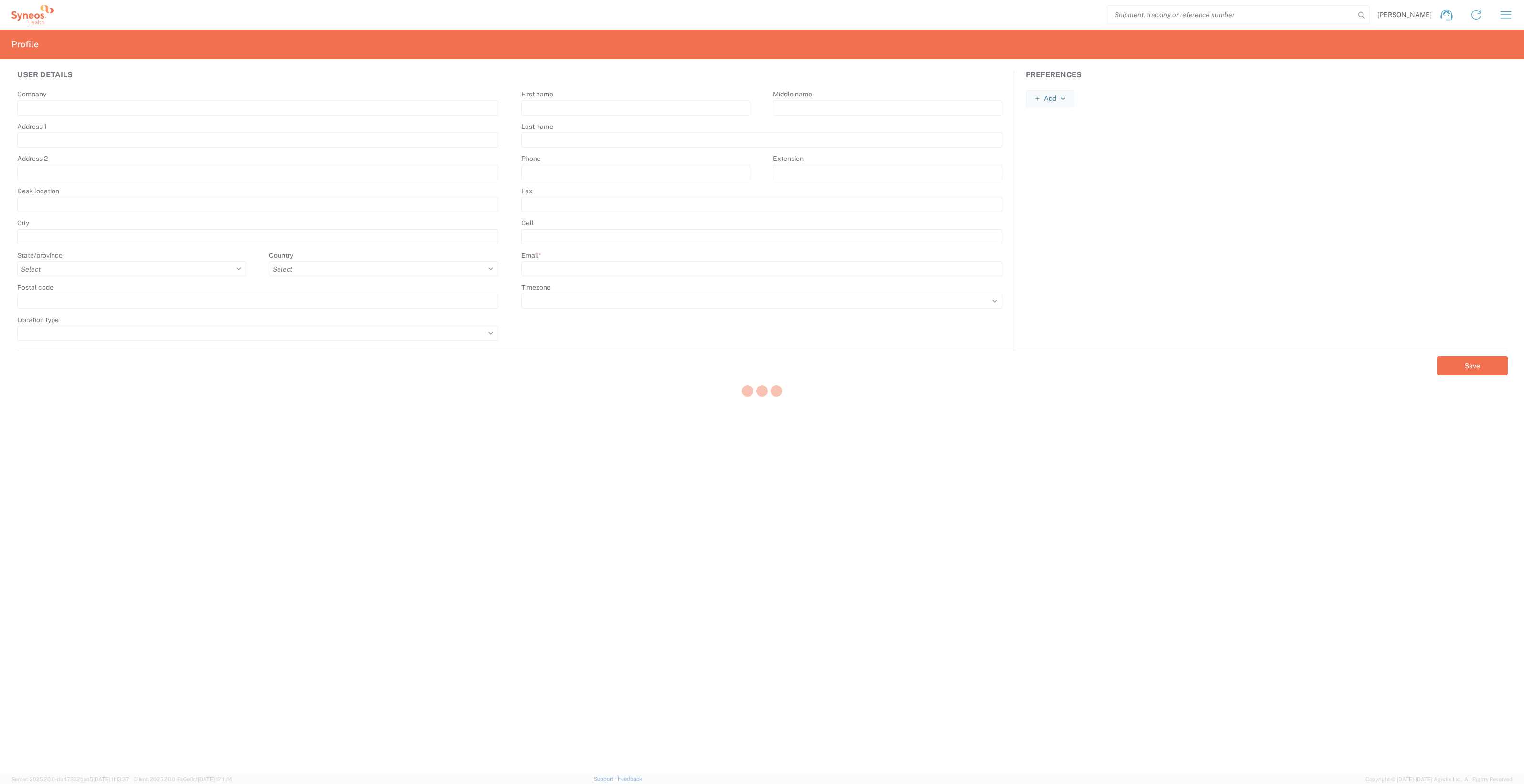
type input "11060"
select select
type input "[PERSON_NAME]"
type input "Banovic"
type input "[PHONE_NUMBER]"
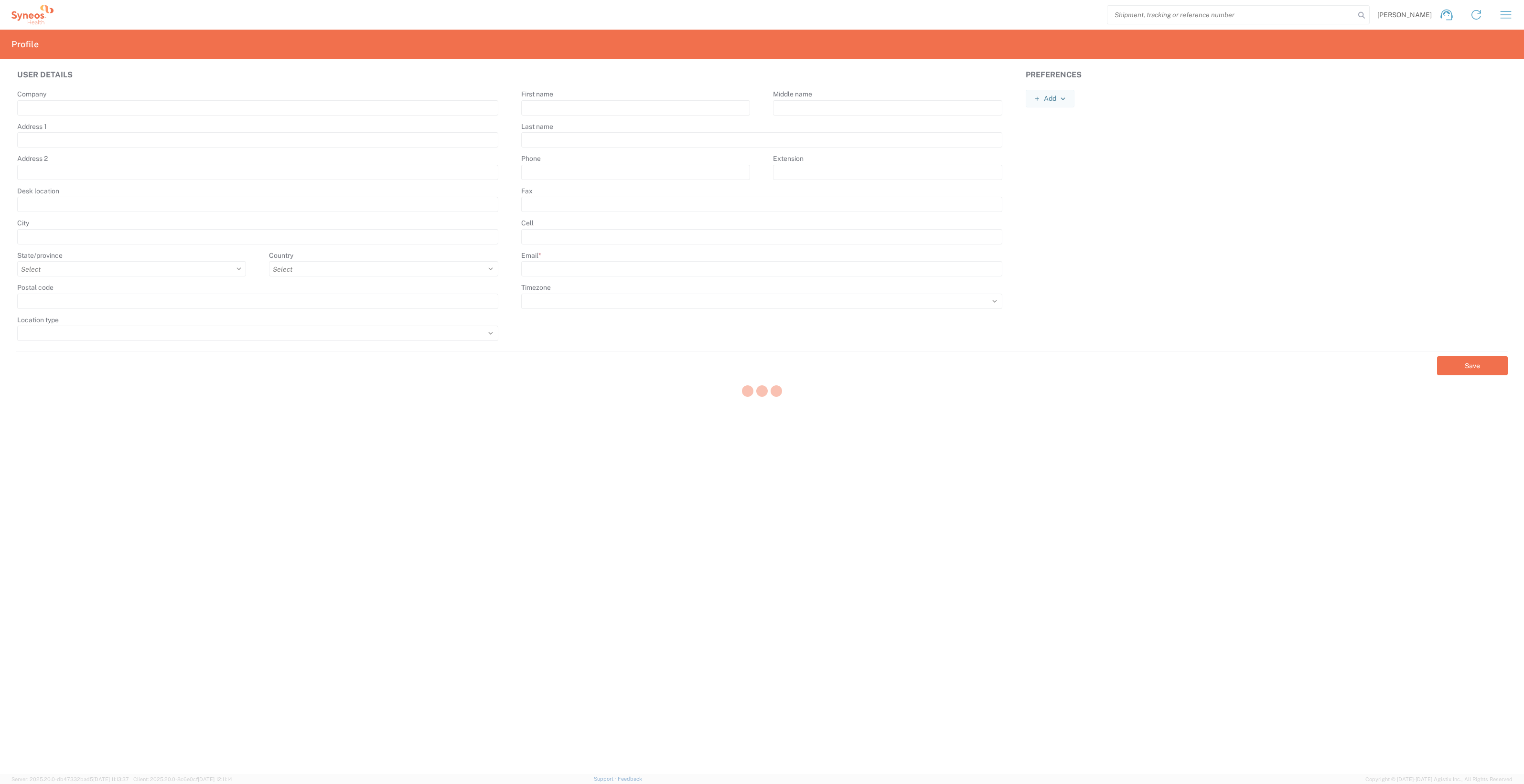
type input "[PERSON_NAME][EMAIL_ADDRESS][PERSON_NAME][DOMAIN_NAME]"
select select
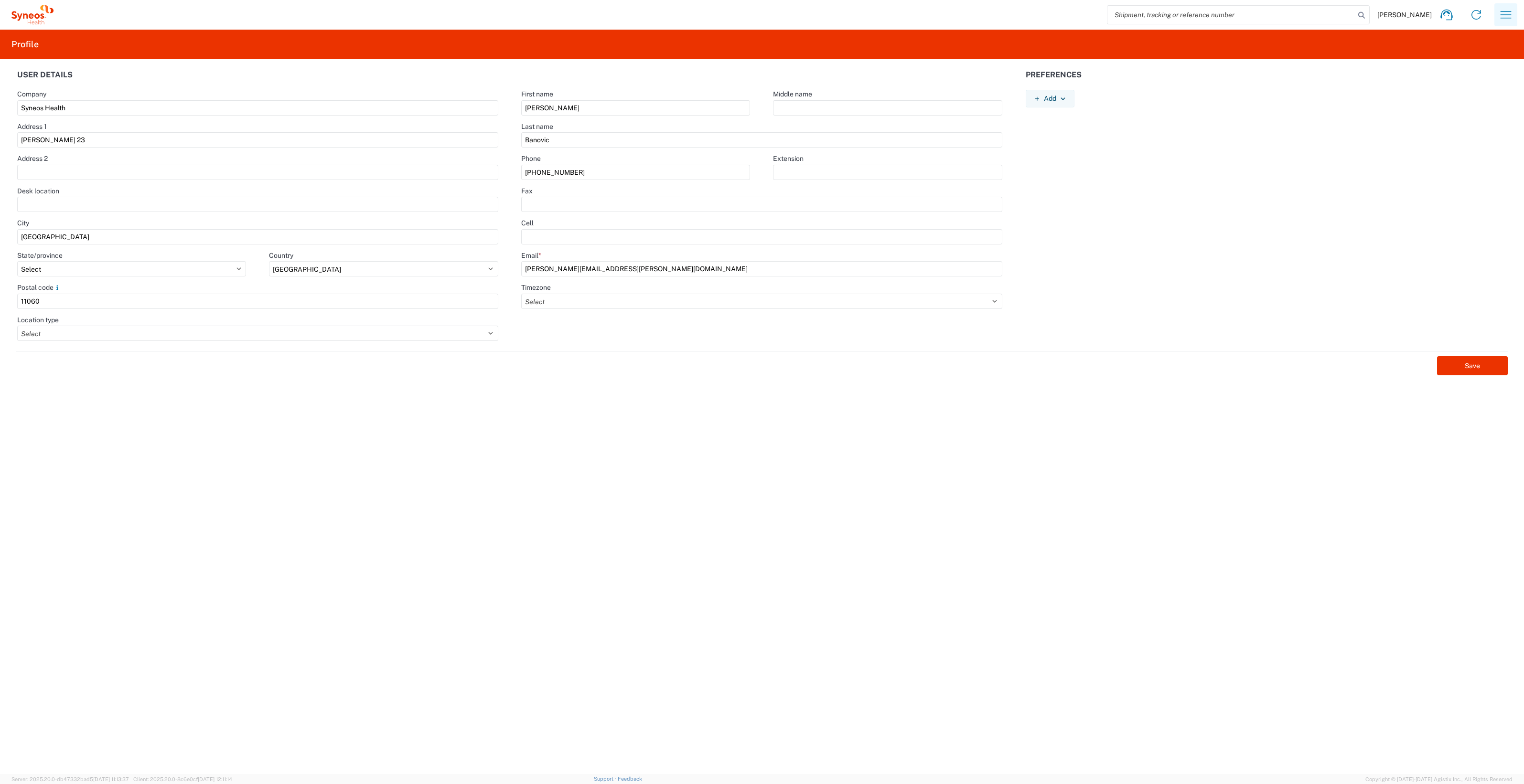
click at [1501, 16] on icon "button" at bounding box center [1506, 15] width 15 height 15
click at [1467, 43] on link "Home" at bounding box center [1458, 46] width 114 height 19
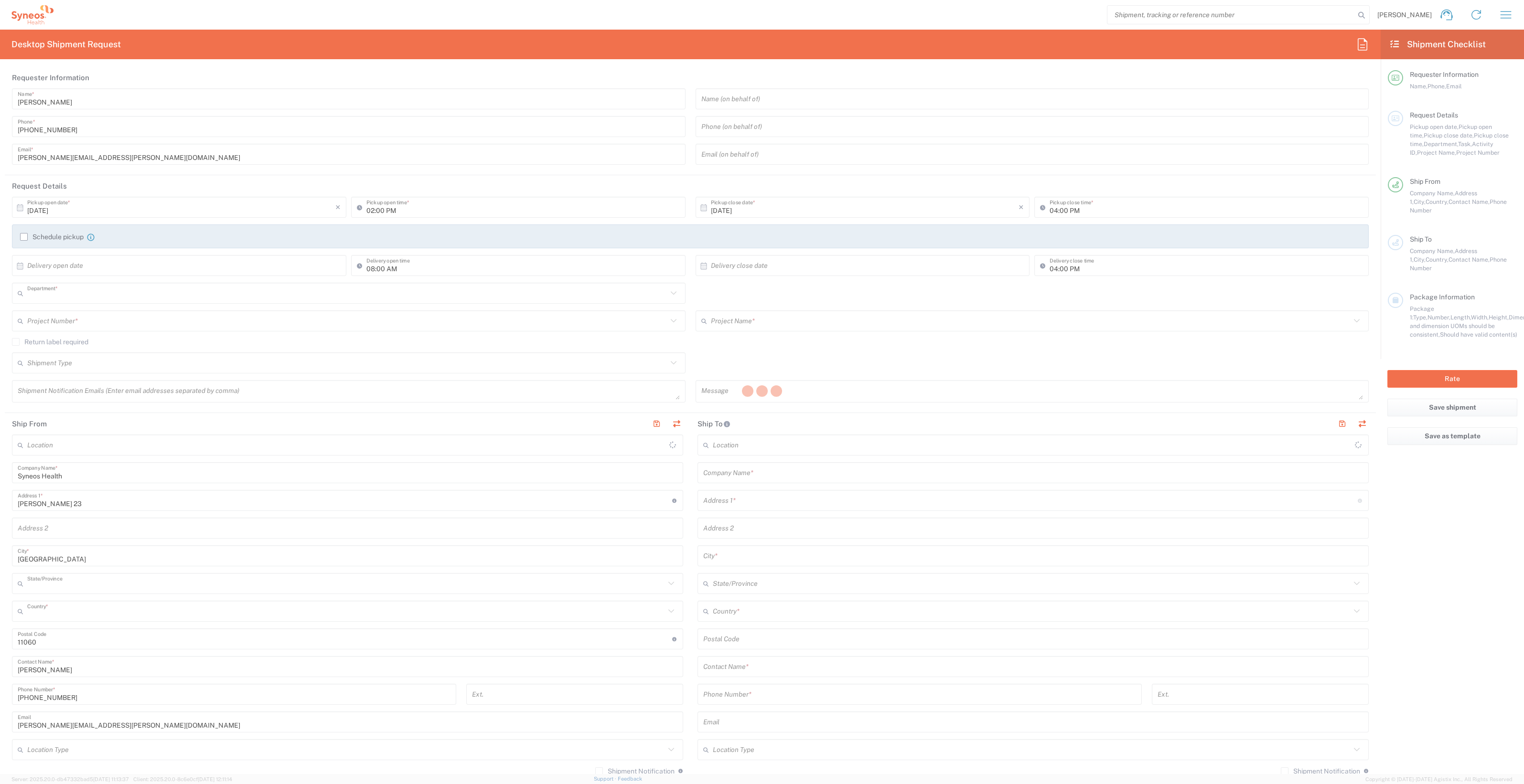
type input "8350"
type input "Central [GEOGRAPHIC_DATA]"
type input "[GEOGRAPHIC_DATA]"
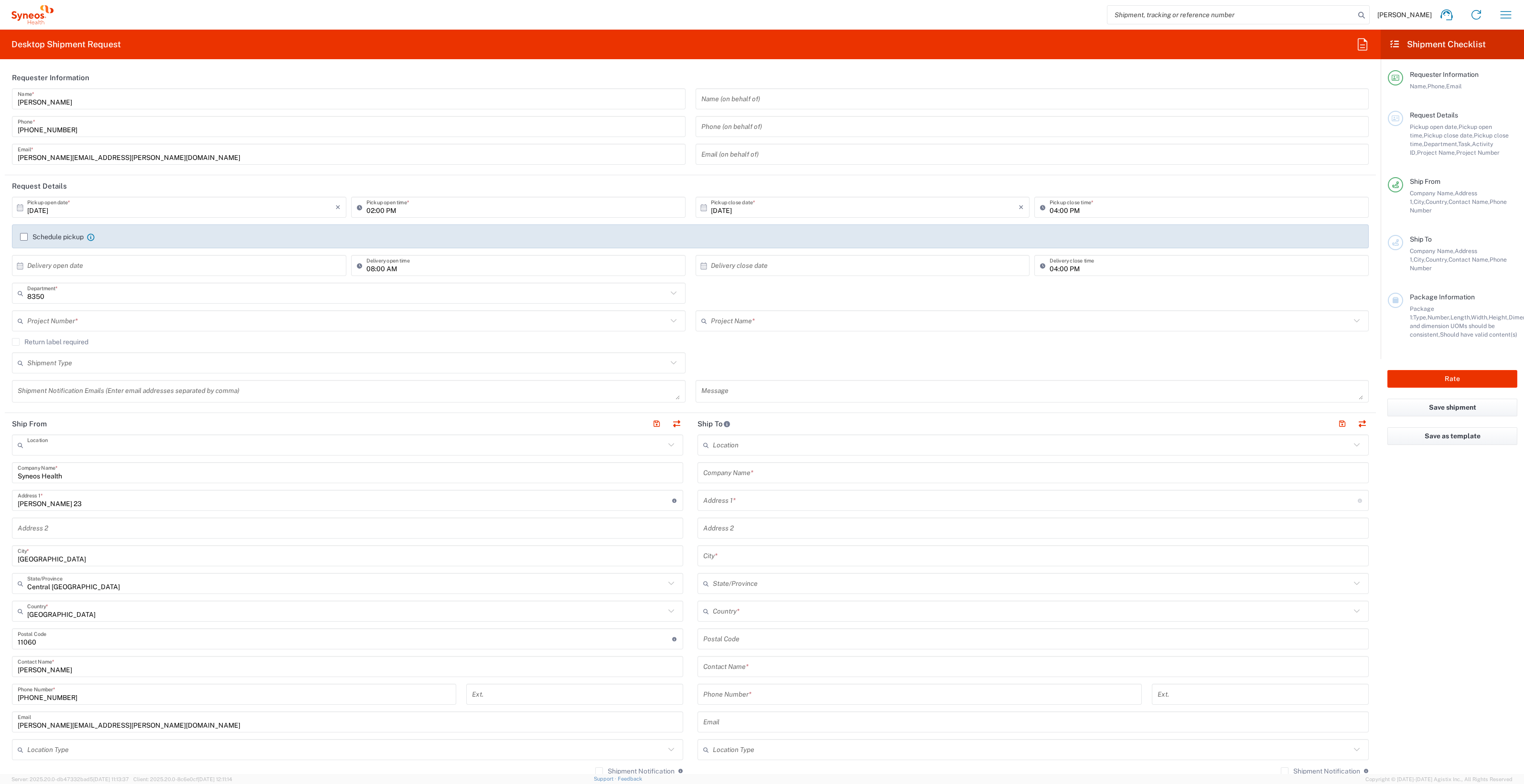
type input "Syneos Health d.o.o. [GEOGRAPHIC_DATA]-[GEOGRAPHIC_DATA]"
click at [288, 322] on input "text" at bounding box center [347, 321] width 640 height 17
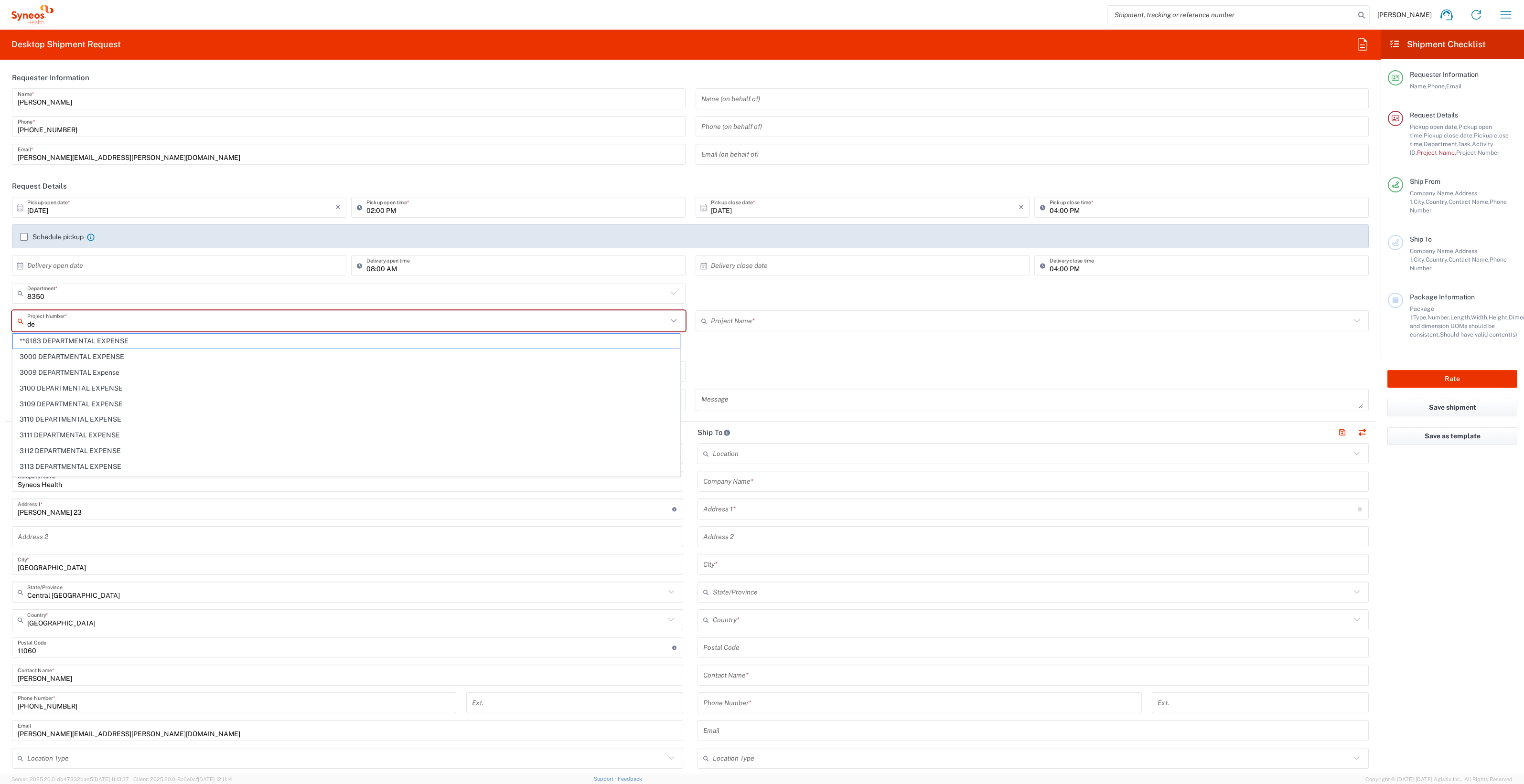
type input "d"
click at [86, 335] on span "8350 DEPARTMENTAL EXPENSE" at bounding box center [346, 341] width 667 height 15
type input "8350 DEPARTMENTAL EXPENSE"
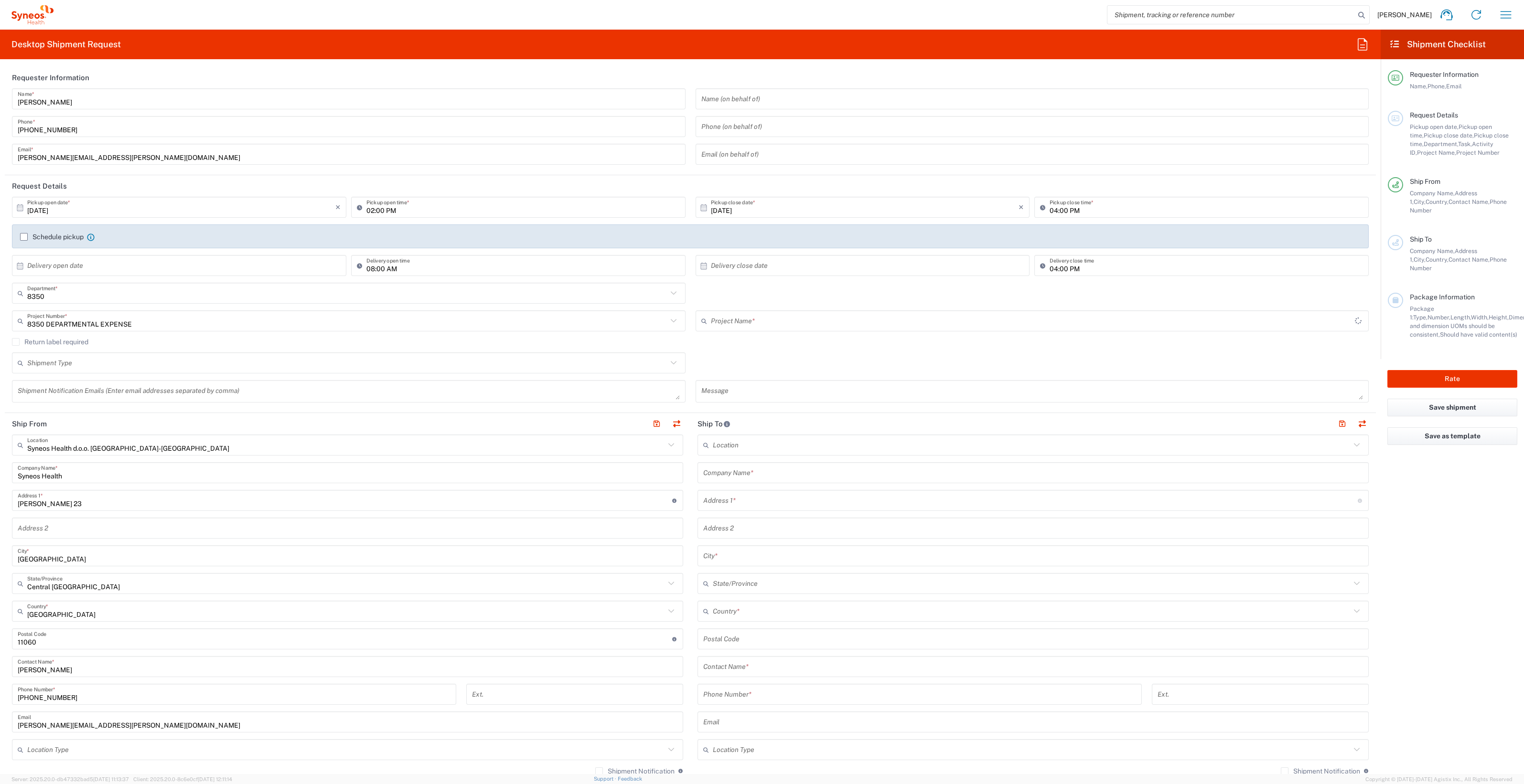
type input "8350 DEPARTMENTAL EXPENSE"
click at [21, 237] on label "Schedule pickup" at bounding box center [51, 237] width 63 height 8
click at [24, 237] on input "Schedule pickup" at bounding box center [24, 237] width 0 height 0
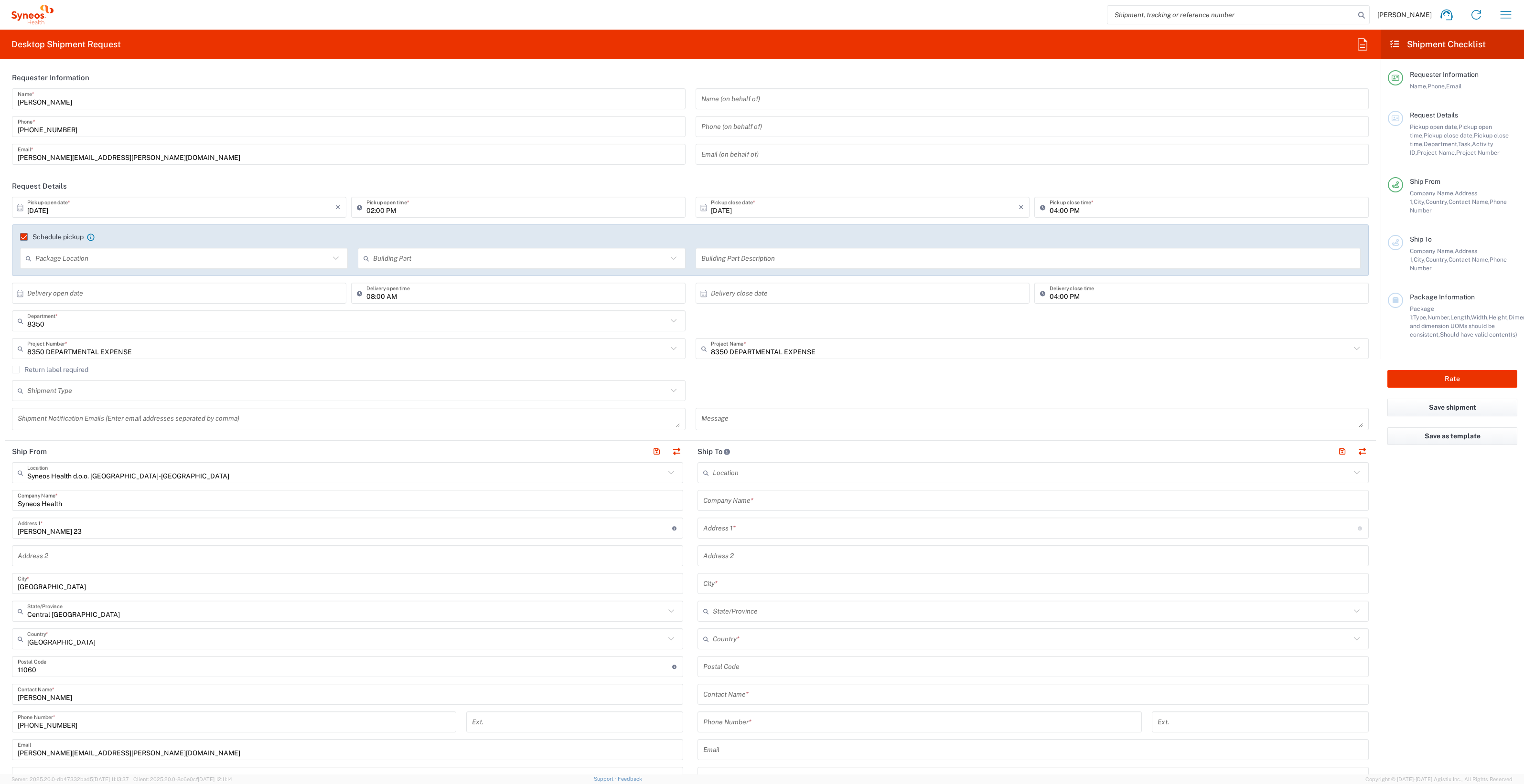
click at [83, 263] on input "text" at bounding box center [182, 258] width 294 height 17
click at [81, 279] on span "Front" at bounding box center [183, 278] width 324 height 15
type input "Front"
click at [483, 245] on div "Schedule pickup When scheduling a pickup please be sure to meet the following c…" at bounding box center [690, 240] width 1351 height 15
click at [486, 256] on input "text" at bounding box center [520, 258] width 294 height 17
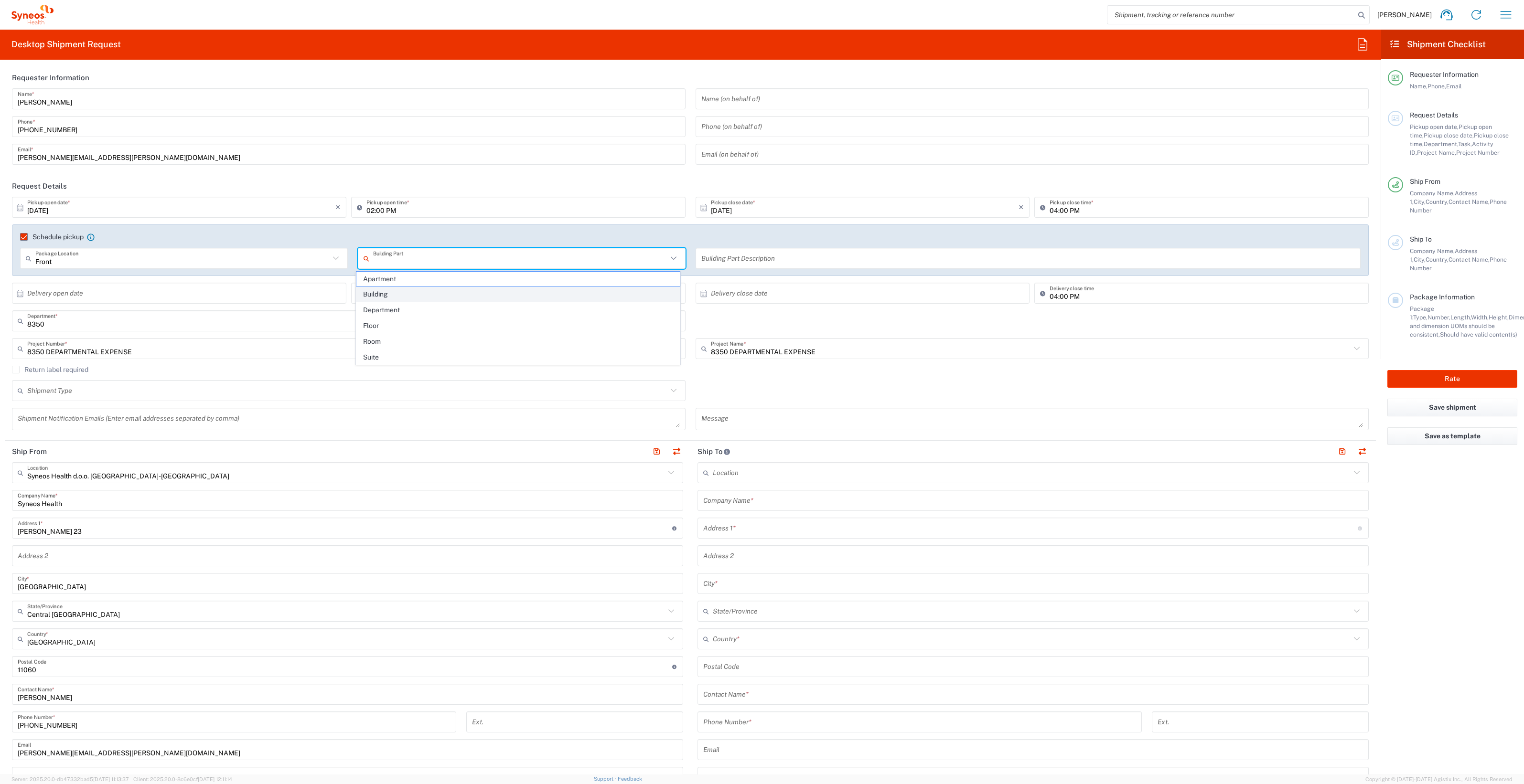
click at [482, 296] on span "Building" at bounding box center [518, 294] width 324 height 15
type input "Building"
click at [793, 263] on input "text" at bounding box center [1028, 258] width 654 height 17
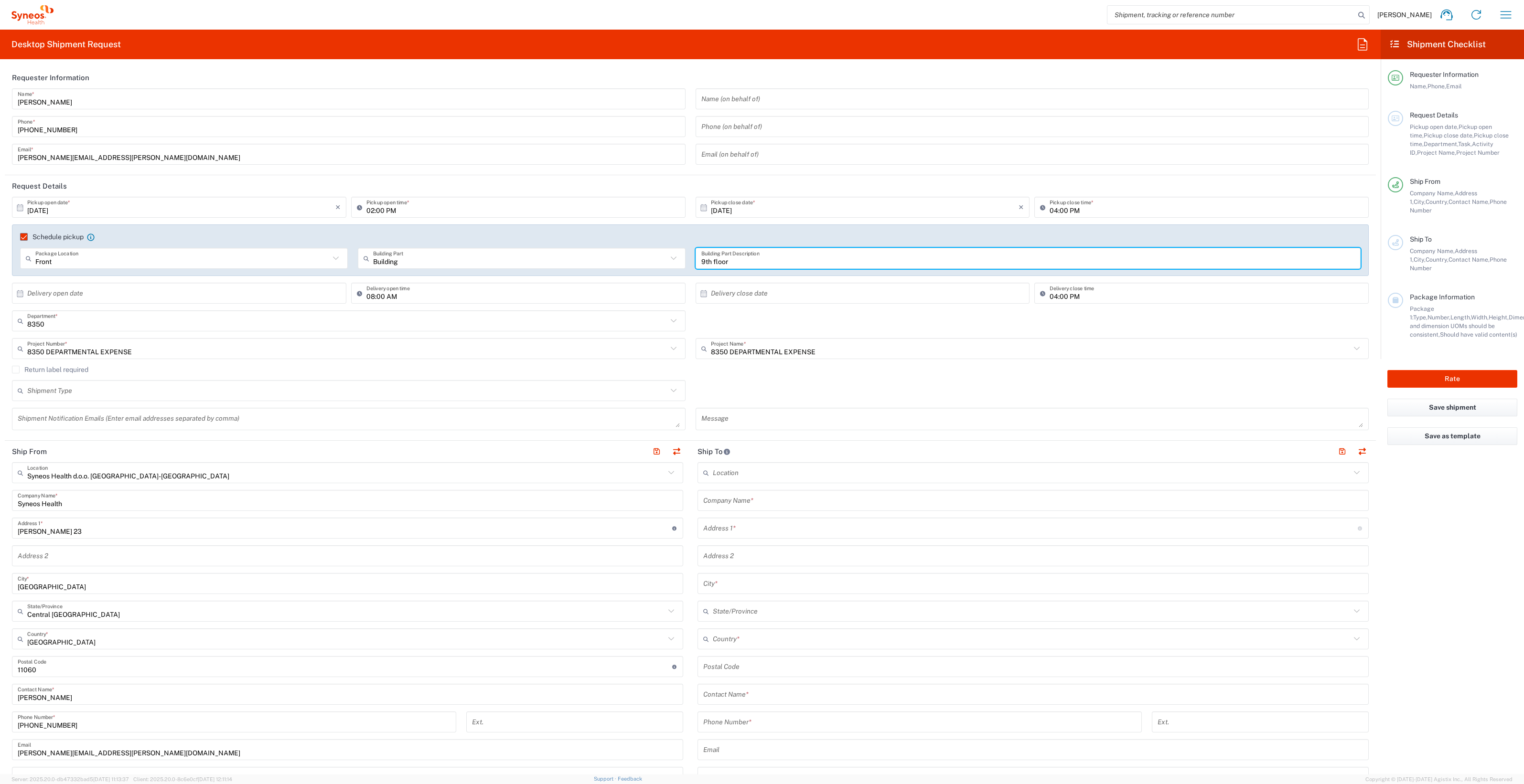
type input "9th floor"
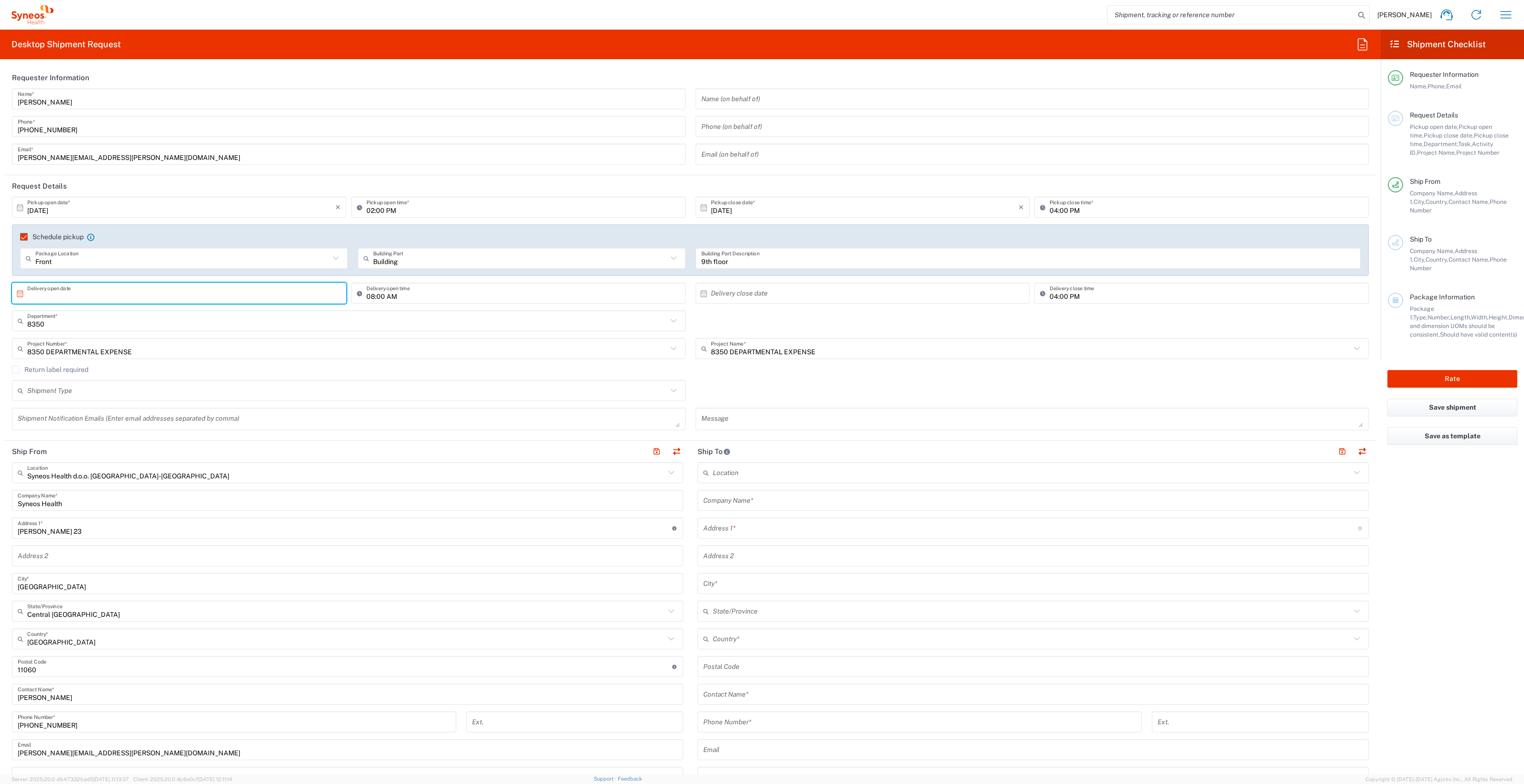
click at [237, 287] on input "text" at bounding box center [181, 293] width 308 height 17
click at [177, 354] on span "8" at bounding box center [180, 352] width 14 height 14
type input "[DATE]"
click at [786, 289] on input "text" at bounding box center [865, 293] width 308 height 17
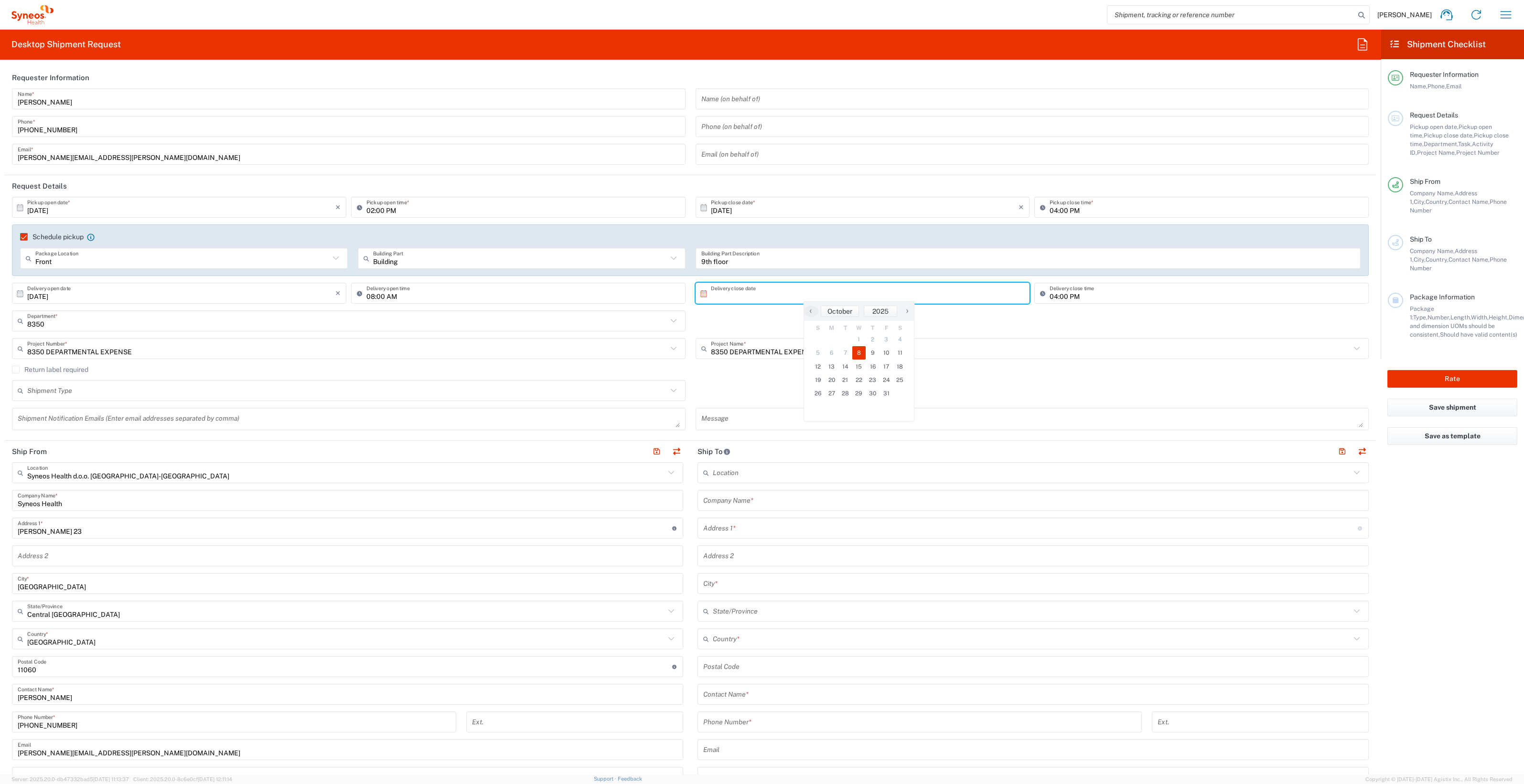
click at [861, 358] on span "8" at bounding box center [859, 352] width 14 height 14
type input "[DATE]"
click at [890, 416] on textarea at bounding box center [1032, 419] width 662 height 17
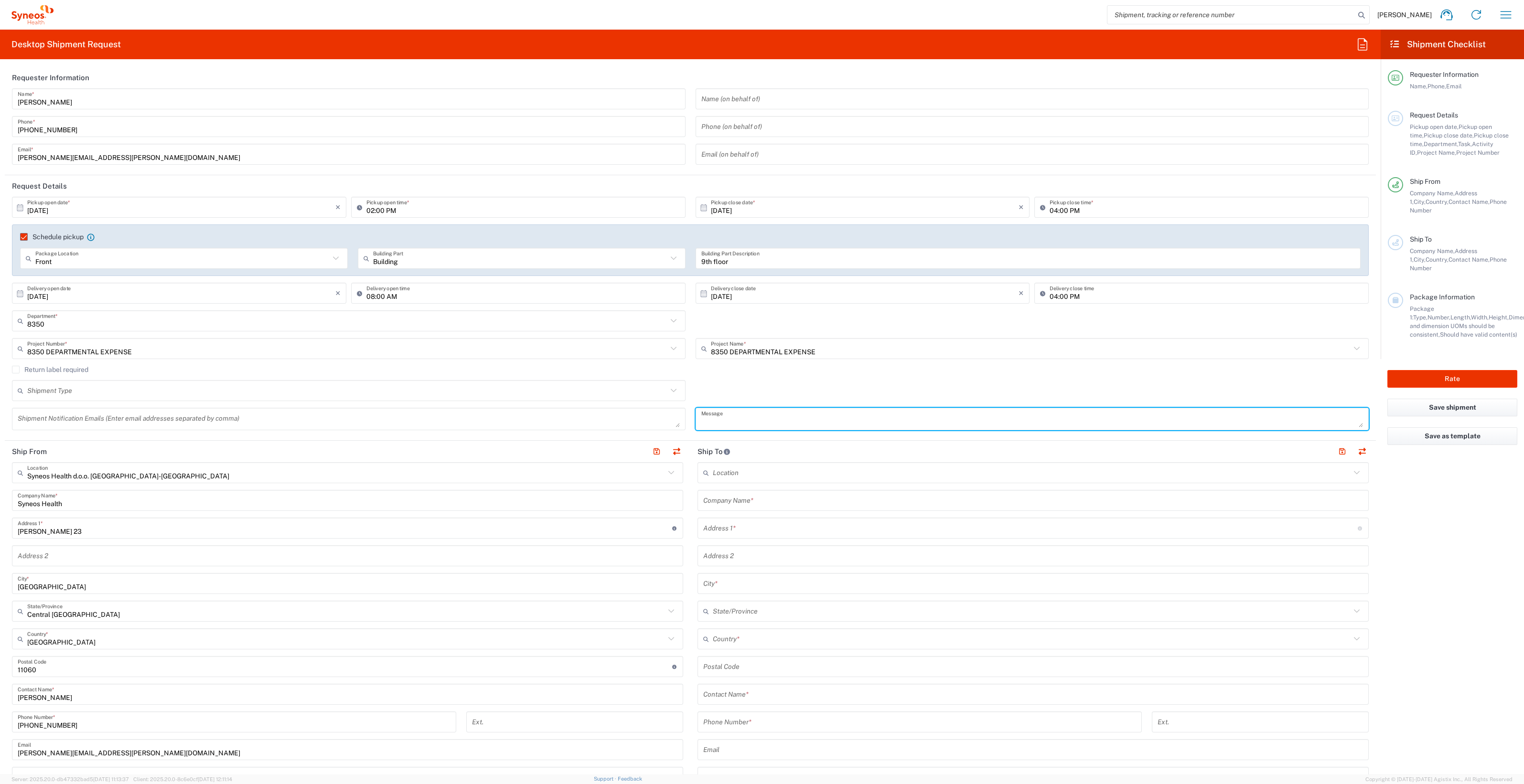
click at [1349, 423] on textarea at bounding box center [1032, 419] width 662 height 17
click at [993, 421] on textarea at bounding box center [1032, 419] width 662 height 17
click at [14, 368] on label "Return label required" at bounding box center [50, 370] width 76 height 8
click at [16, 370] on input "Return label required" at bounding box center [16, 370] width 0 height 0
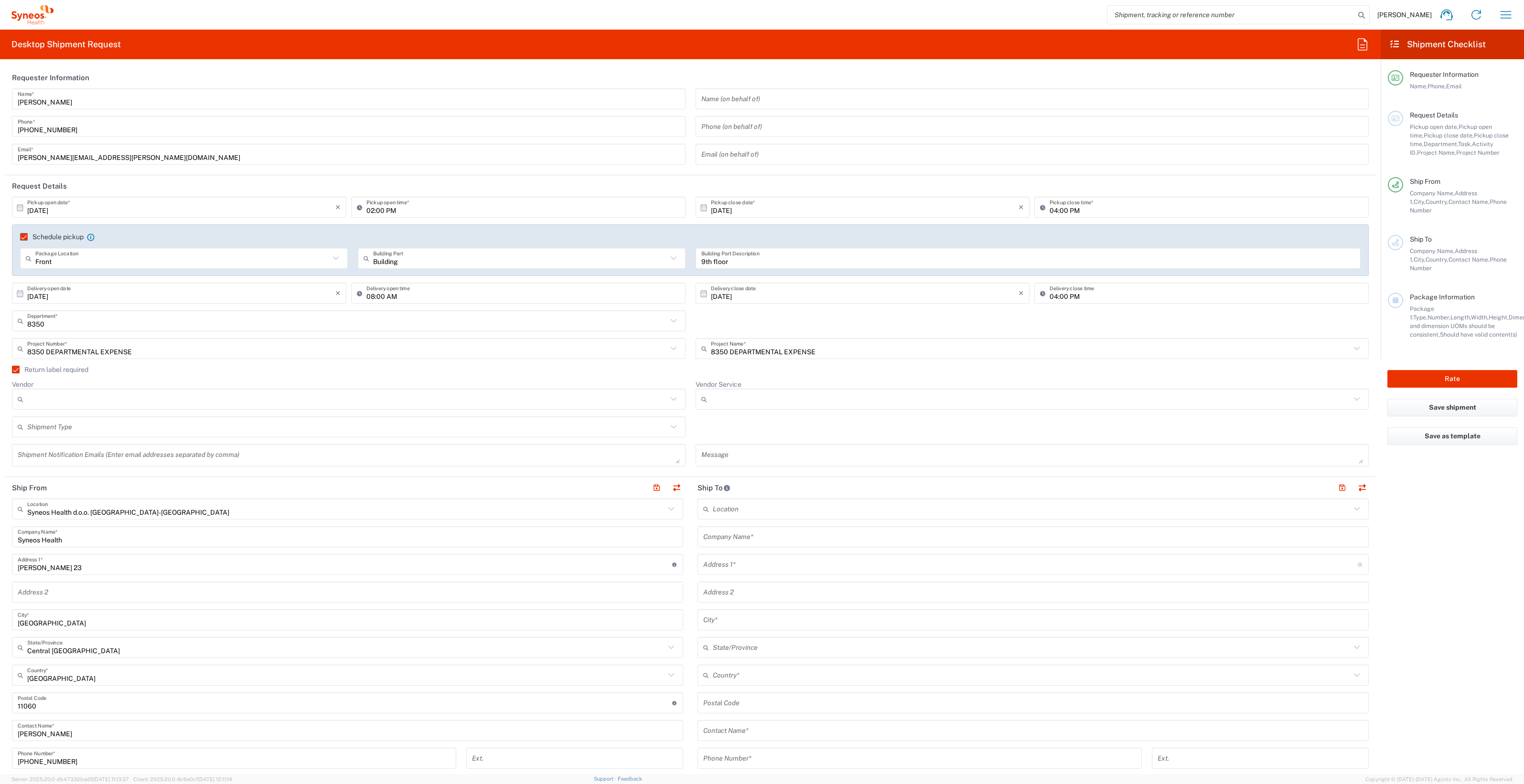
click at [67, 397] on input "Vendor" at bounding box center [347, 399] width 640 height 15
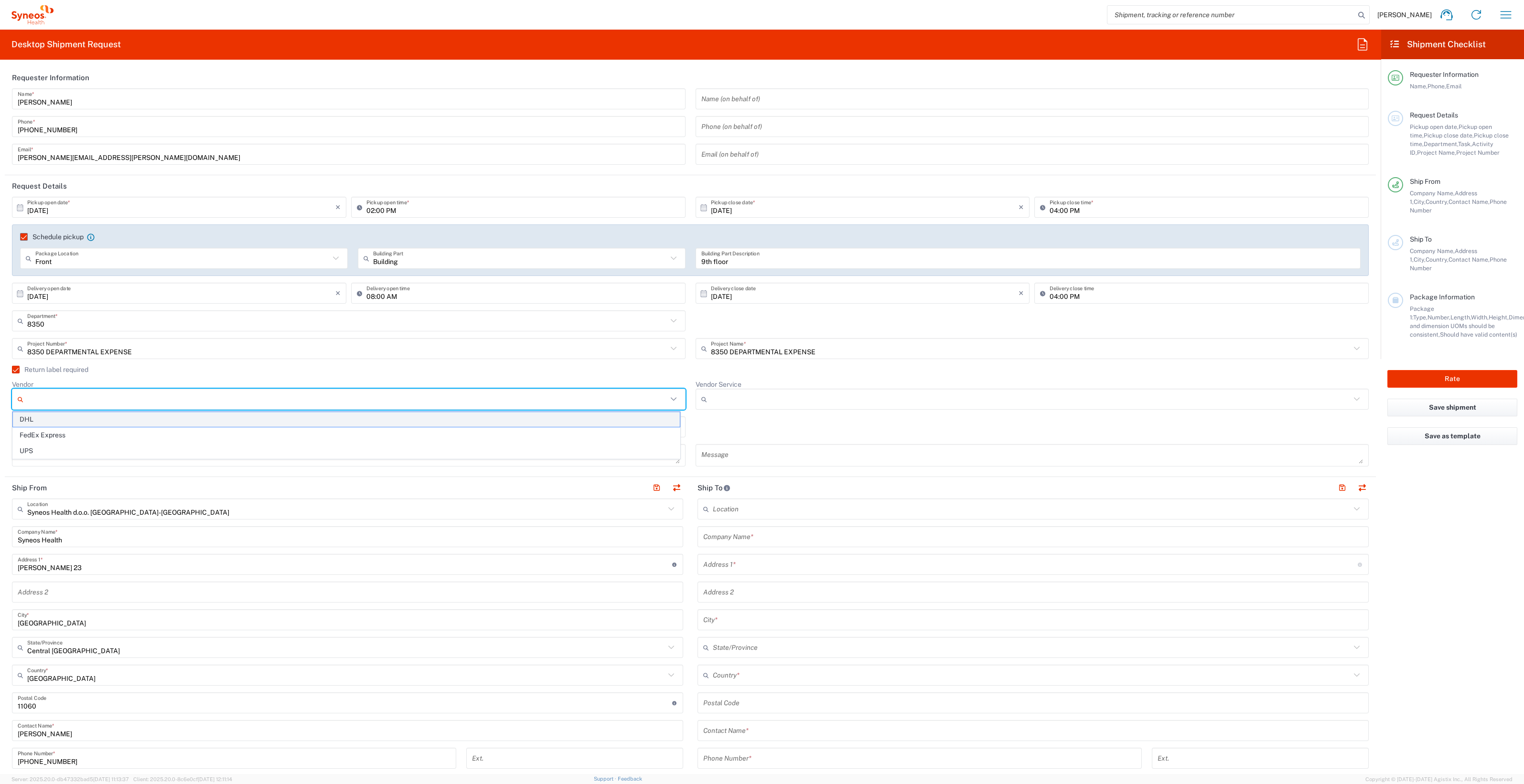
click at [60, 423] on span "DHL" at bounding box center [346, 419] width 667 height 15
type input "DHL"
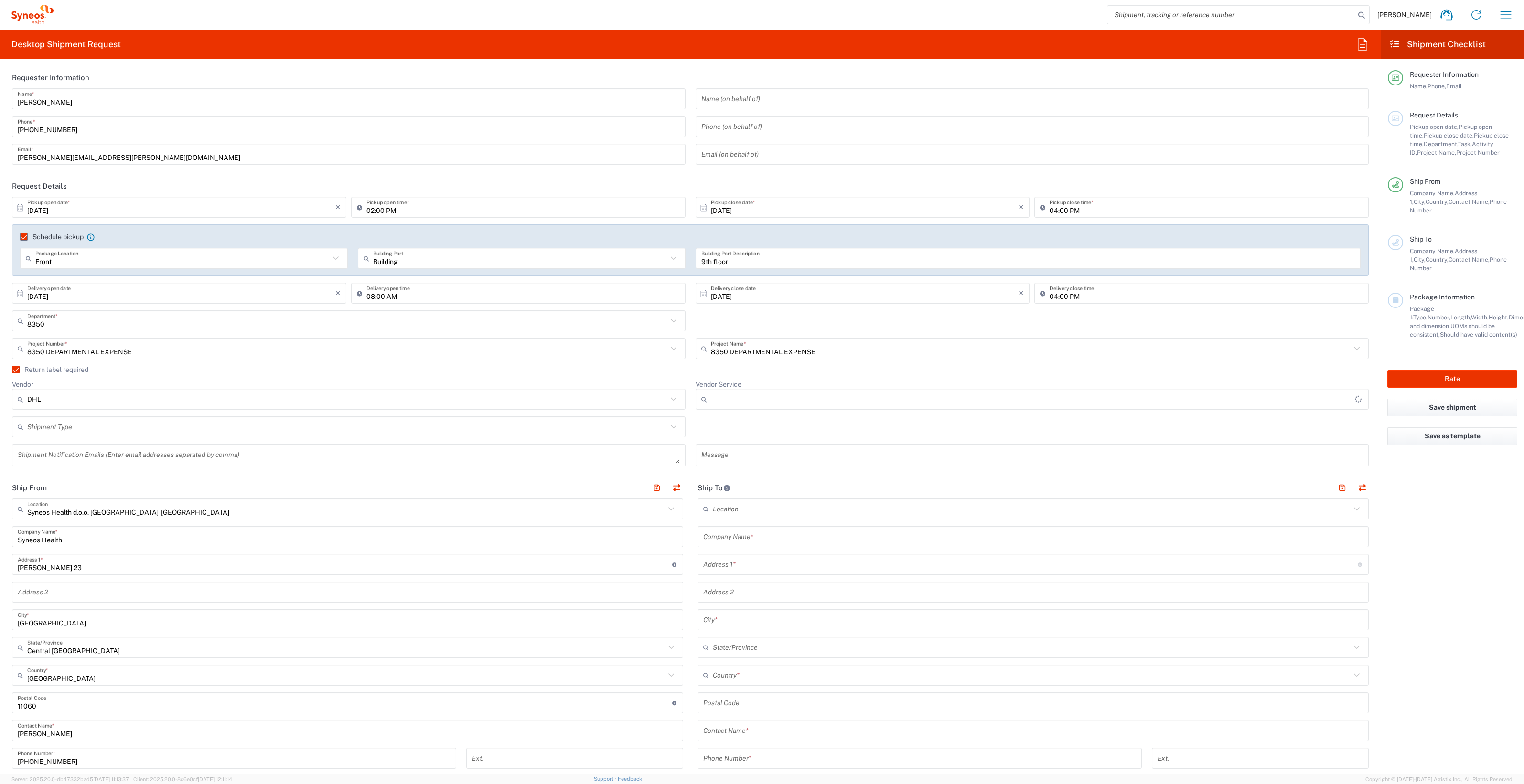
click at [766, 408] on div at bounding box center [1032, 399] width 674 height 21
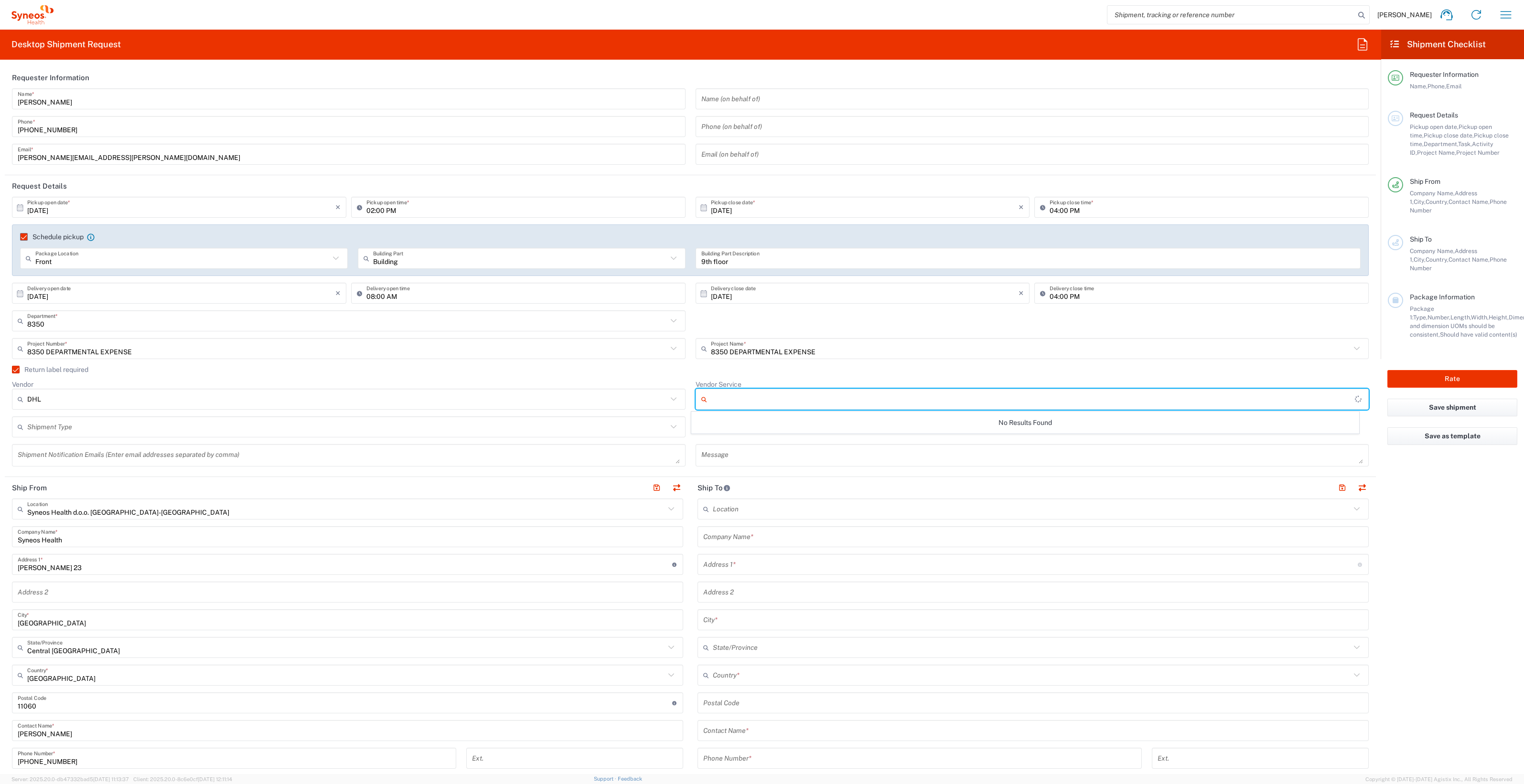
click at [764, 404] on input "Vendor Service" at bounding box center [1033, 399] width 644 height 15
click at [741, 425] on span "Domestic Express" at bounding box center [1025, 419] width 667 height 15
type input "Domestic Express"
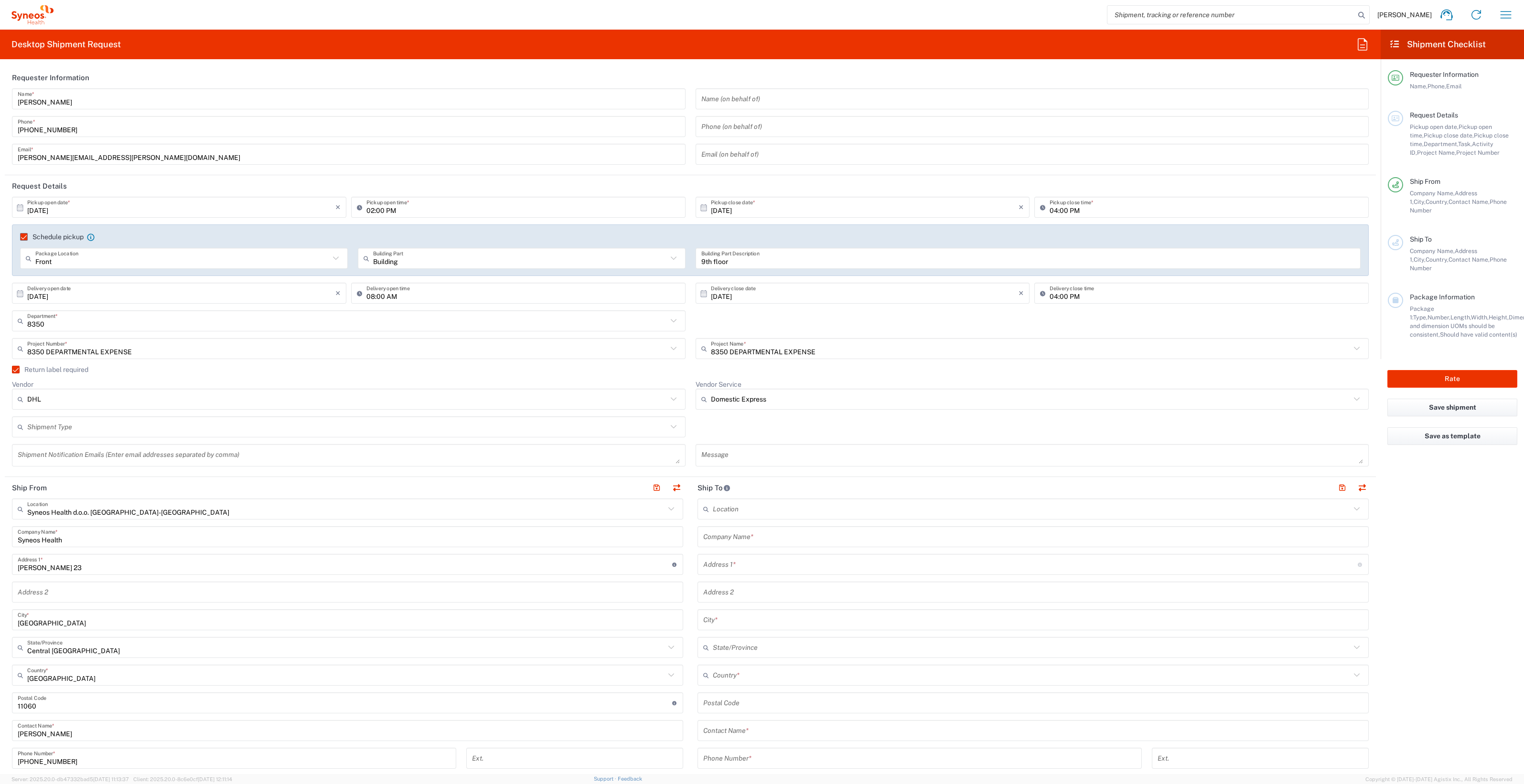
click at [97, 421] on input "text" at bounding box center [347, 427] width 640 height 17
click at [78, 458] on span "Regular" at bounding box center [346, 462] width 667 height 15
type input "Regular"
click at [93, 458] on textarea at bounding box center [348, 455] width 662 height 17
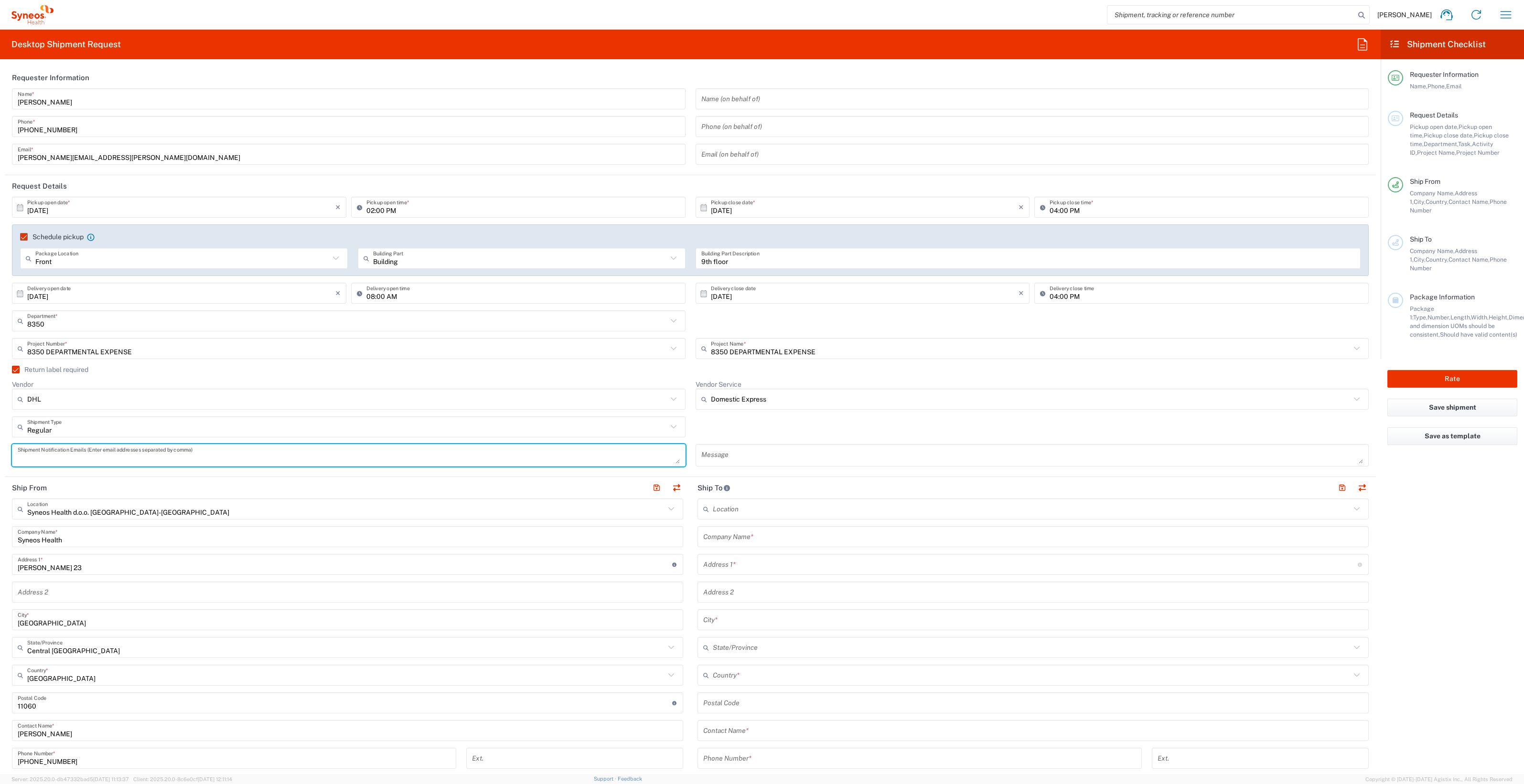
type input "Domestic Express"
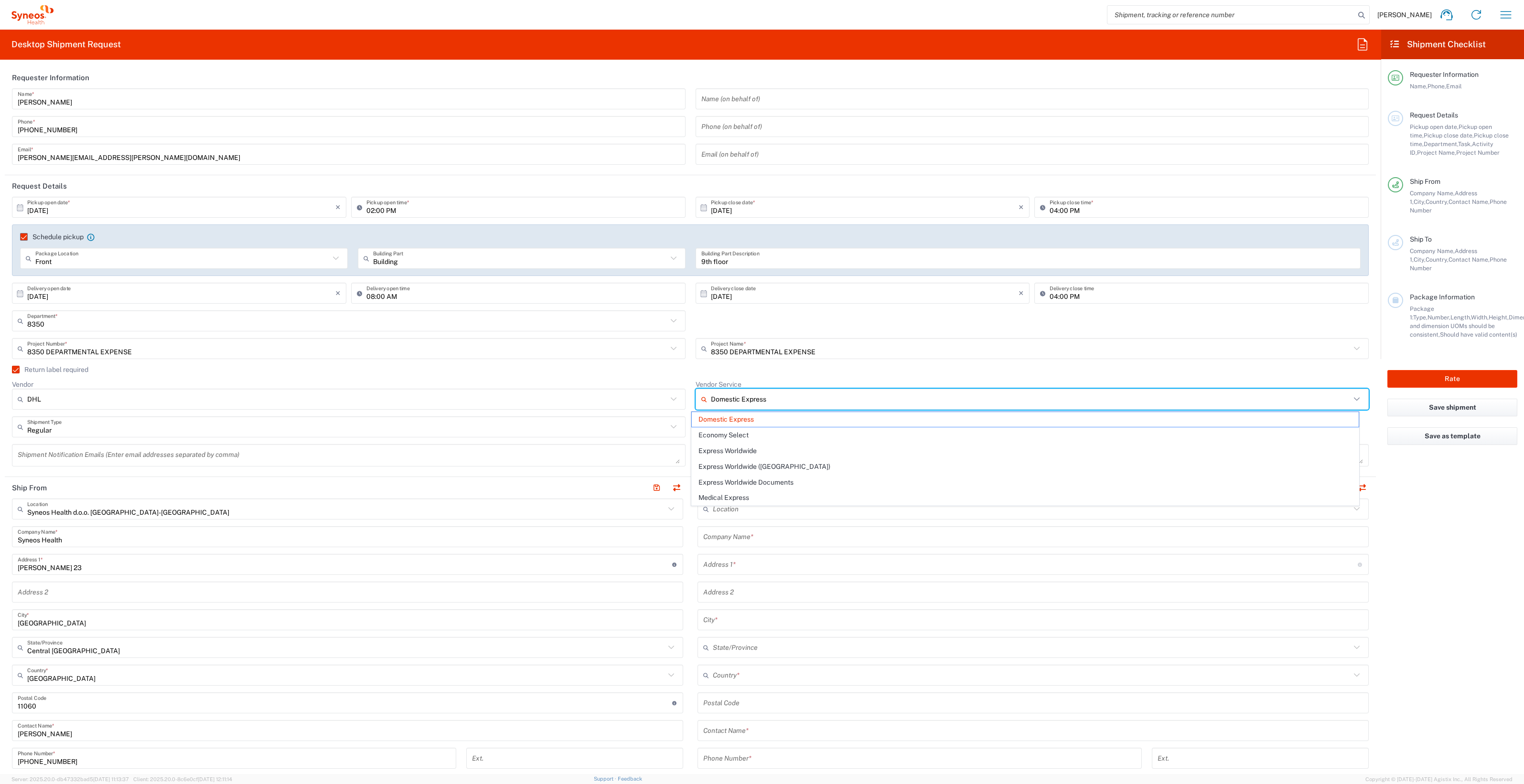
click at [846, 404] on input "Domestic Express" at bounding box center [1031, 399] width 640 height 15
click at [597, 365] on div "10/07/2025 × Pickup open date * Cancel Apply 02:00 PM Pickup open time * 10/07/…" at bounding box center [690, 335] width 1367 height 277
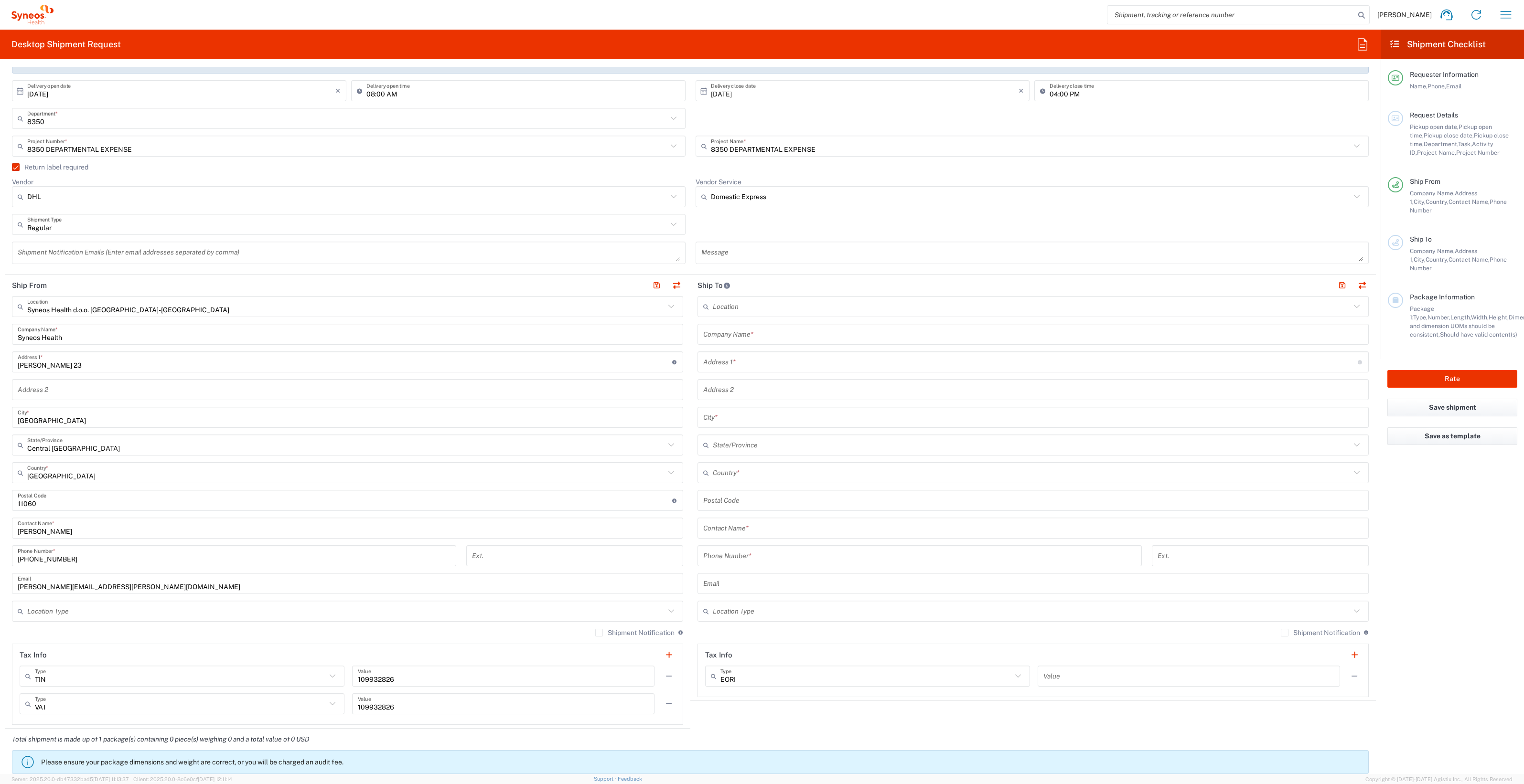
scroll to position [59, 0]
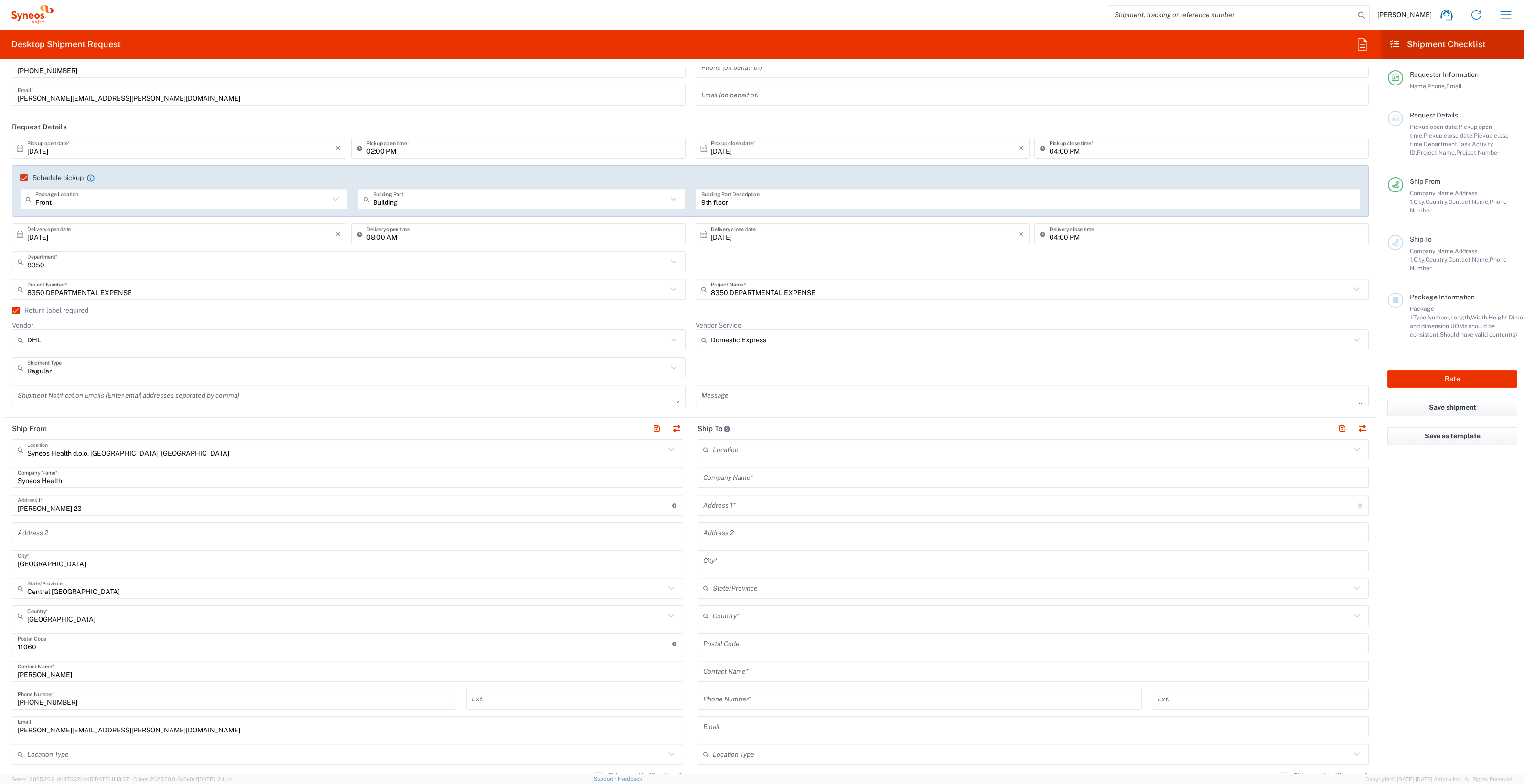
click at [748, 472] on input "text" at bounding box center [1033, 478] width 660 height 17
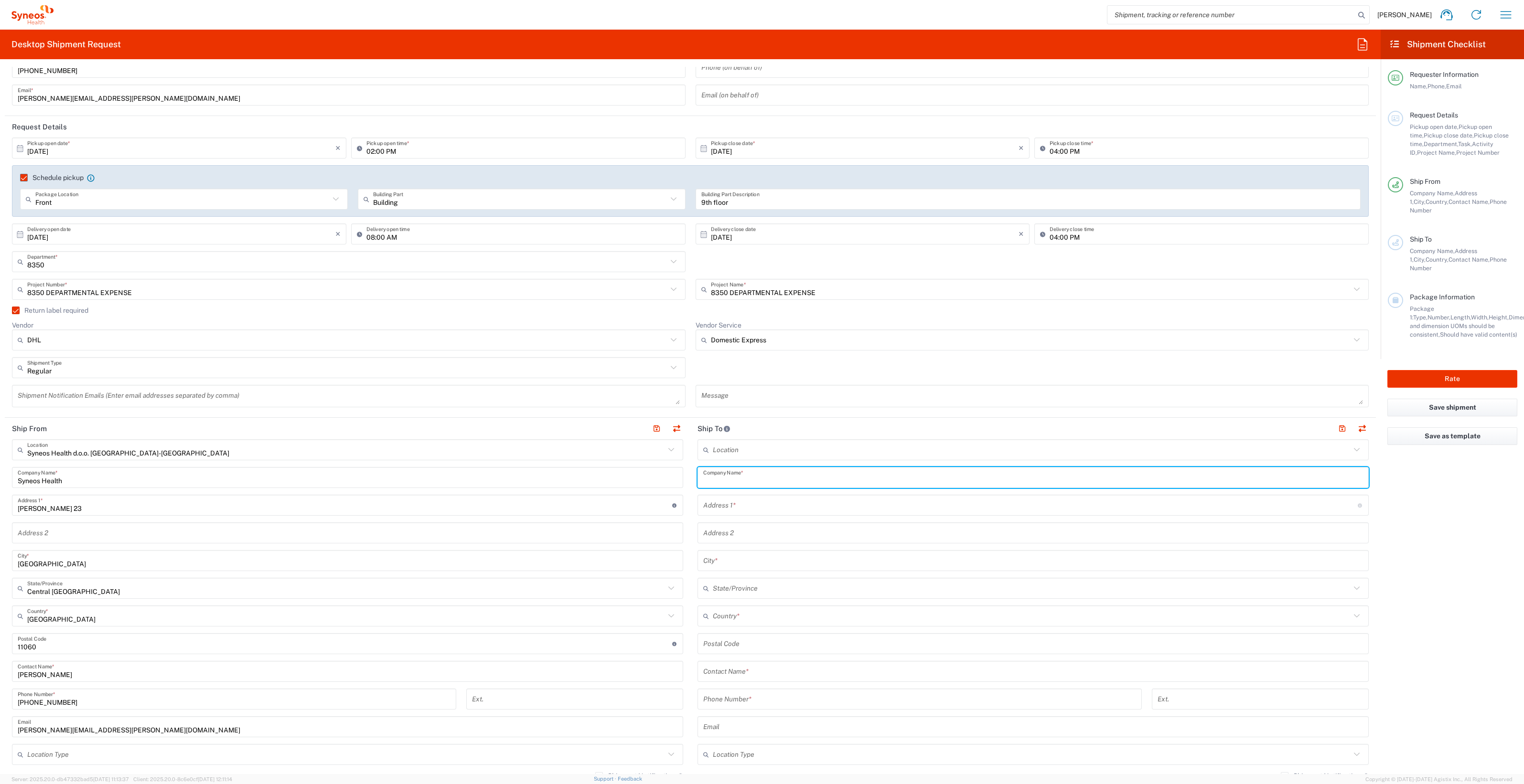
click at [787, 453] on input "text" at bounding box center [1032, 450] width 638 height 17
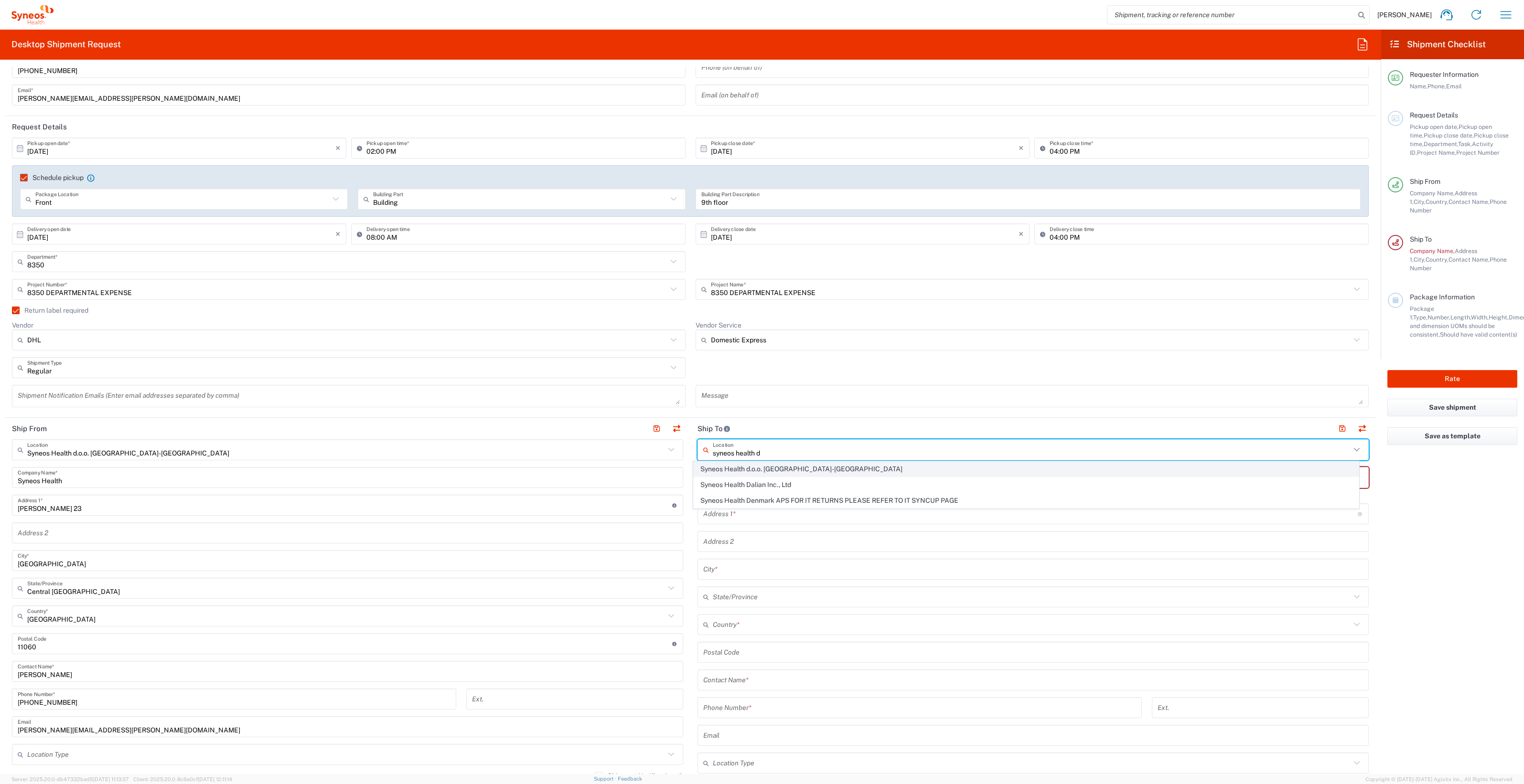
click at [747, 472] on span "Syneos Health d.o.o. [GEOGRAPHIC_DATA]-[GEOGRAPHIC_DATA]" at bounding box center [1026, 469] width 664 height 15
type input "Syneos Health d.o.o. [GEOGRAPHIC_DATA]-[GEOGRAPHIC_DATA]"
type input "Syneos Health d.o.o. Beograd"
type input "[PERSON_NAME] 23"
type input "[GEOGRAPHIC_DATA]"
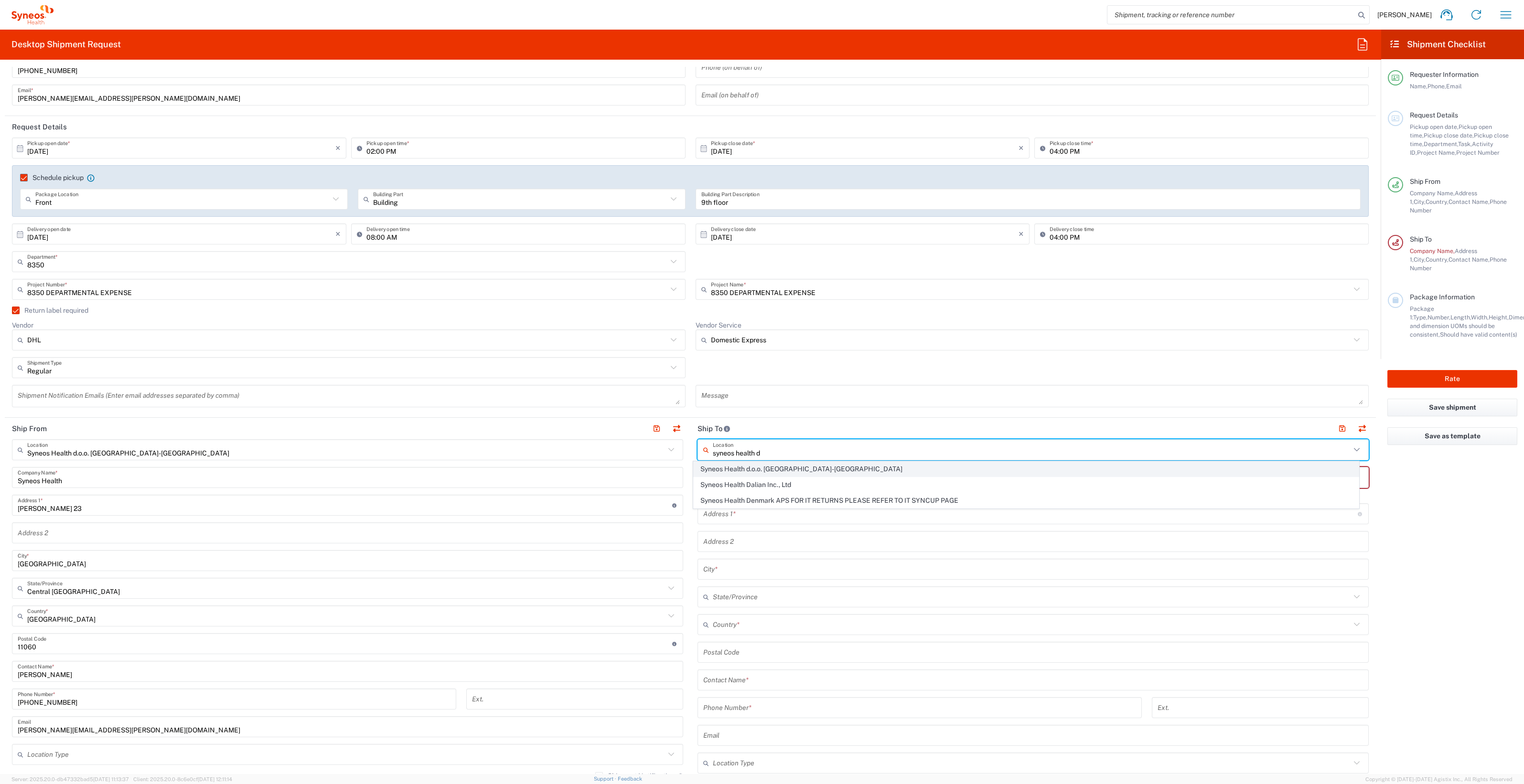
type input "[GEOGRAPHIC_DATA]"
type input "11060"
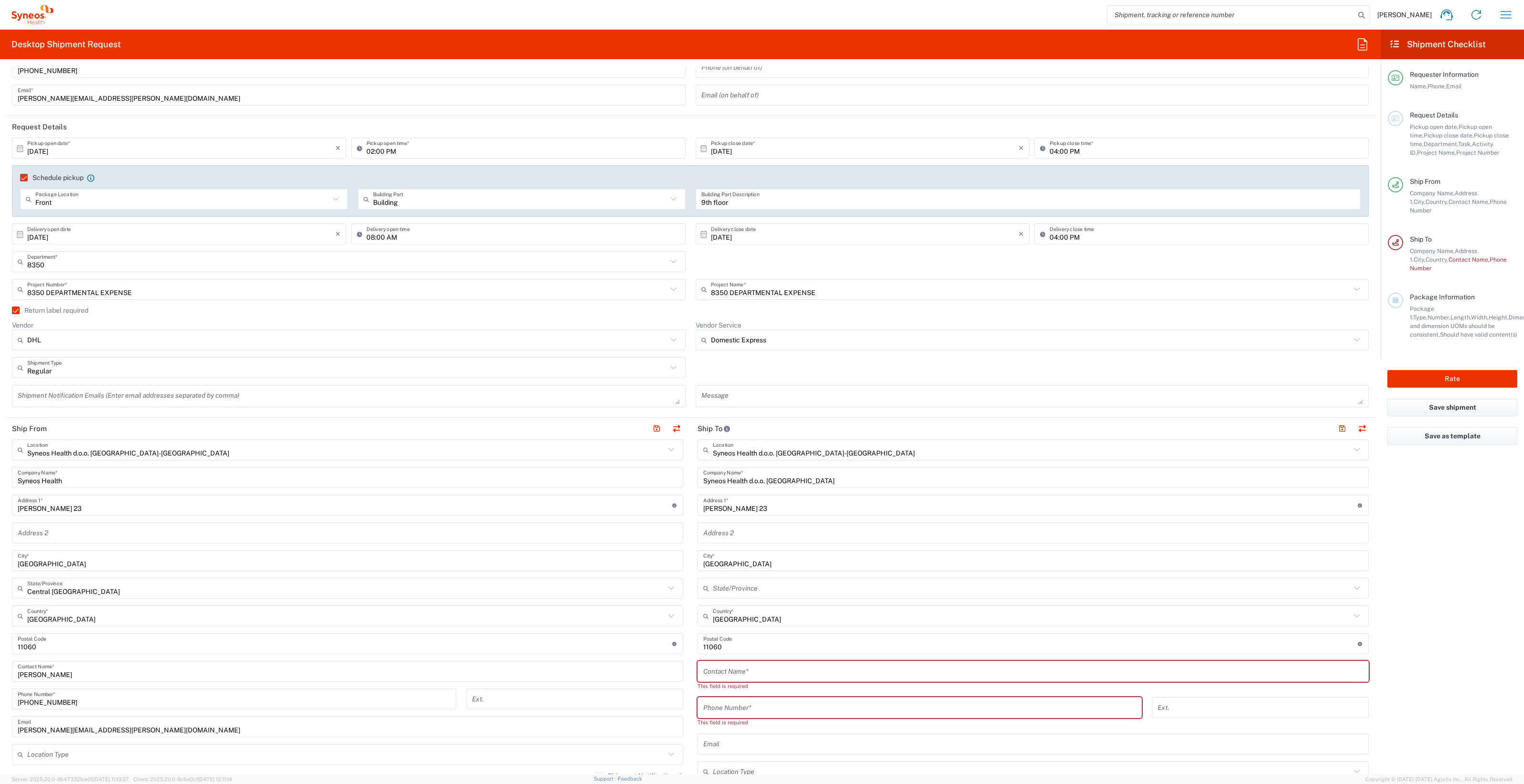
scroll to position [119, 0]
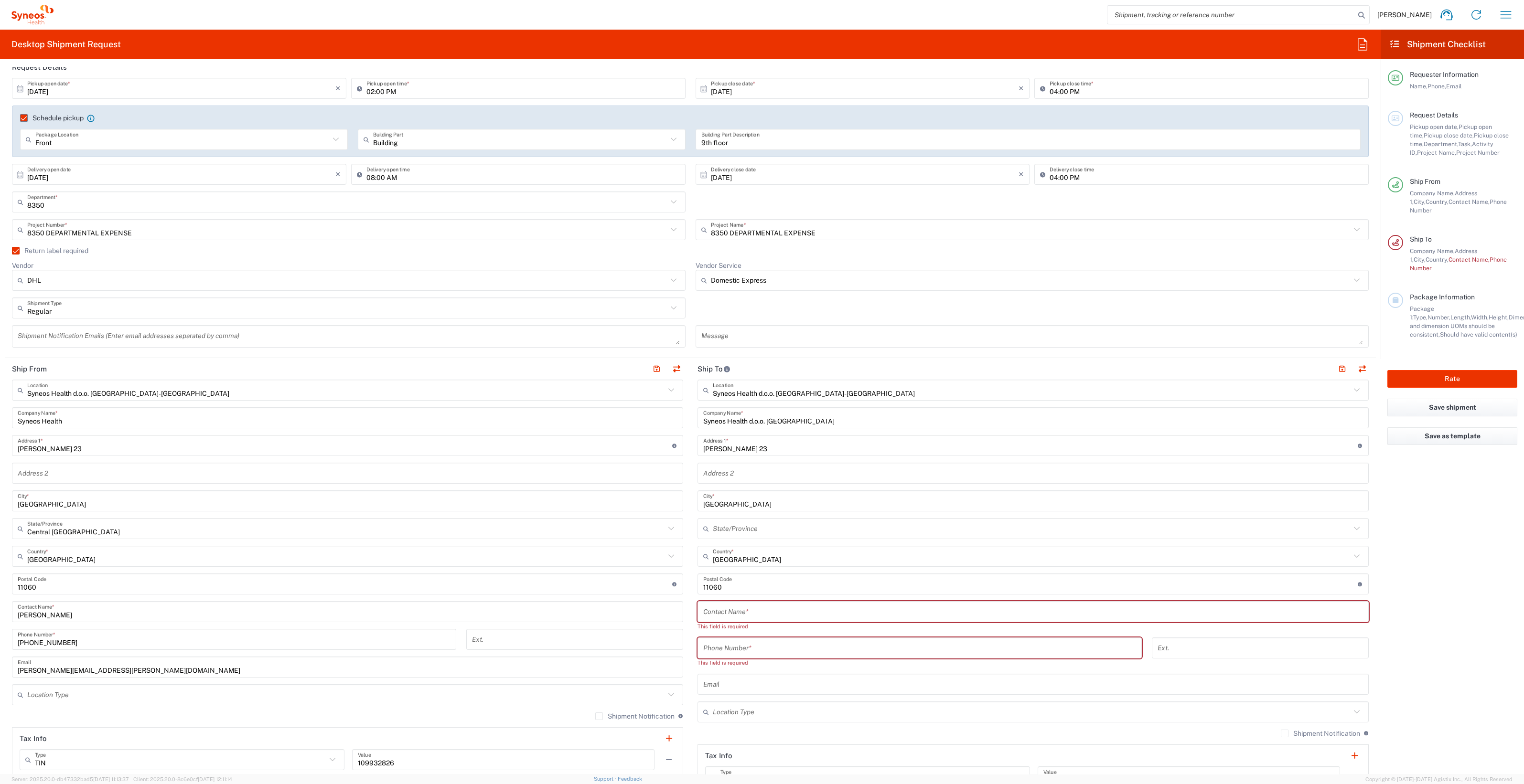
click at [763, 605] on input "text" at bounding box center [1033, 612] width 660 height 17
type input "Milutin Grbovic"
click at [771, 636] on input "tel" at bounding box center [920, 640] width 433 height 17
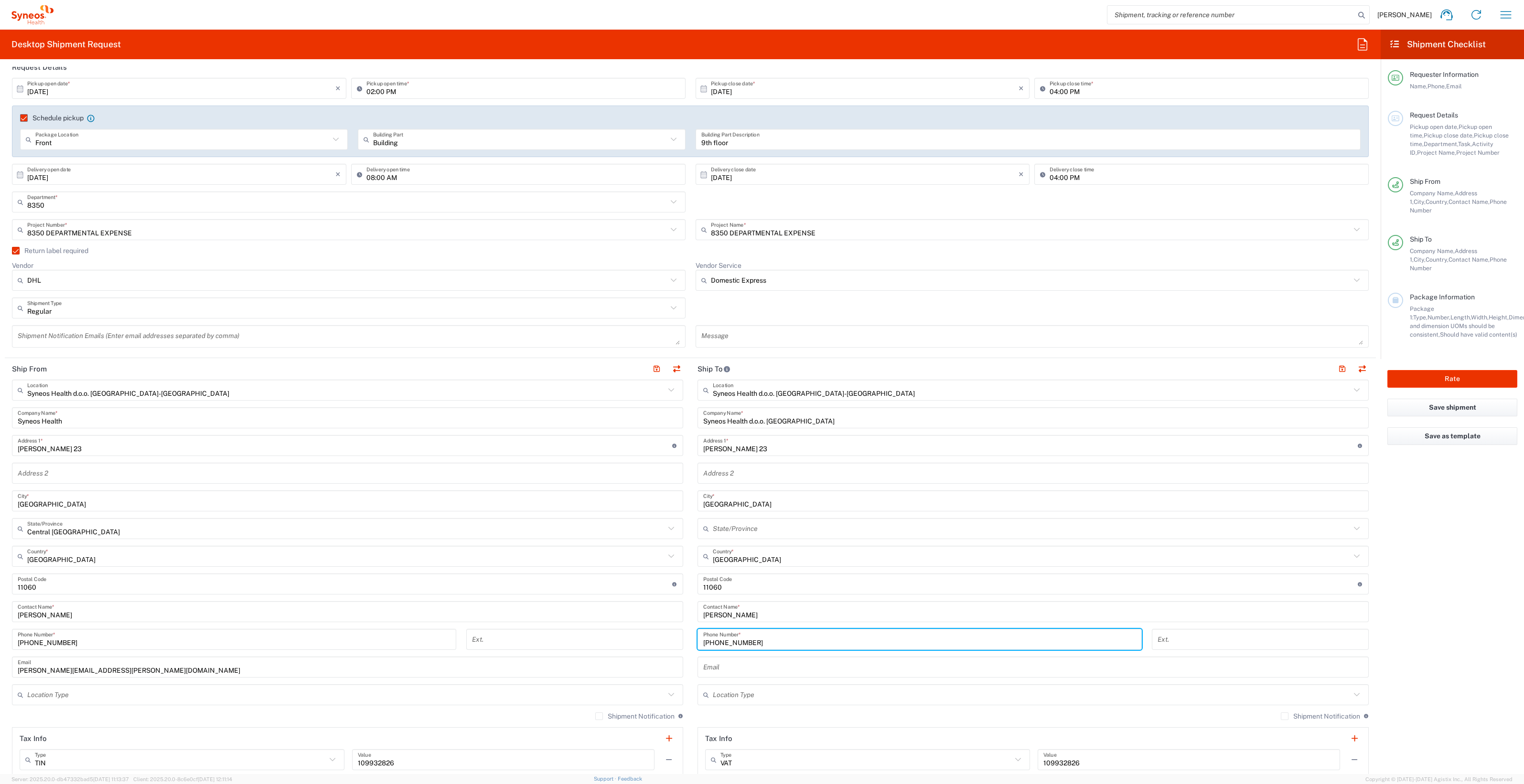
type input "+38111123456"
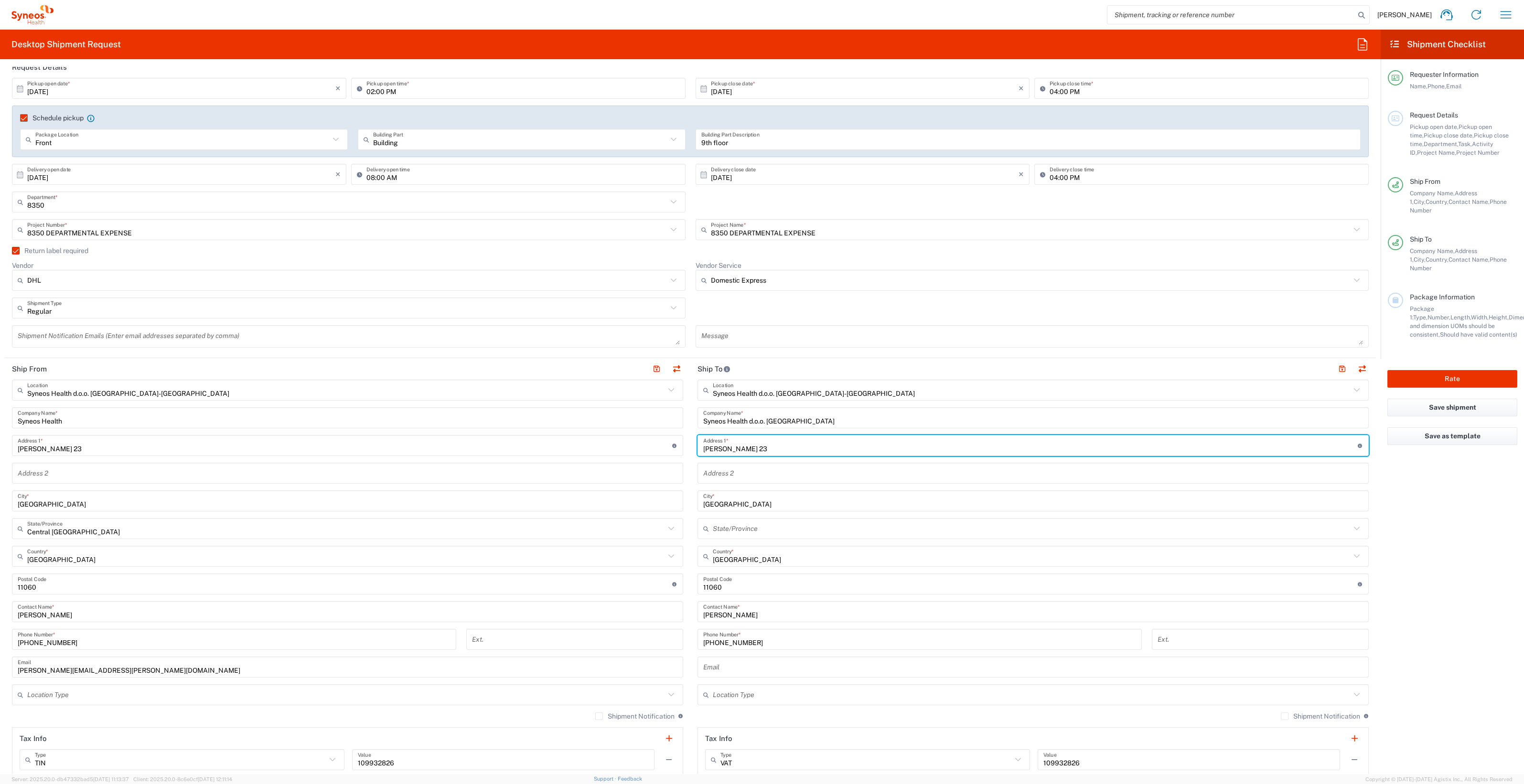
drag, startPoint x: 779, startPoint y: 442, endPoint x: 684, endPoint y: 444, distance: 95.0
click at [684, 444] on div "Ship From Syneos Health d.o.o. Beograd-Serbia Location Syneos Health d.o.o. Beo…" at bounding box center [690, 585] width 1371 height 454
type input "C"
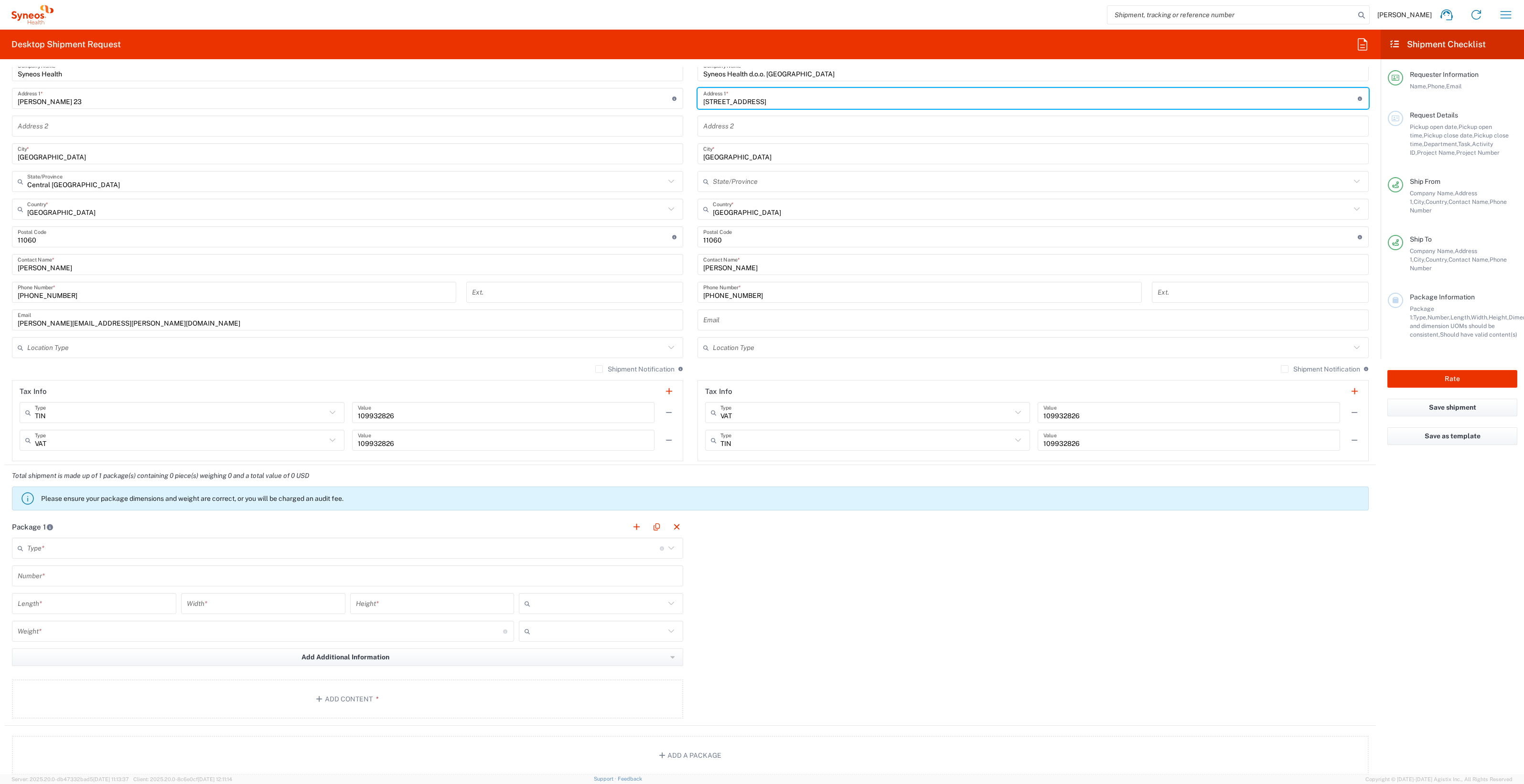
scroll to position [477, 0]
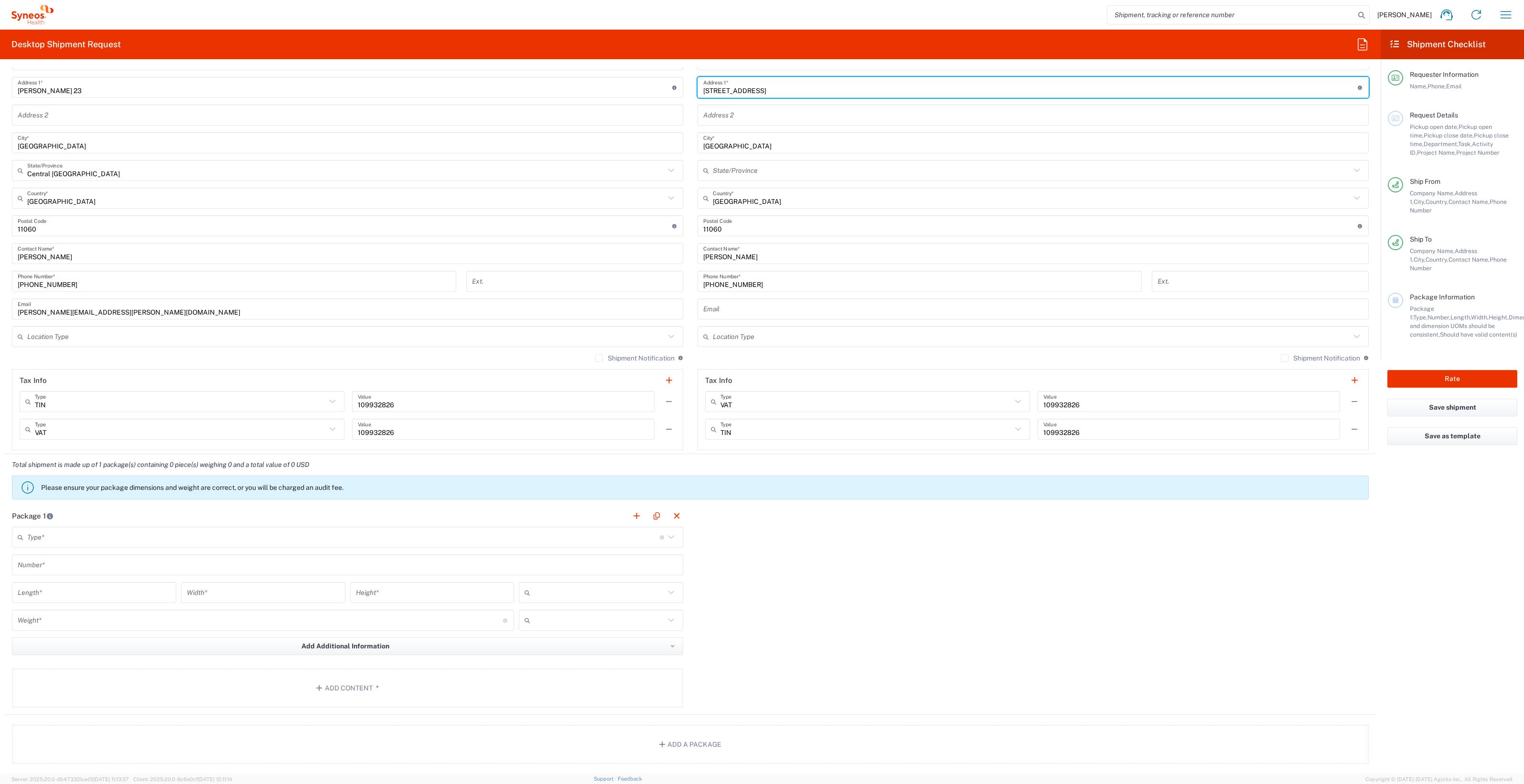
type input "Cvijiceva 12"
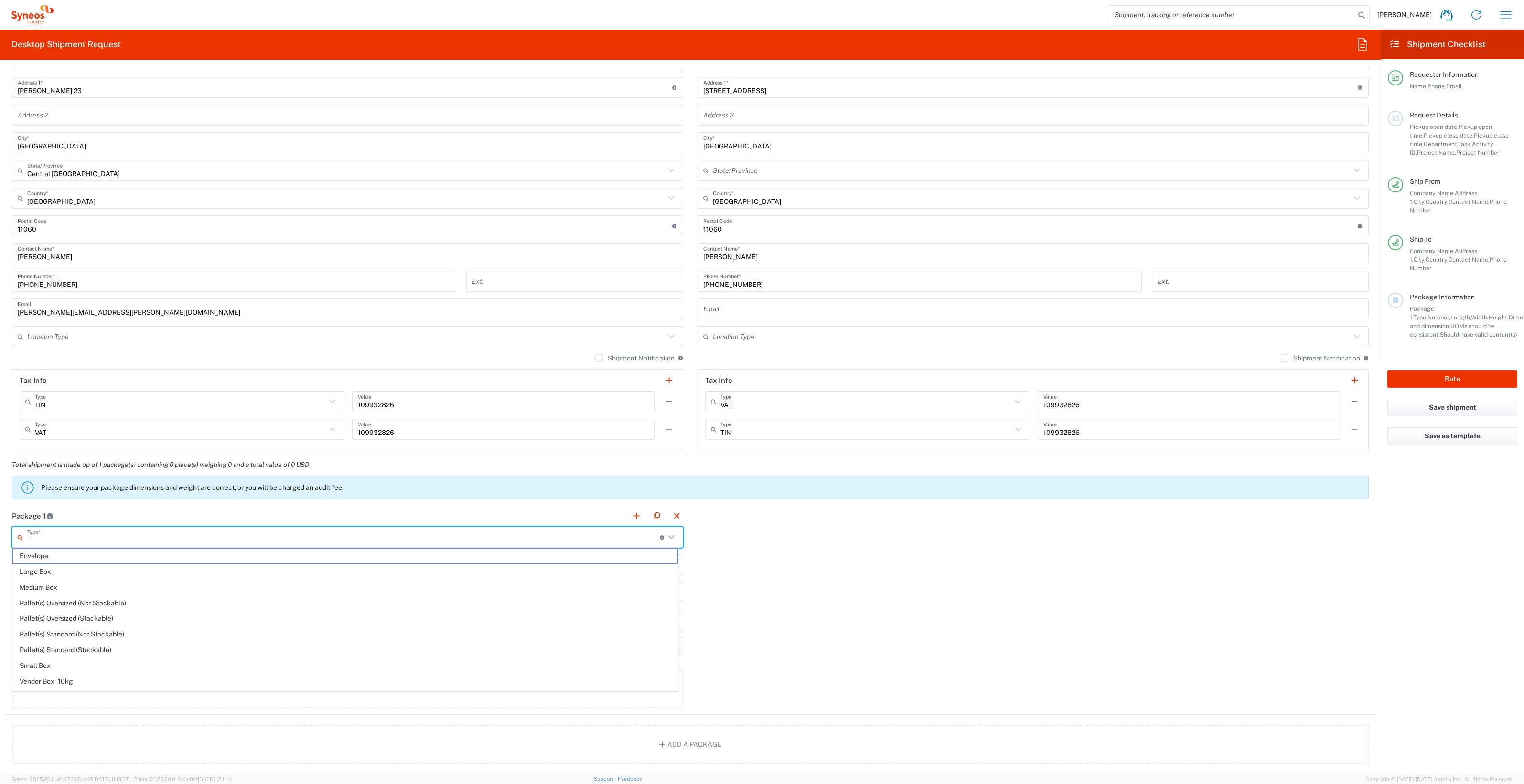
click at [107, 529] on input "text" at bounding box center [343, 537] width 632 height 17
click at [88, 559] on span "Envelope" at bounding box center [345, 556] width 664 height 15
type input "Envelope"
type input "1"
type input "9.5"
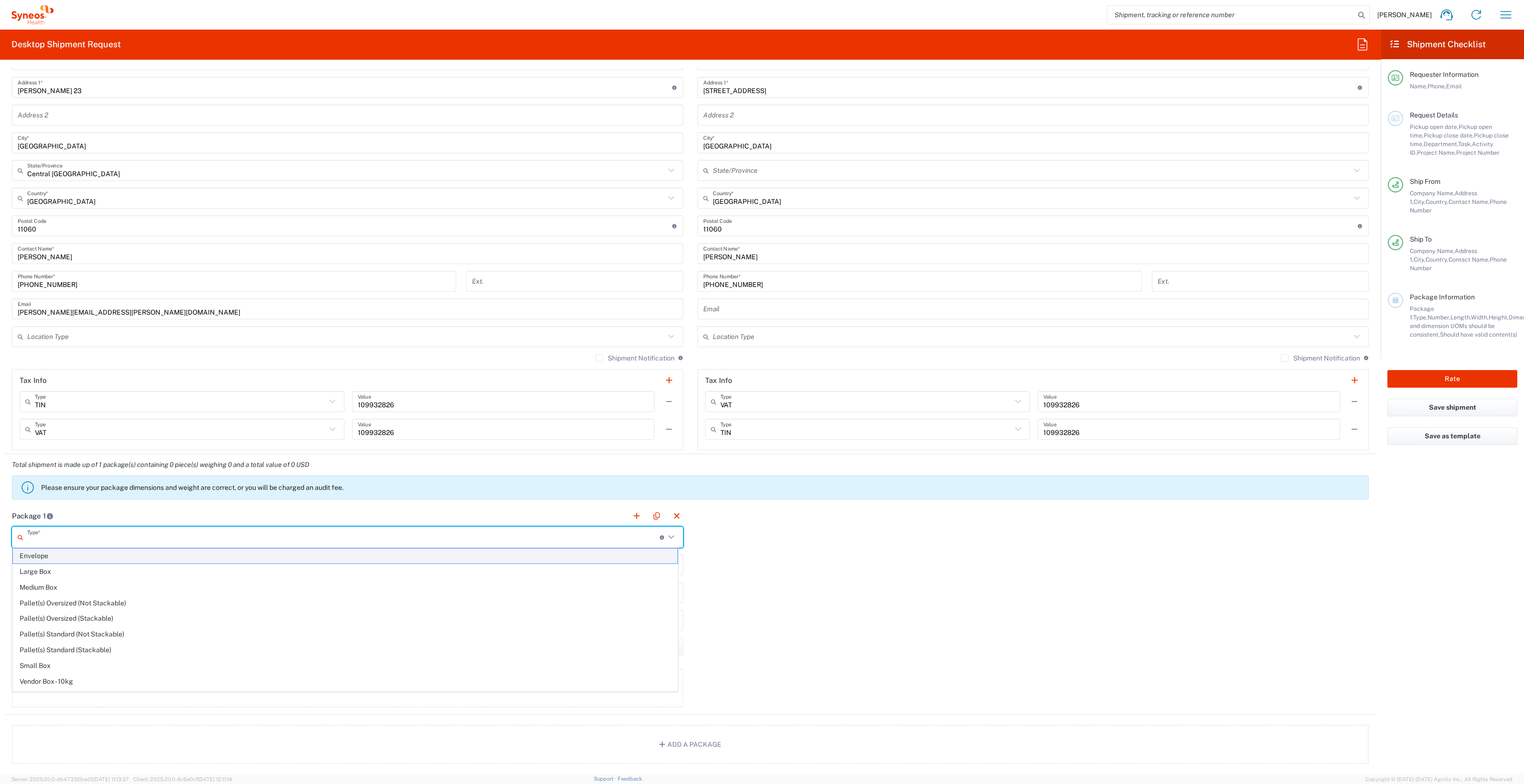
type input "12.5"
type input "0.25"
type input "in"
type input "0.45"
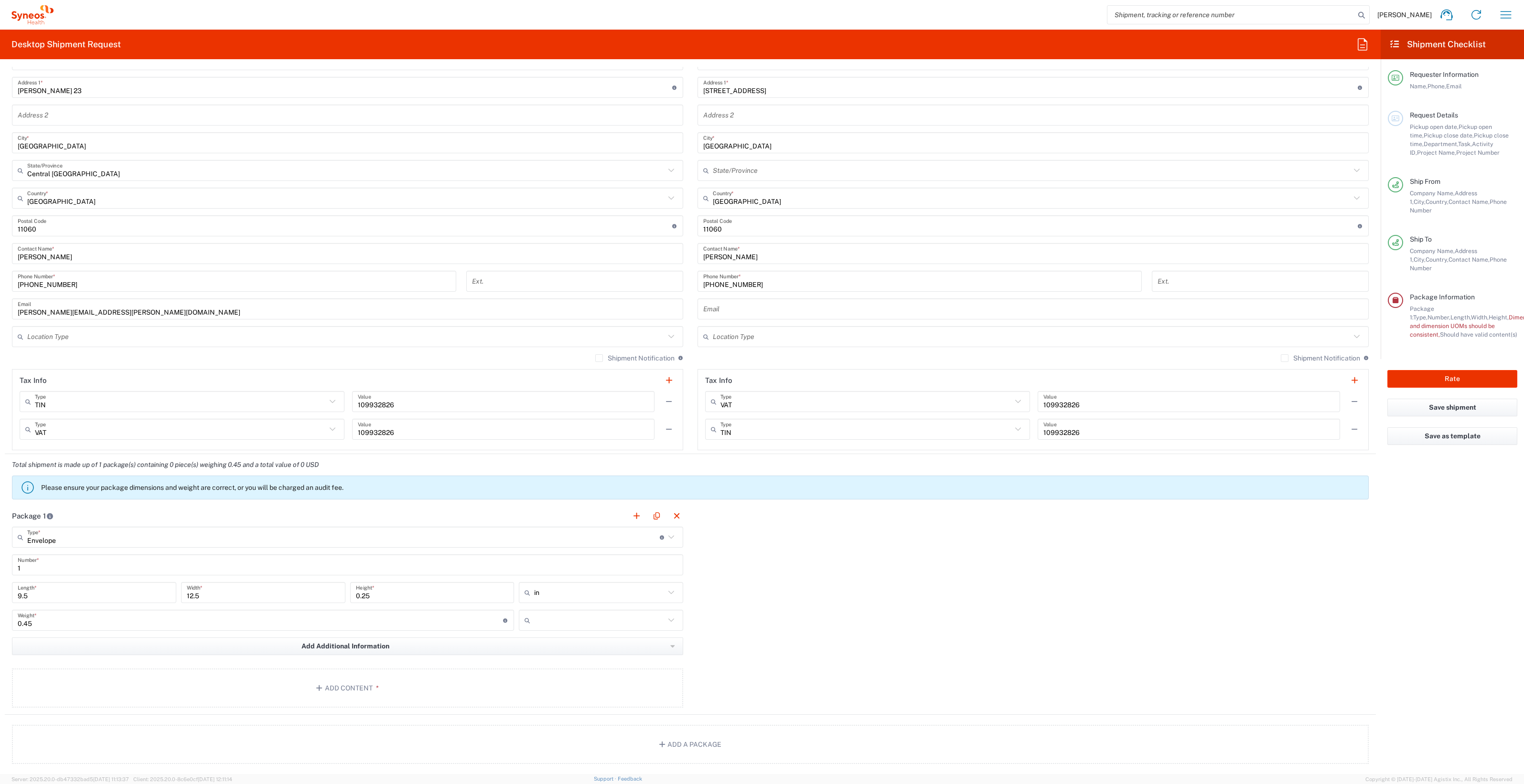
click at [564, 600] on div "in" at bounding box center [601, 592] width 164 height 21
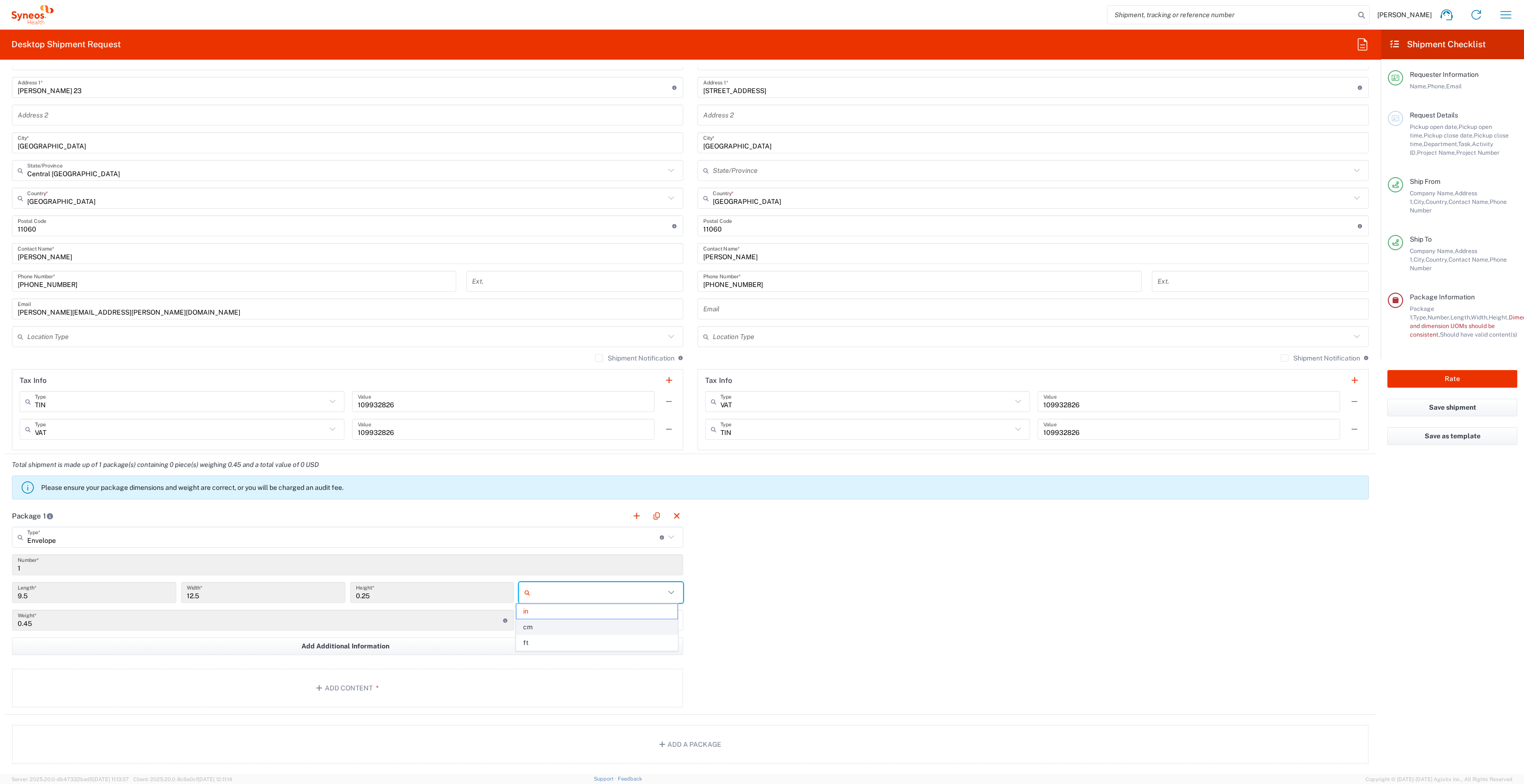
click at [561, 624] on span "cm" at bounding box center [597, 627] width 161 height 15
type input "24.13"
type input "31.75"
type input "0.64"
type input "cm"
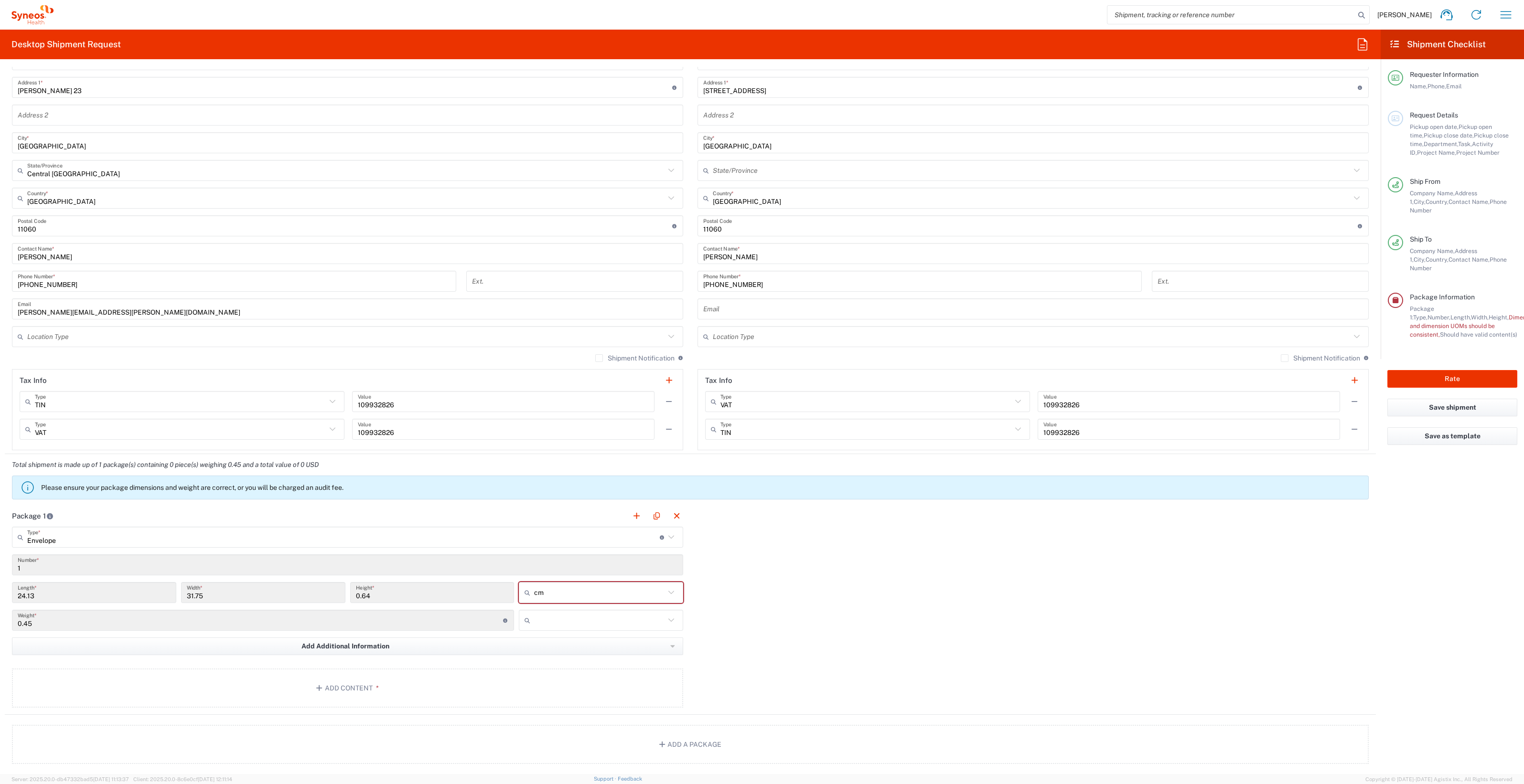
click at [559, 617] on input "text" at bounding box center [599, 620] width 131 height 15
click at [555, 642] on span "kgs" at bounding box center [597, 639] width 161 height 15
type input "kgs"
click at [399, 671] on button "Add Content *" at bounding box center [347, 688] width 671 height 39
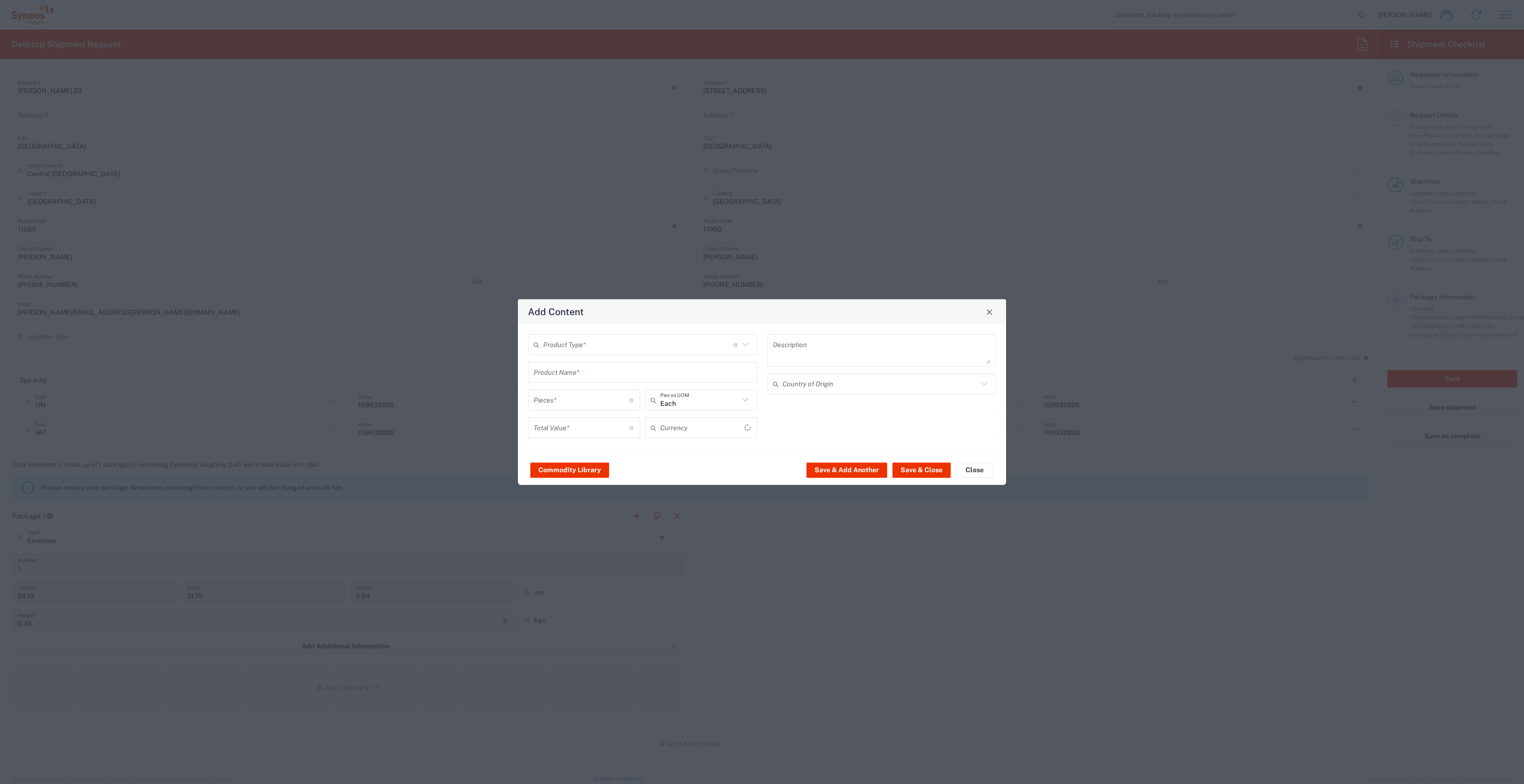
type input "US Dollar"
click at [628, 356] on div "Product Type * Document: Paper document generated internally by Syneos, a clien…" at bounding box center [642, 389] width 240 height 111
click at [630, 344] on input "text" at bounding box center [638, 344] width 190 height 17
click at [605, 371] on span "Documents" at bounding box center [642, 365] width 227 height 15
type input "Documents"
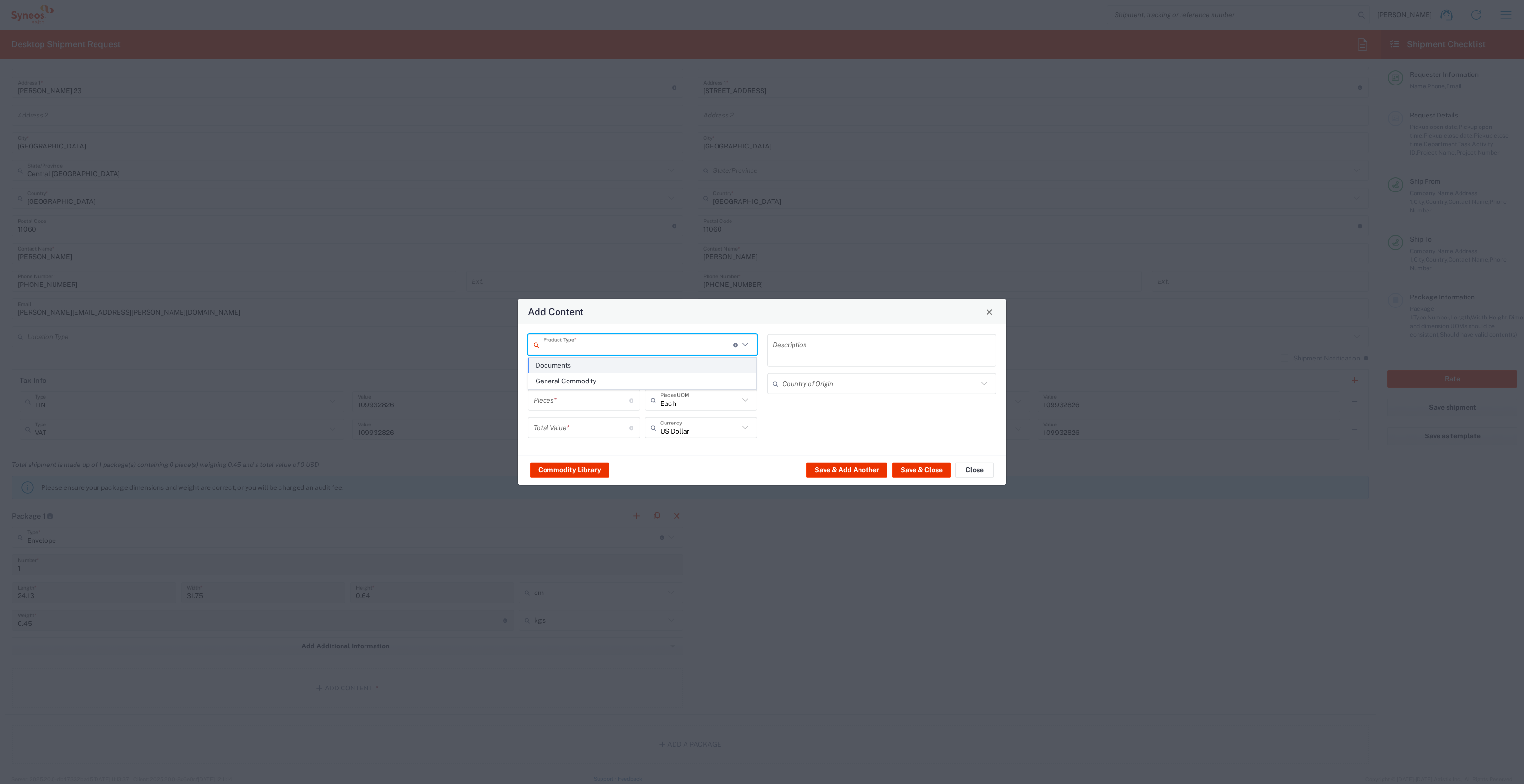
type input "Documents"
type input "1"
type textarea "Documents"
click at [605, 371] on input "Documents" at bounding box center [642, 372] width 218 height 17
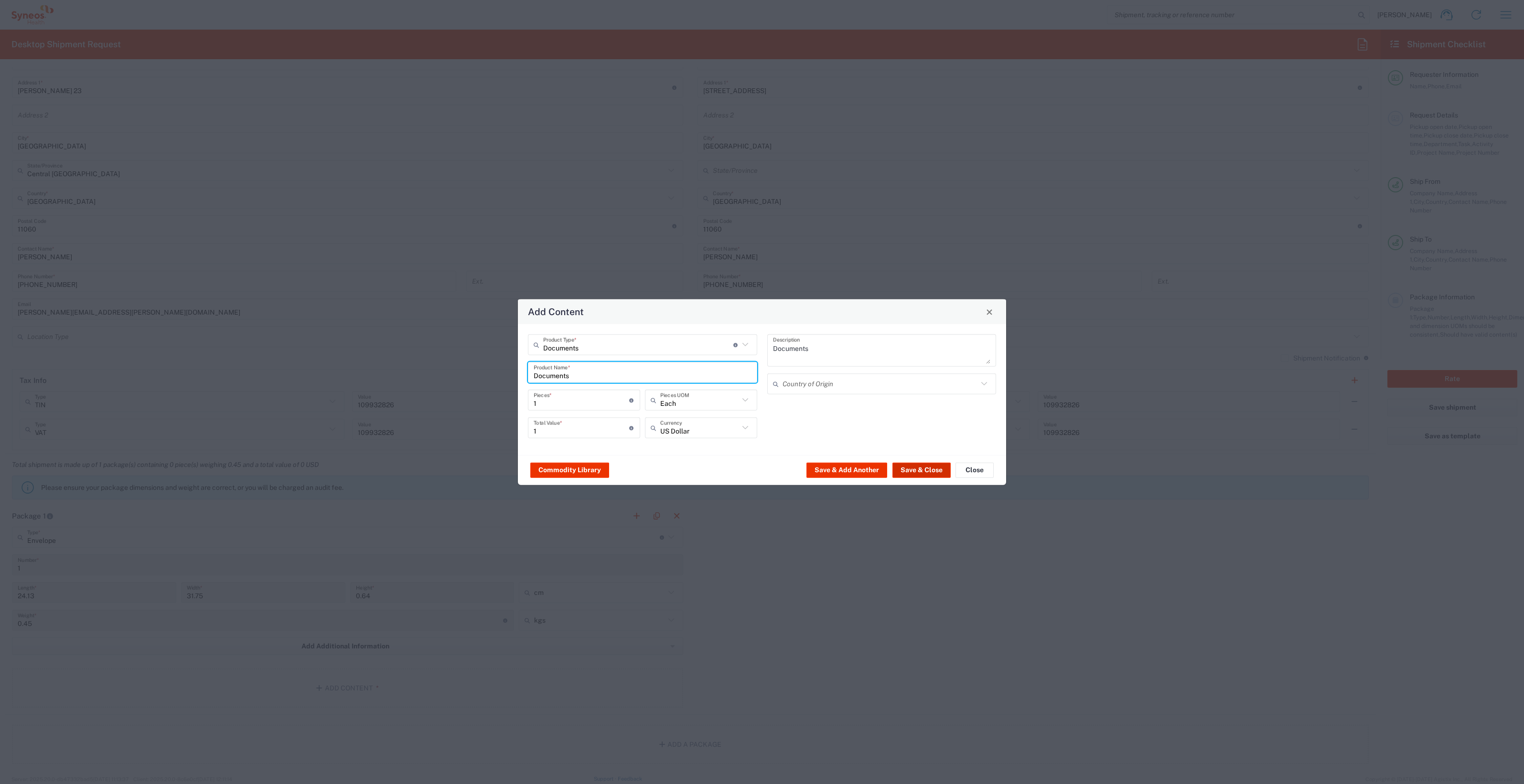
click at [905, 472] on button "Save & Close" at bounding box center [921, 470] width 59 height 15
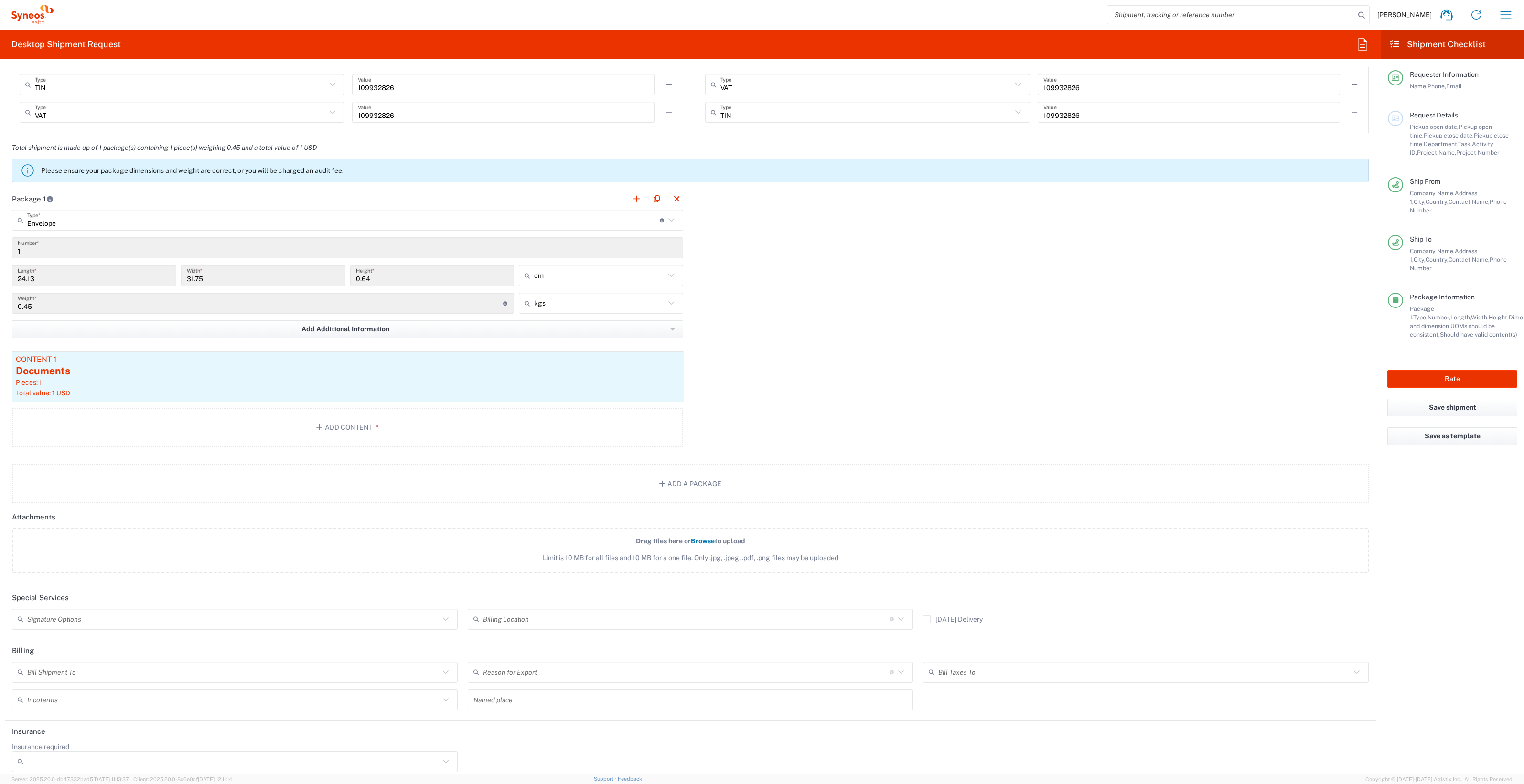
scroll to position [799, 0]
click at [198, 663] on input "text" at bounding box center [233, 667] width 412 height 17
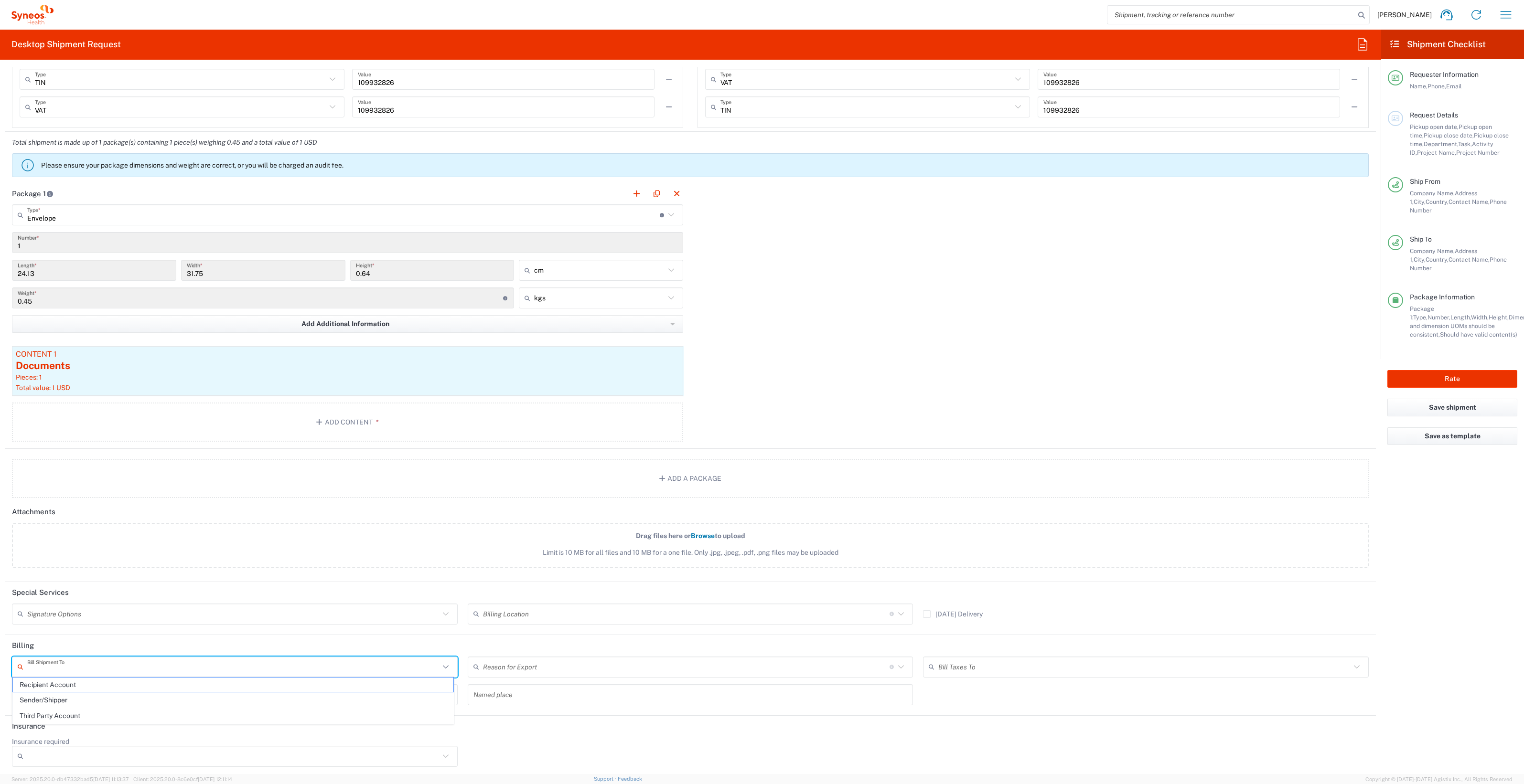
click at [198, 663] on input "text" at bounding box center [233, 667] width 412 height 17
click at [312, 631] on agx-special-services "Special Services Signature Options Adult Signature Required Billing Location Fo…" at bounding box center [690, 649] width 1371 height 134
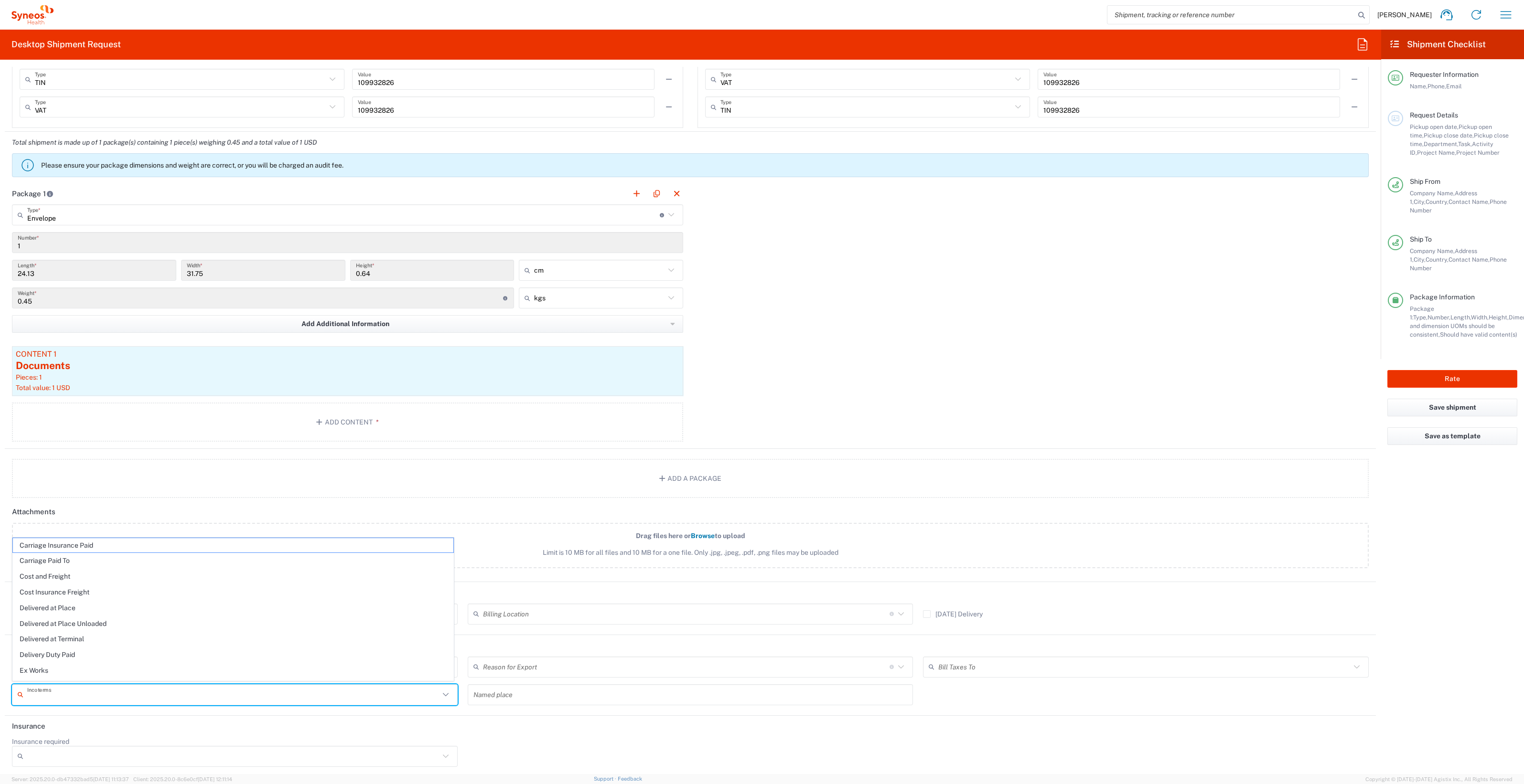
click at [141, 686] on input "text" at bounding box center [233, 694] width 412 height 17
click at [67, 649] on span "Delivery Duty Paid" at bounding box center [233, 655] width 441 height 15
type input "Sender/Shipper"
type input "Delivery Duty Paid"
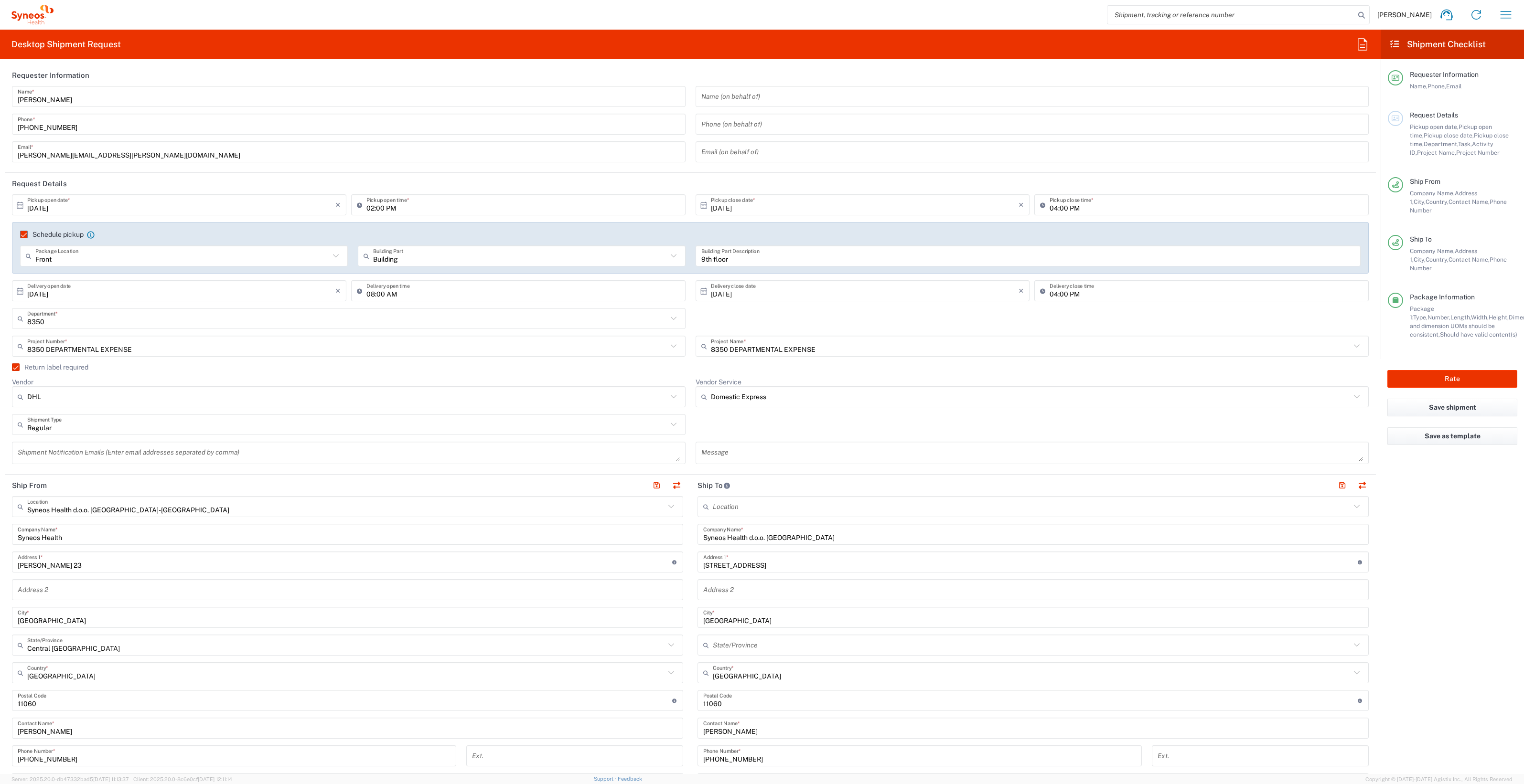
scroll to position [0, 0]
click at [1457, 359] on div "Rate" at bounding box center [1452, 378] width 143 height 40
click at [1457, 370] on button "Rate" at bounding box center [1452, 379] width 130 height 18
type input "8350 DEPARTMENTAL EXPENSE"
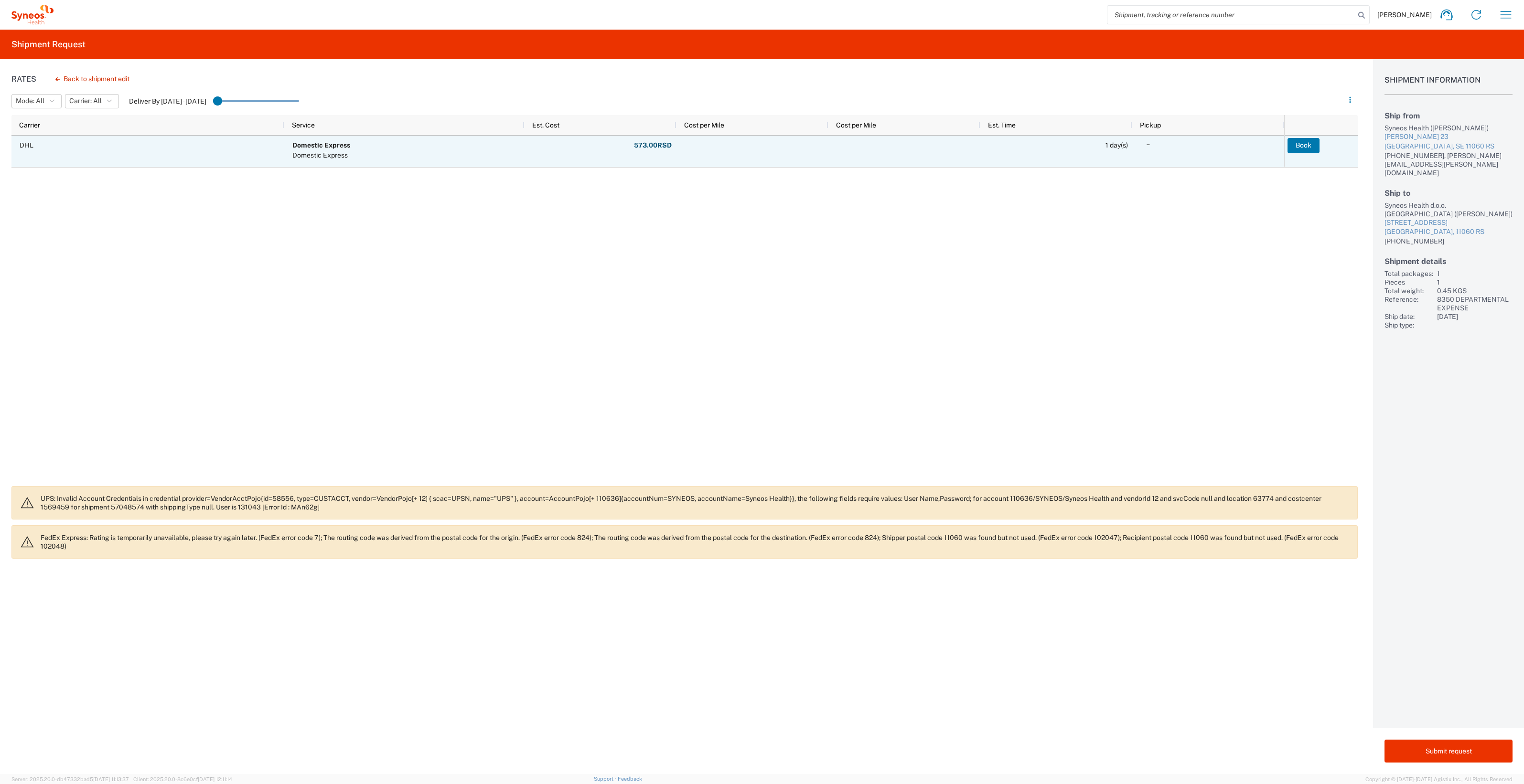
click at [164, 150] on span "DHL" at bounding box center [150, 145] width 260 height 18
click at [1315, 143] on button "Book" at bounding box center [1303, 145] width 32 height 15
